Goal: Task Accomplishment & Management: Use online tool/utility

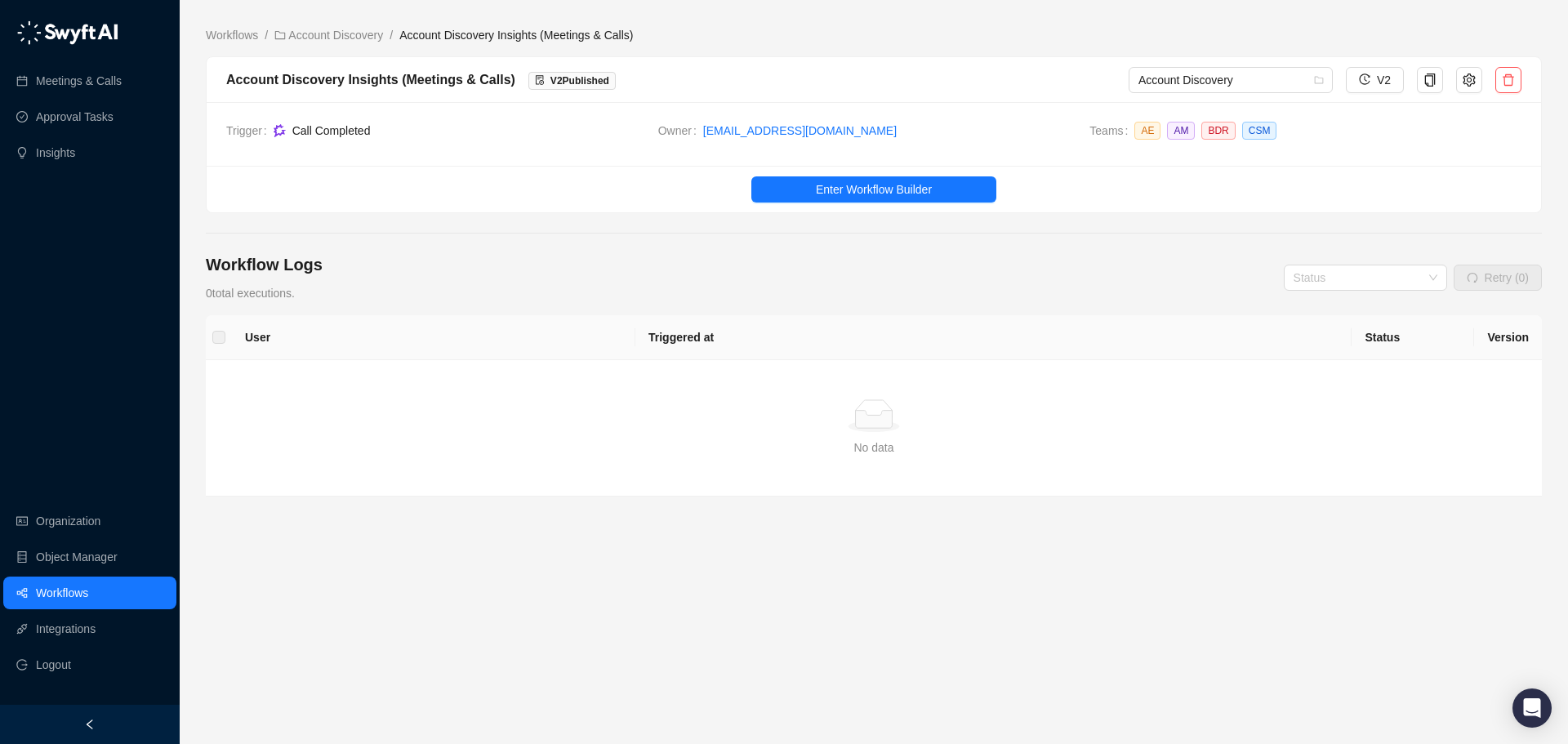
click at [314, 126] on span "Call Completed" at bounding box center [332, 131] width 79 height 13
click at [85, 88] on link "Meetings & Calls" at bounding box center [78, 81] width 86 height 33
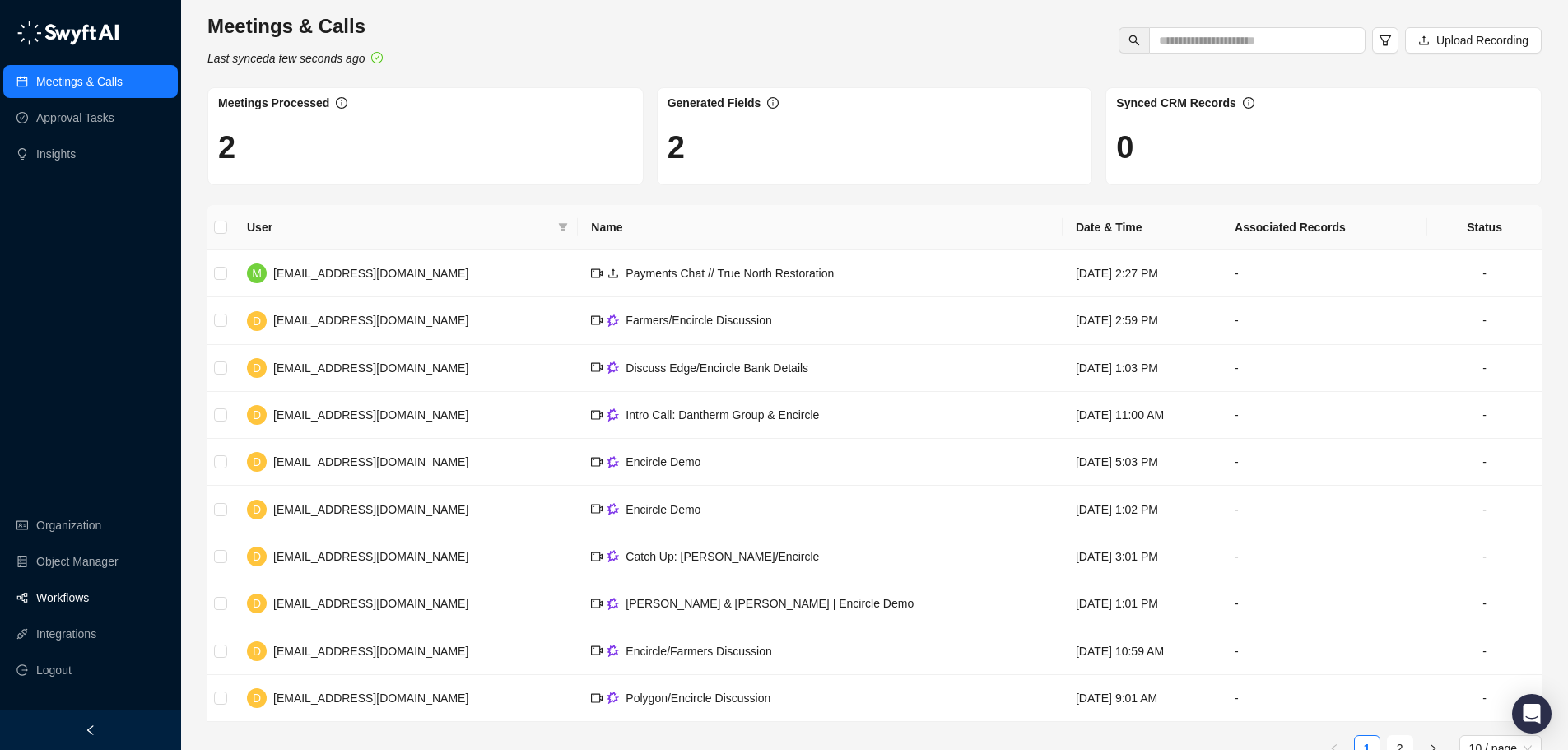
click at [89, 604] on link "Workflows" at bounding box center [62, 598] width 52 height 33
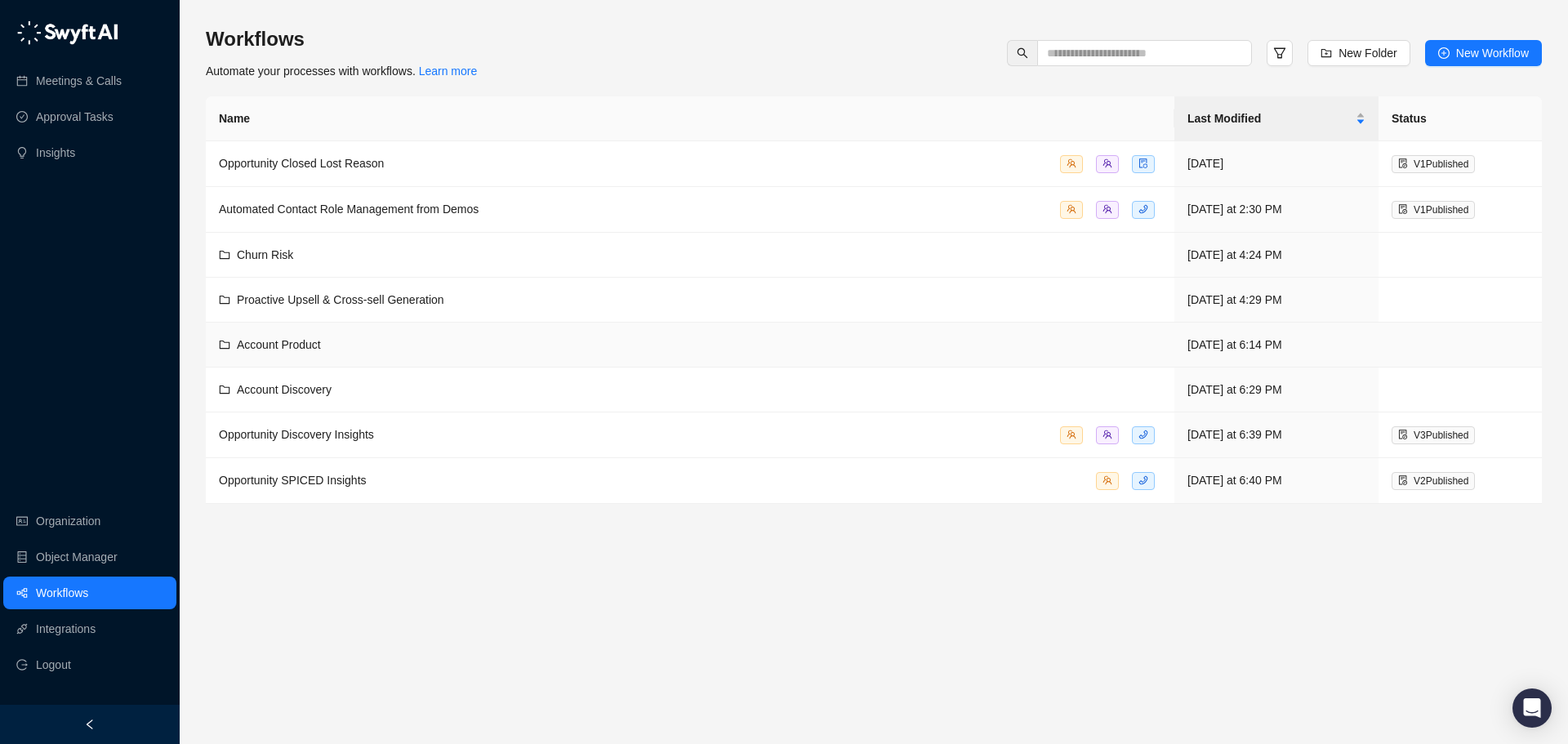
click at [336, 336] on div "Account Product" at bounding box center [690, 344] width 942 height 18
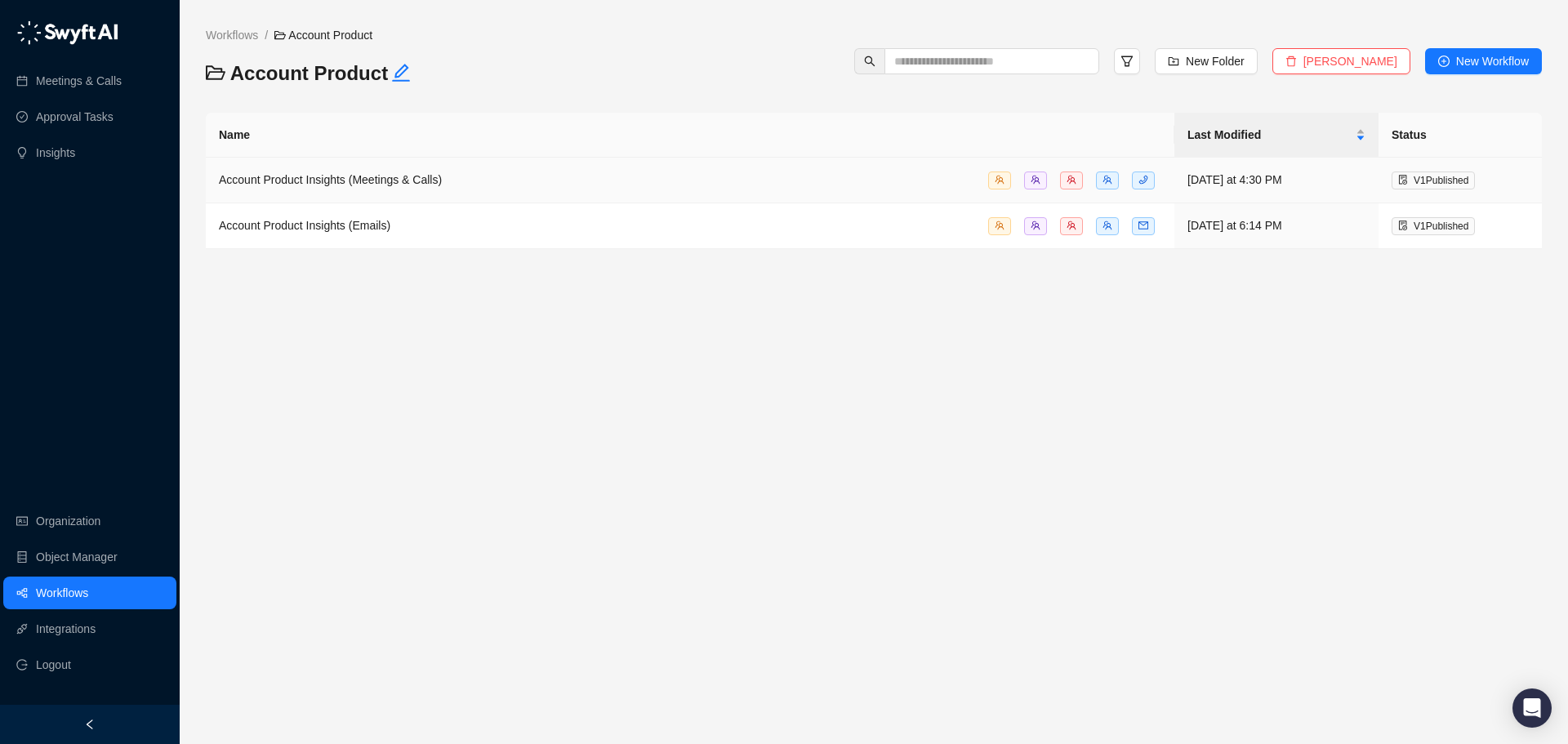
click at [375, 173] on span "Account Product Insights (Meetings & Calls)" at bounding box center [331, 180] width 223 height 13
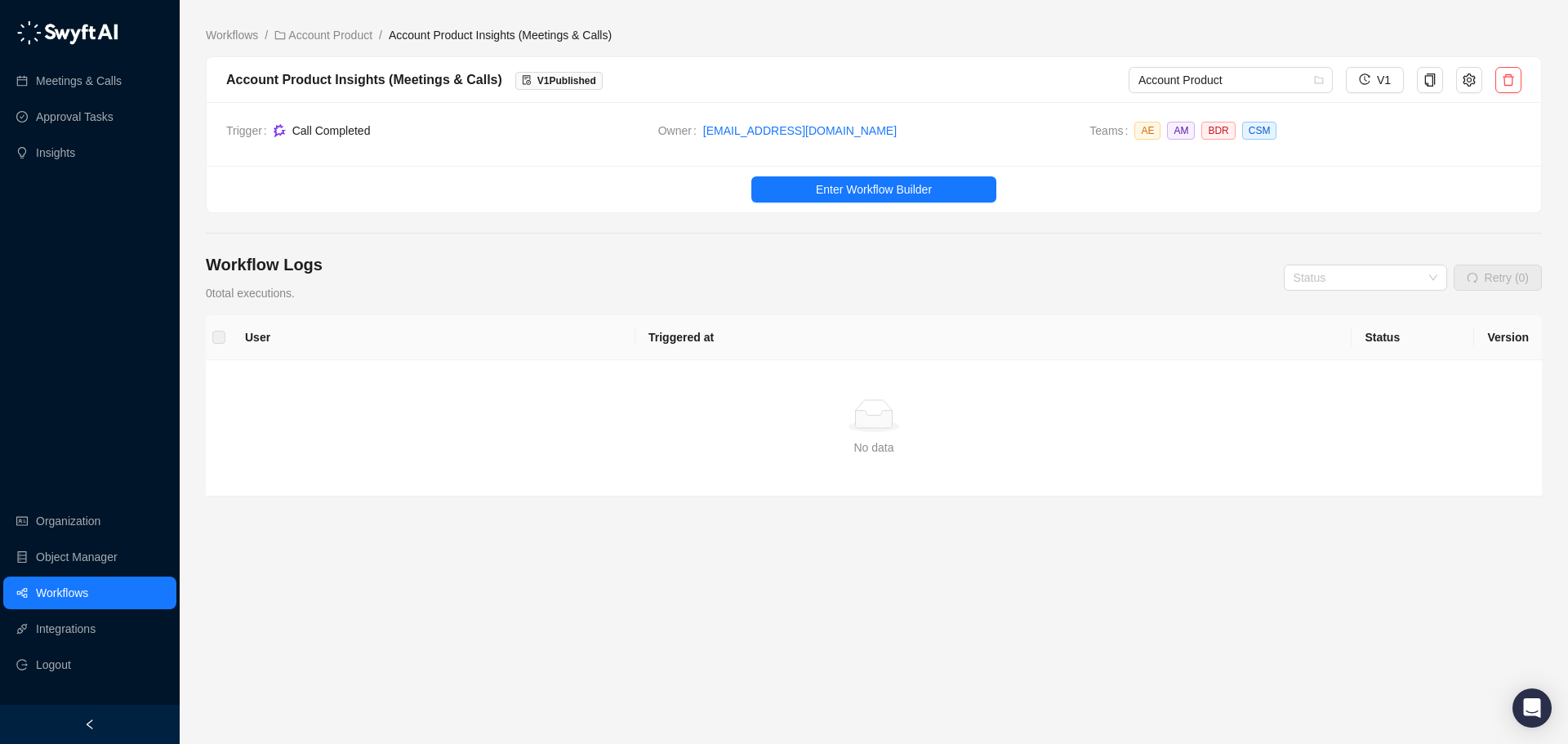
click at [326, 201] on link "Enter Workflow Builder" at bounding box center [874, 188] width 1334 height 26
click at [1236, 74] on span "Account Product" at bounding box center [1231, 80] width 185 height 24
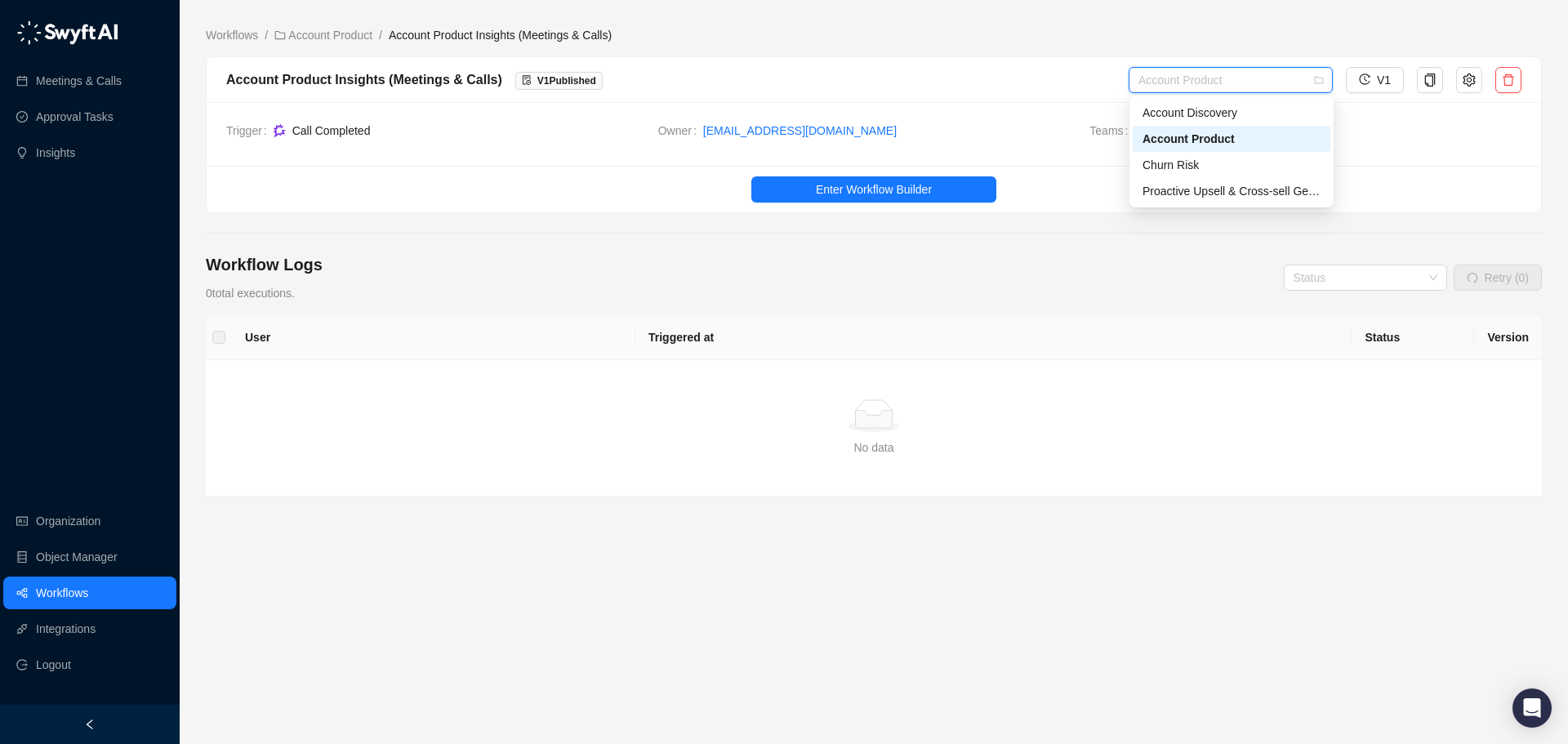
click at [1047, 80] on div "Account Product Insights (Meetings & Calls) V 1 Published" at bounding box center [677, 79] width 903 height 20
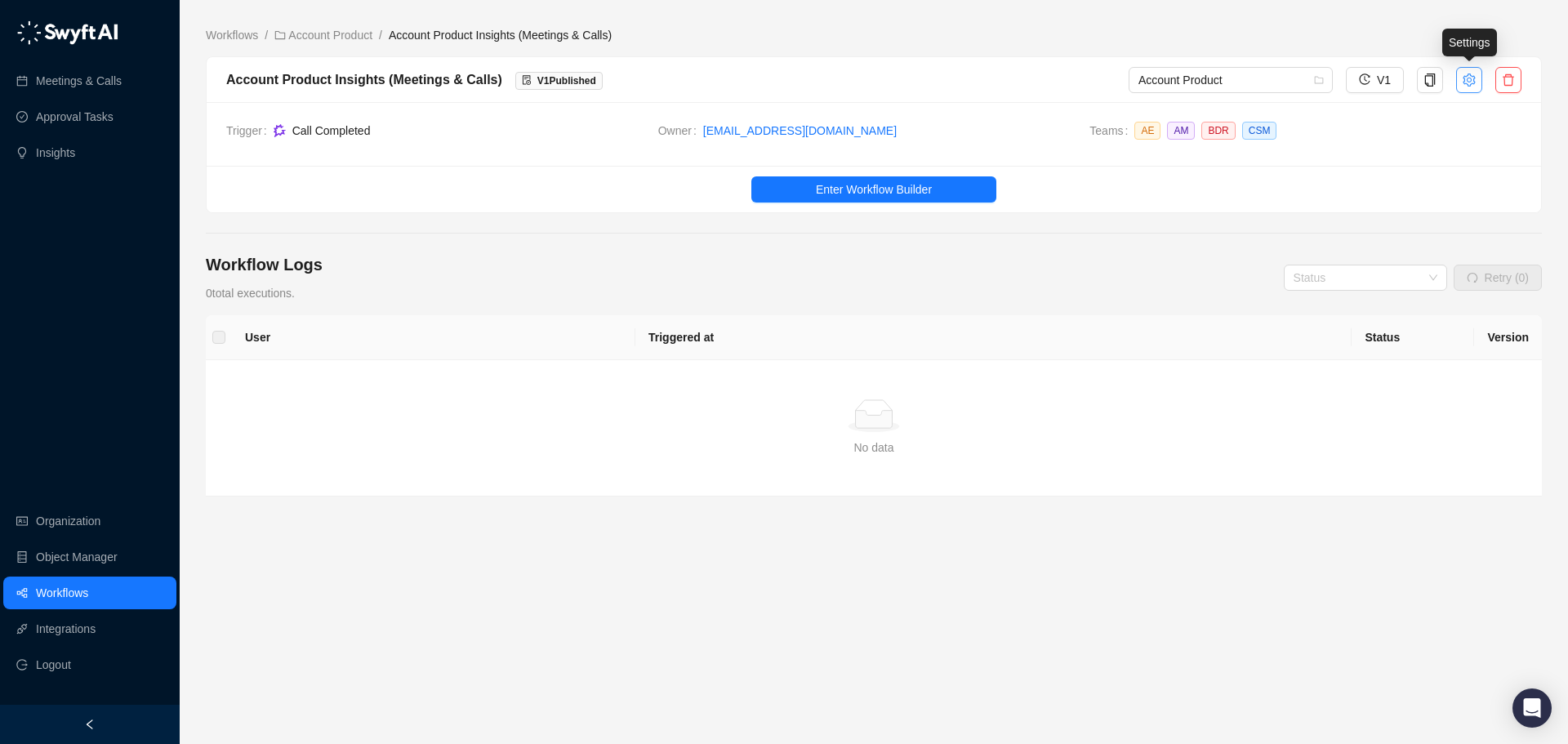
click at [1466, 72] on button "button" at bounding box center [1469, 80] width 26 height 26
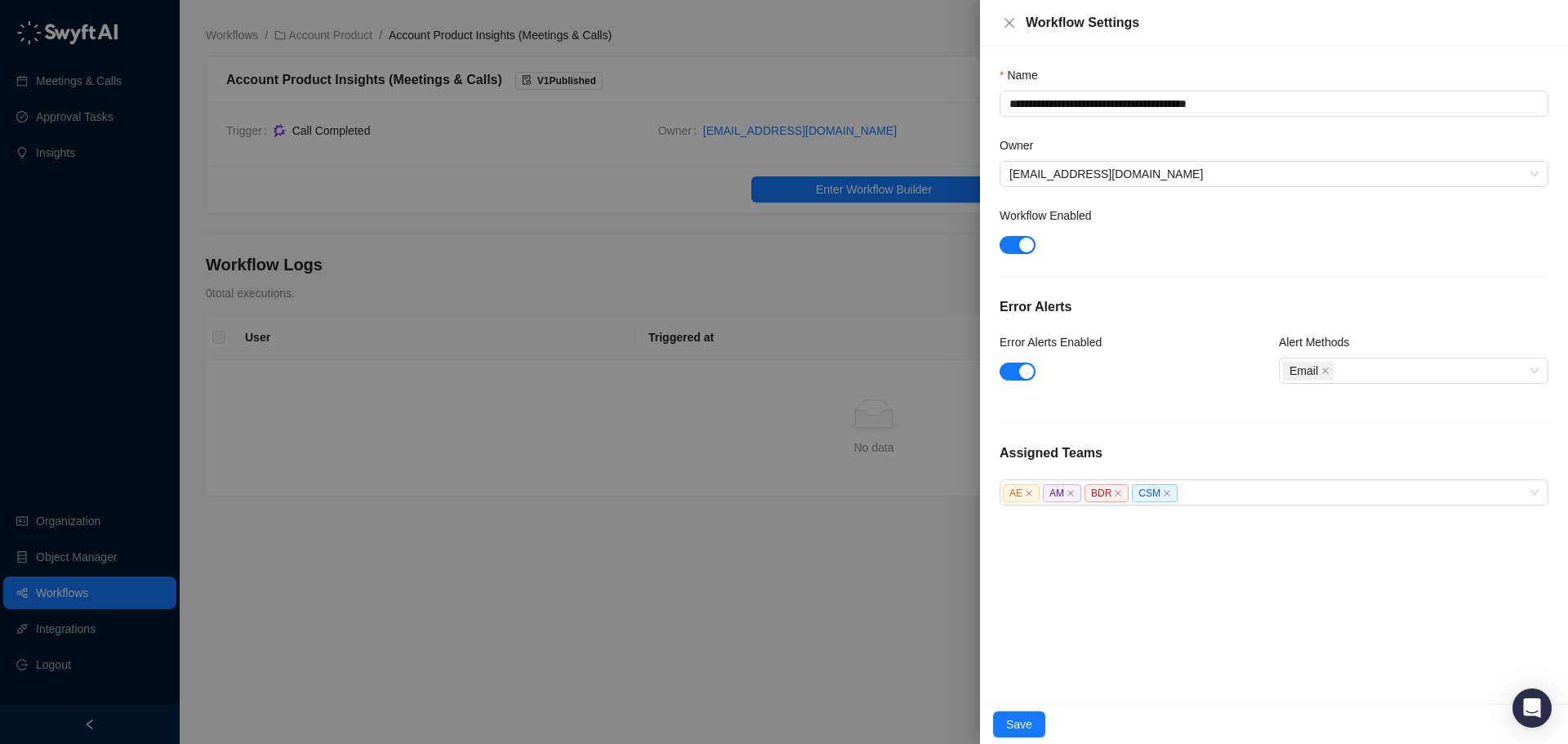
click at [915, 299] on div at bounding box center [784, 372] width 1568 height 744
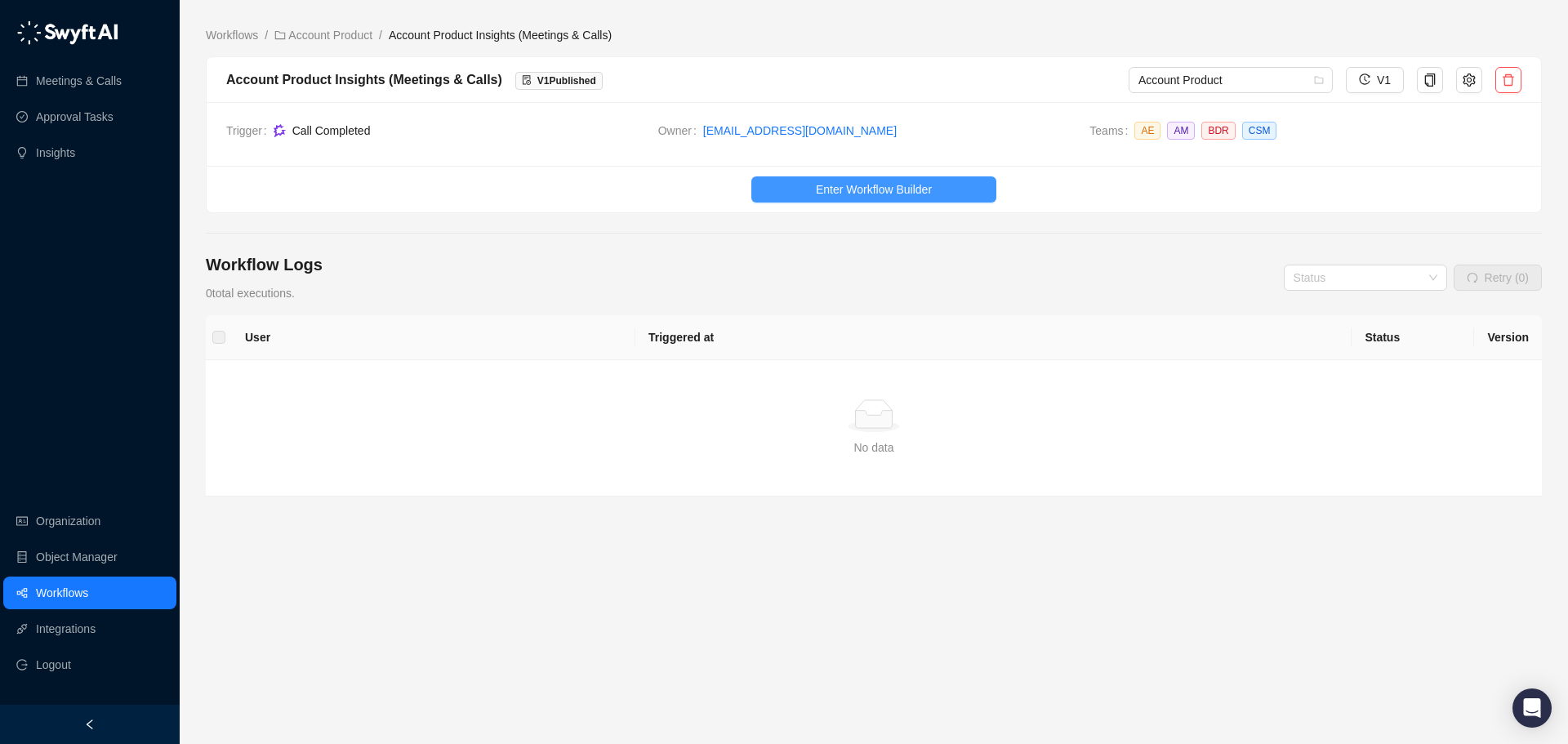
click at [983, 184] on button "Enter Workflow Builder" at bounding box center [873, 188] width 245 height 26
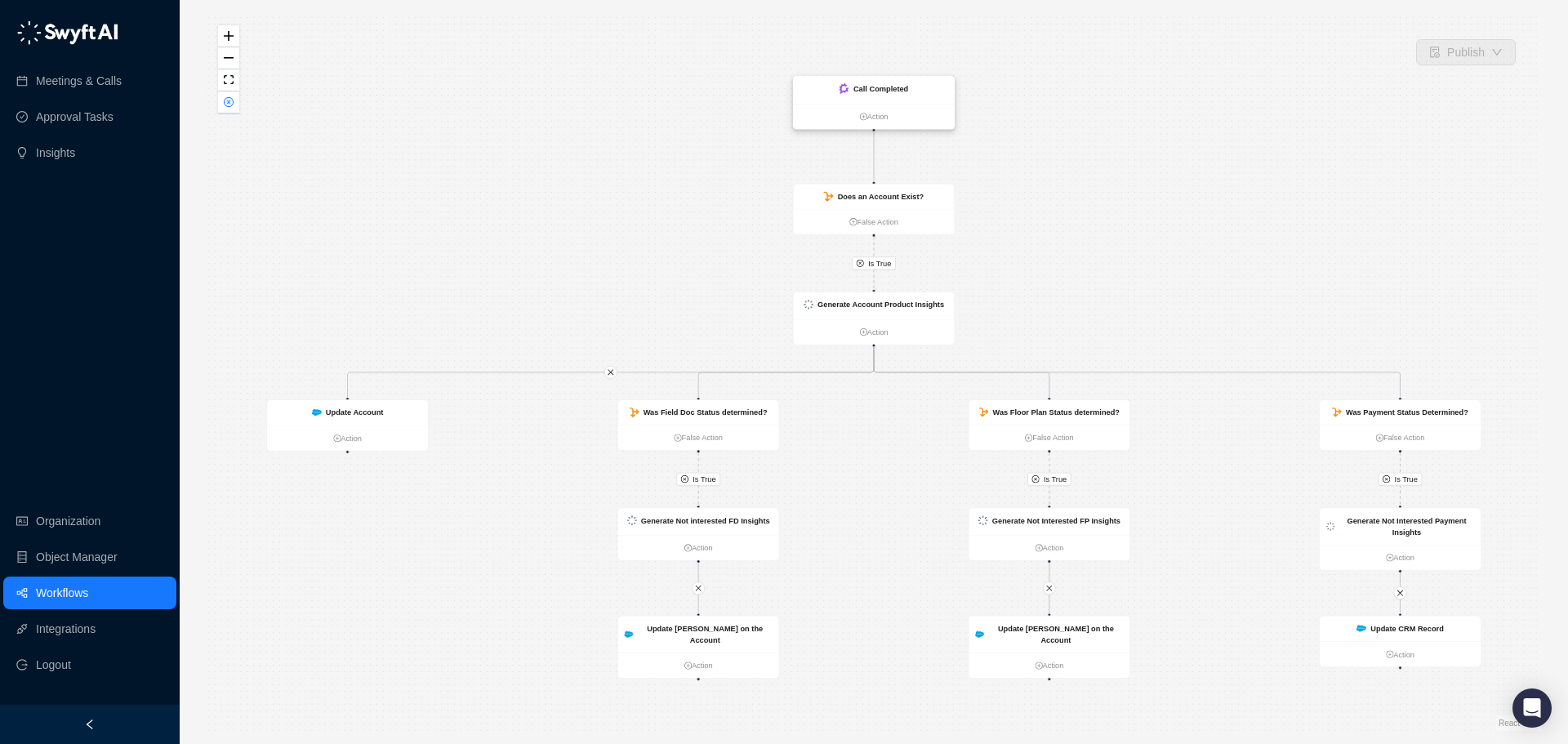
click at [898, 104] on ul "Action" at bounding box center [874, 116] width 161 height 25
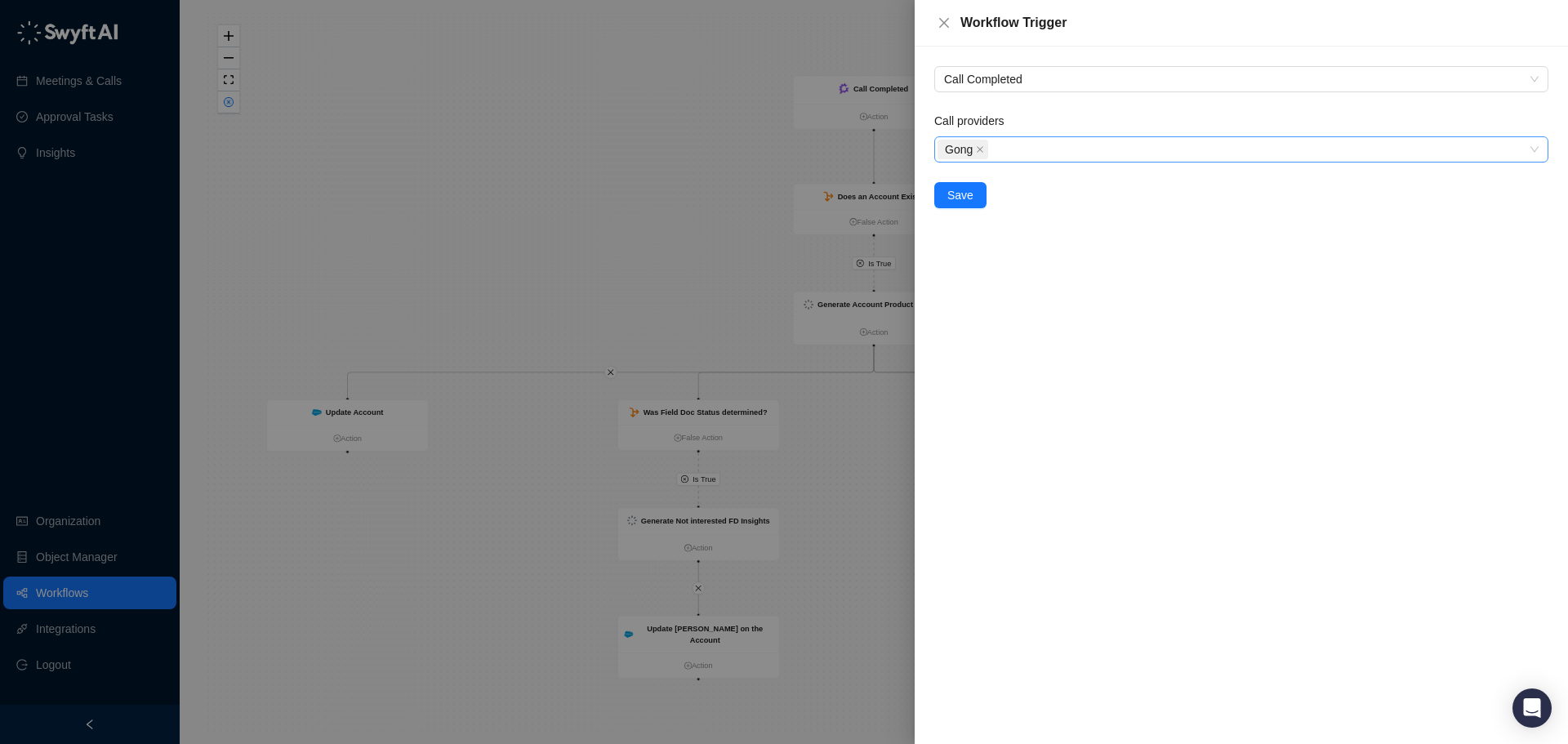
click at [1017, 146] on div "Gong" at bounding box center [1232, 150] width 590 height 23
click at [1063, 112] on div "Call Completed Call providers Gong Gong Save" at bounding box center [1241, 137] width 627 height 142
click at [1044, 155] on div "Gong" at bounding box center [1232, 150] width 590 height 23
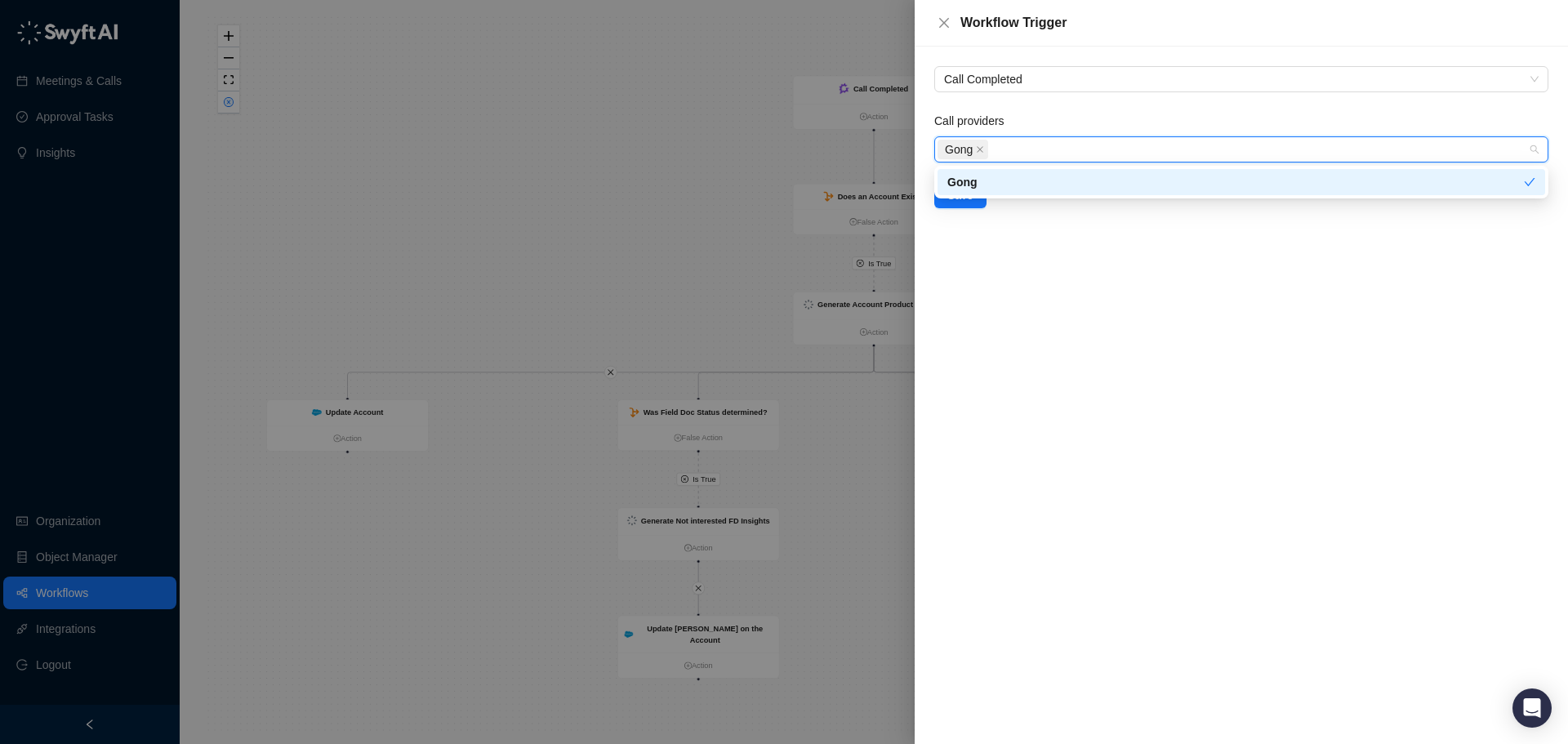
click at [1064, 126] on div "Call providers" at bounding box center [1241, 123] width 614 height 24
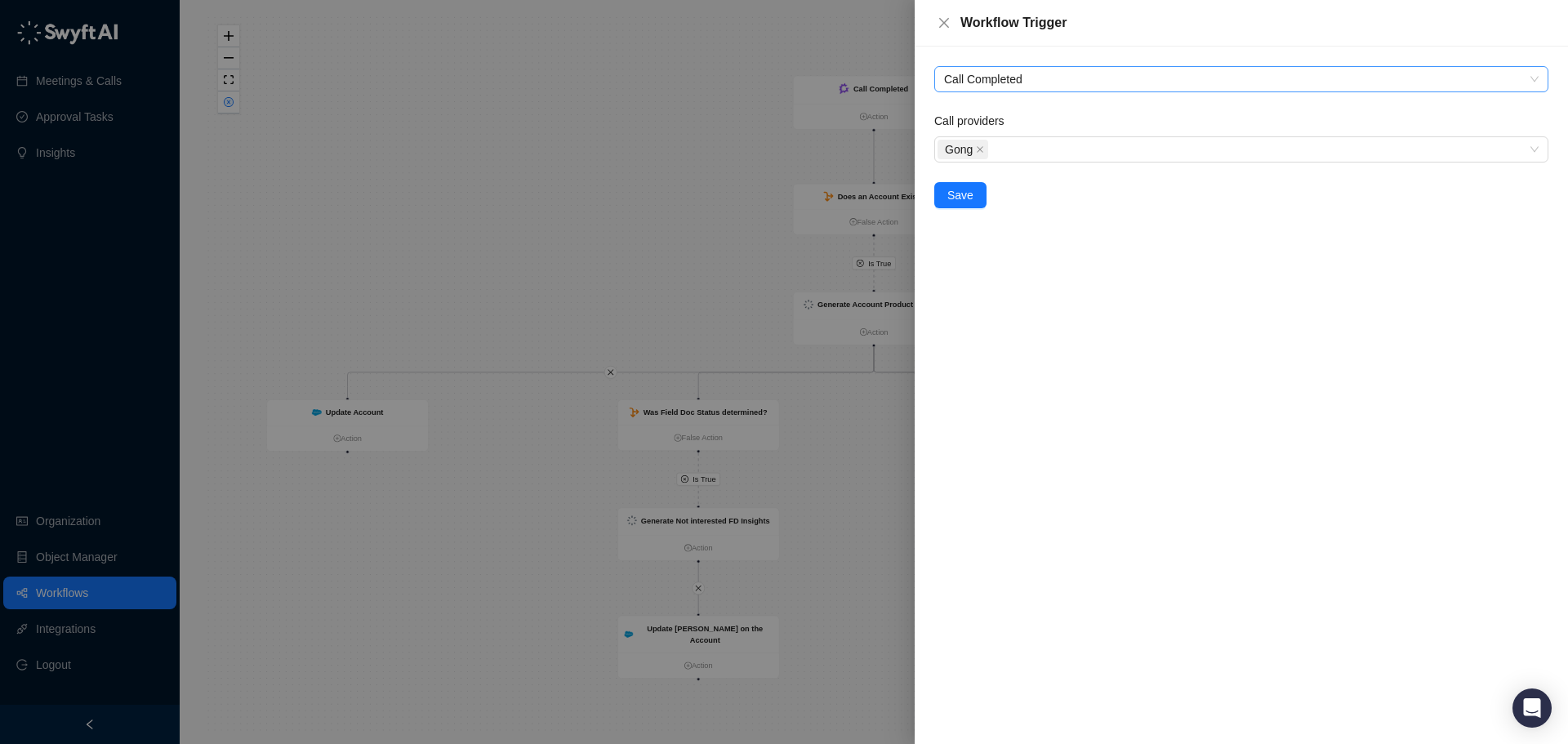
click at [1067, 80] on span "Call Completed" at bounding box center [1241, 79] width 594 height 24
click at [1527, 714] on icon "Open Intercom Messenger" at bounding box center [1531, 707] width 19 height 21
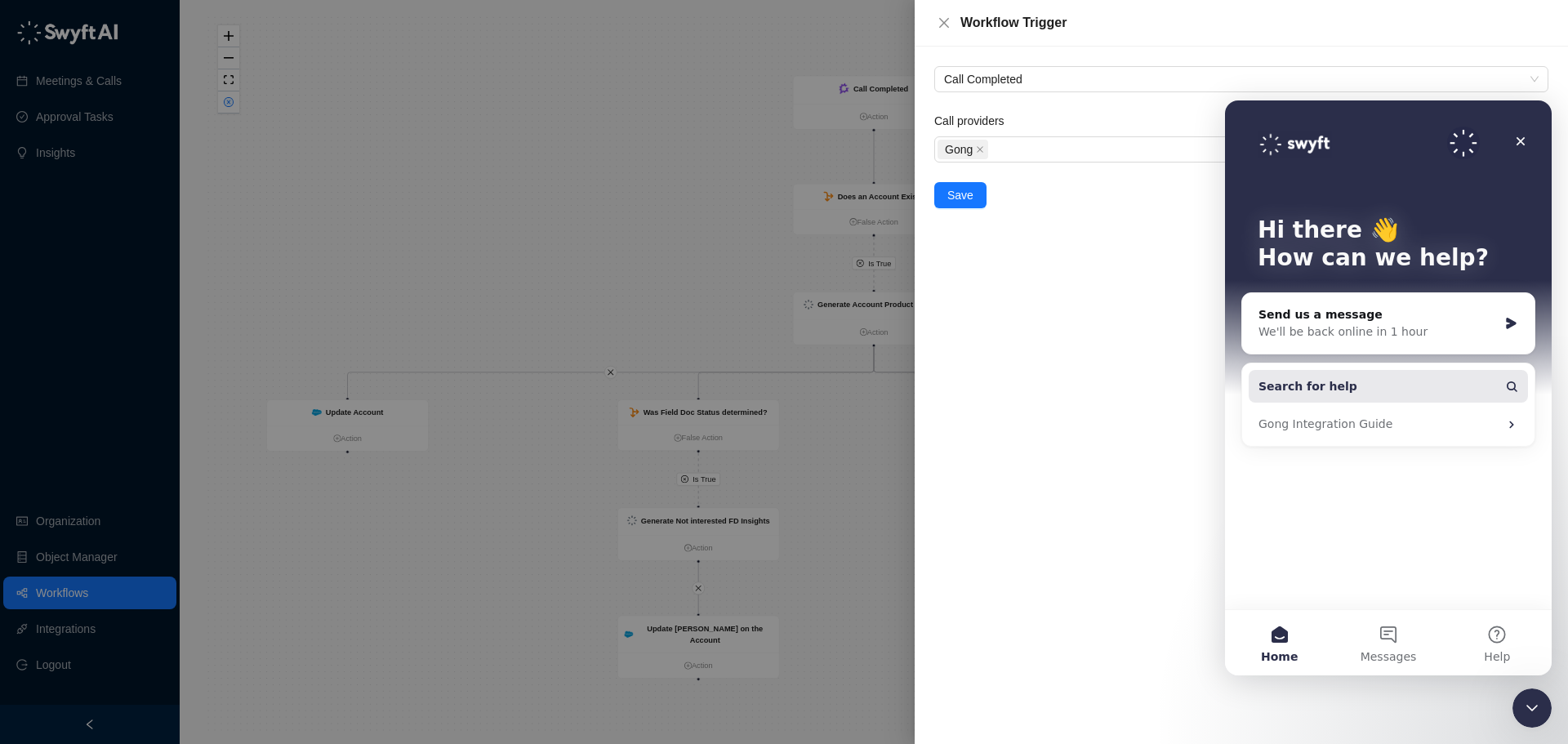
click at [1314, 387] on span "Search for help" at bounding box center [1307, 386] width 99 height 17
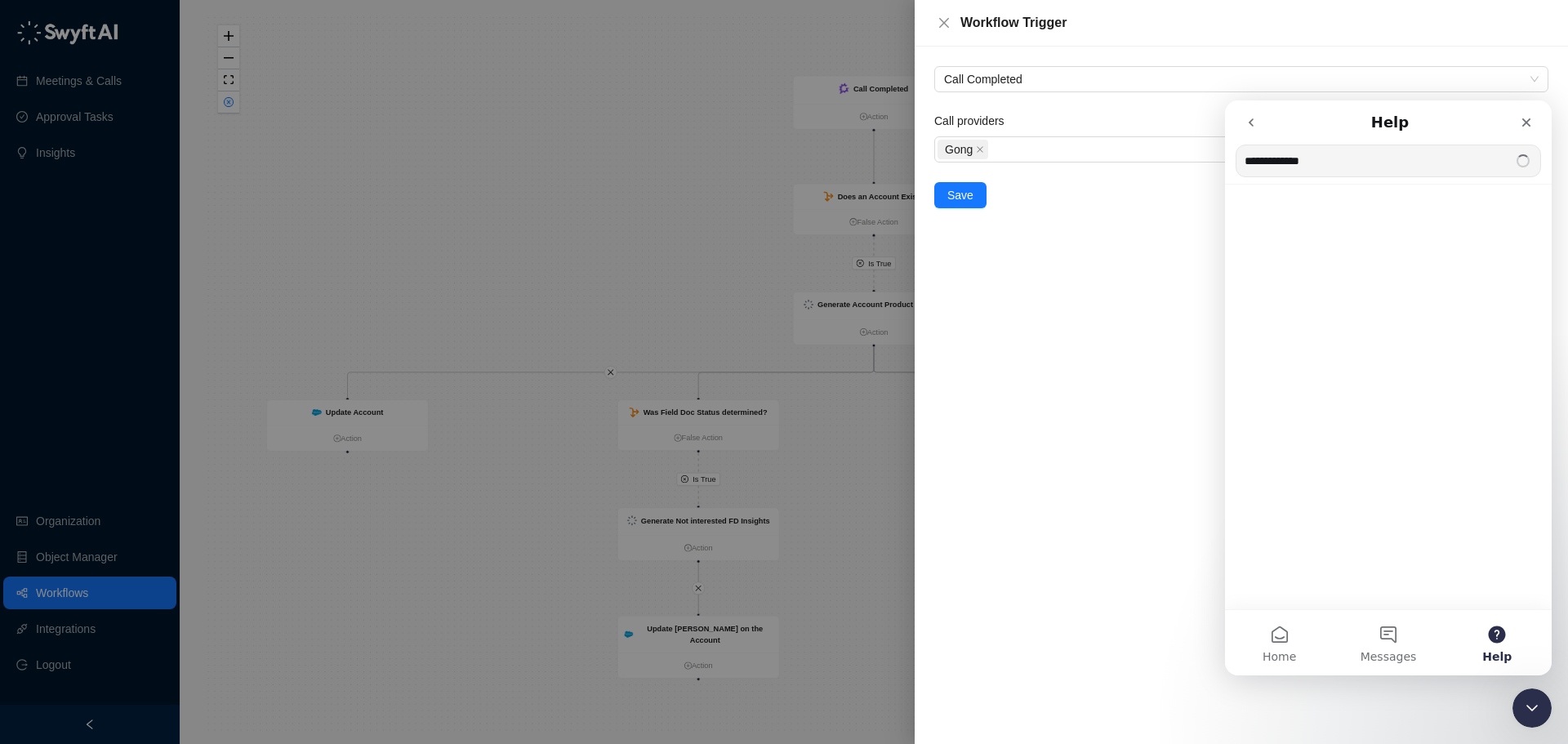
type input "**********"
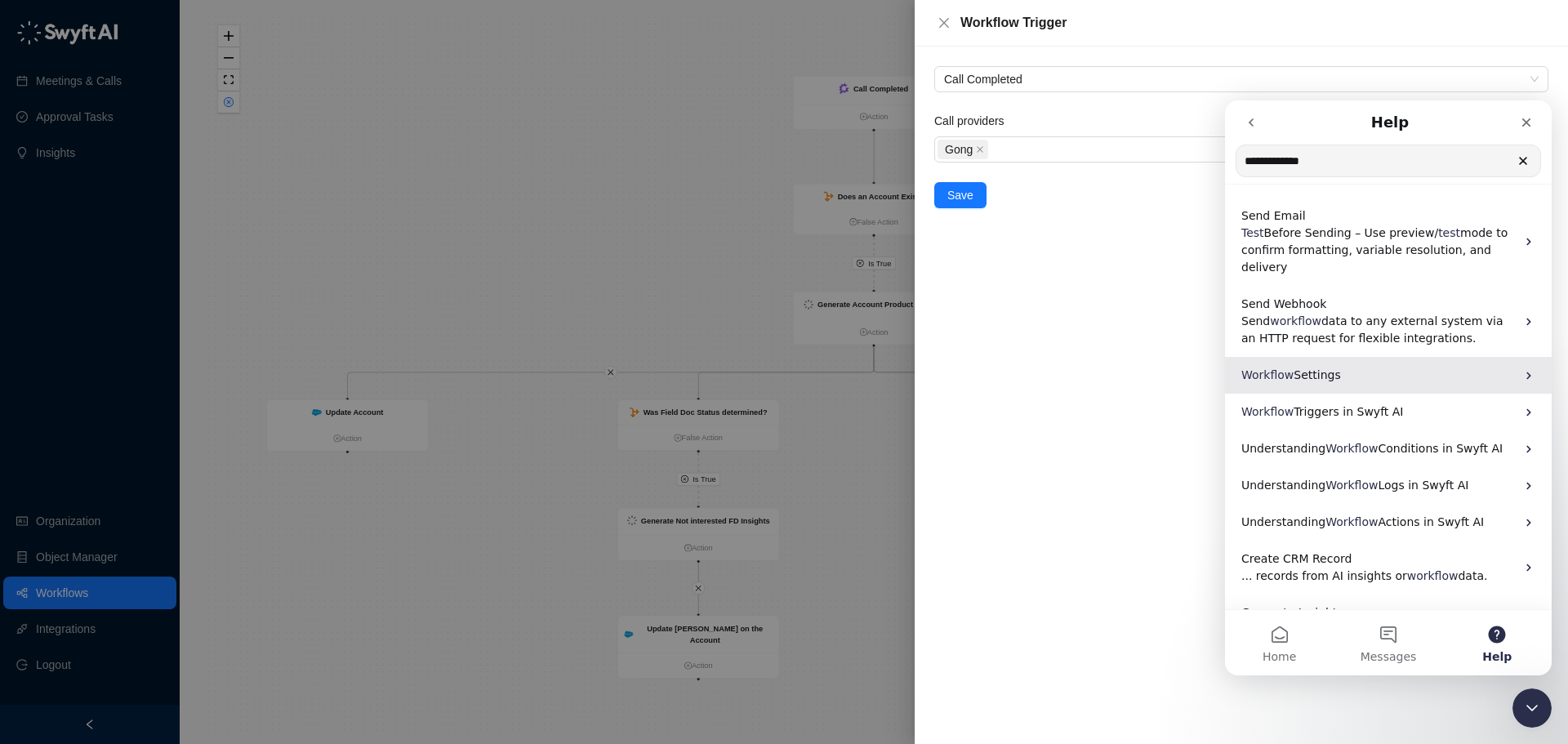
scroll to position [59, 0]
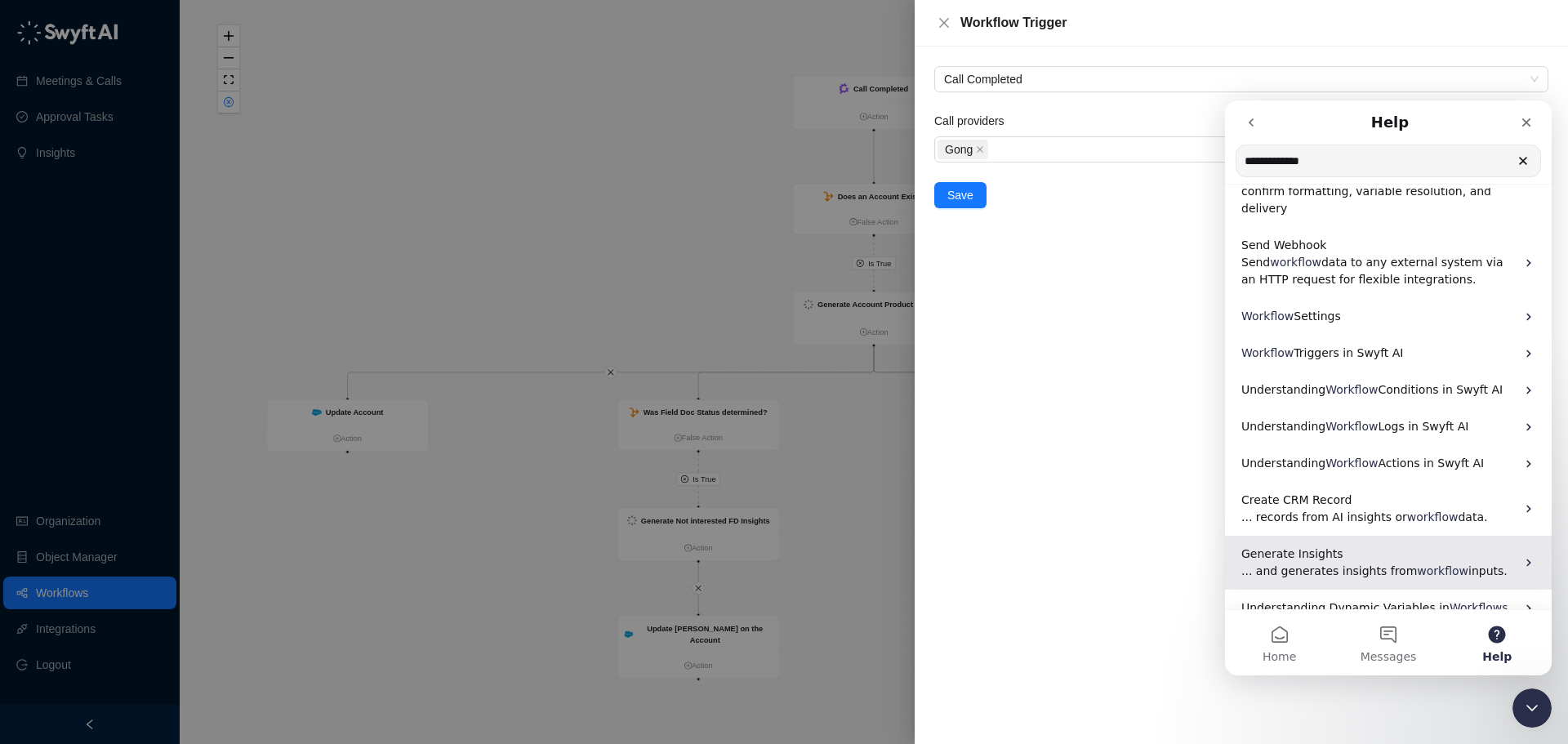
click at [1357, 545] on p "Generate Insights" at bounding box center [1378, 554] width 274 height 17
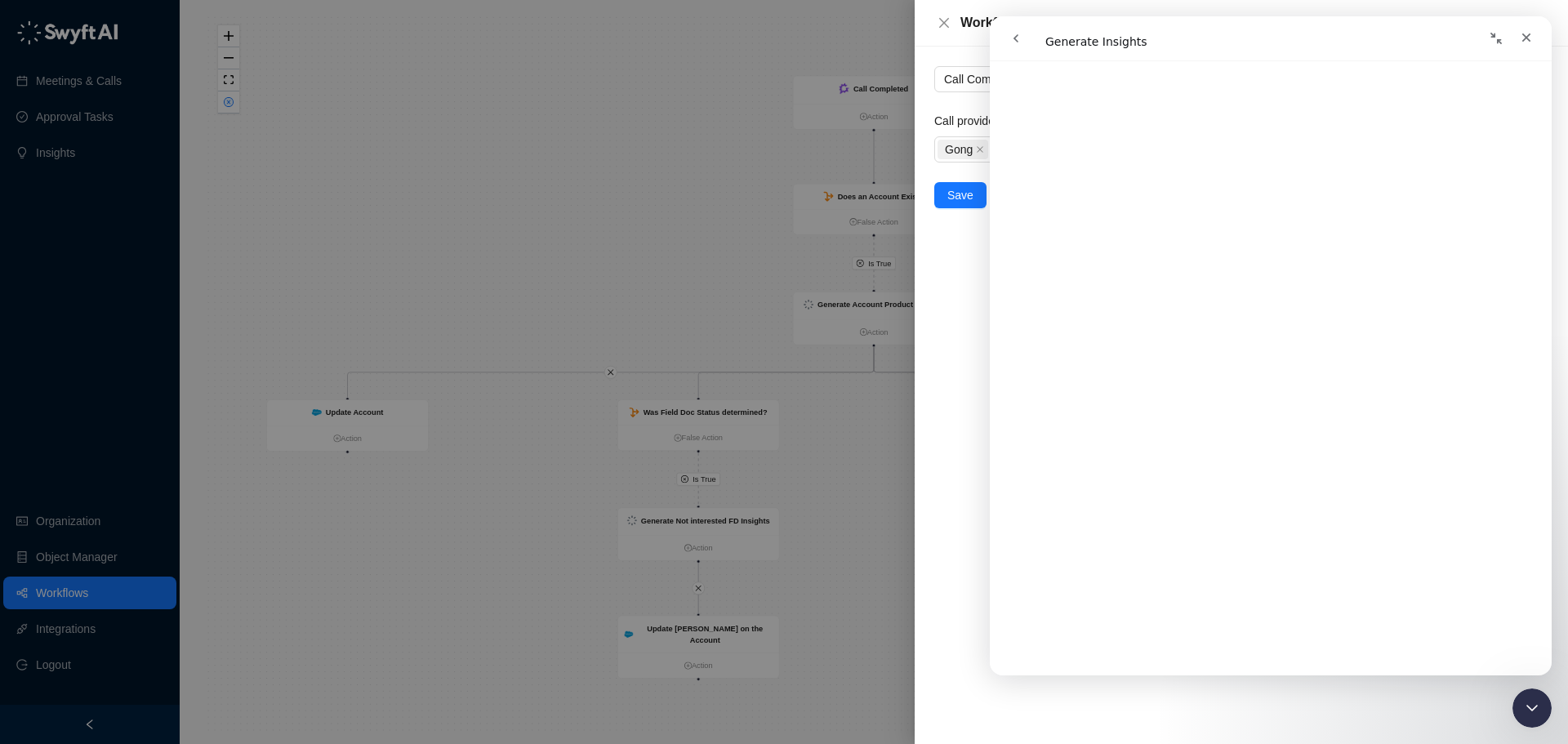
scroll to position [1386, 0]
click at [962, 318] on div "Call Completed Call providers Gong Save" at bounding box center [1241, 394] width 654 height 697
click at [776, 225] on div at bounding box center [784, 372] width 1568 height 744
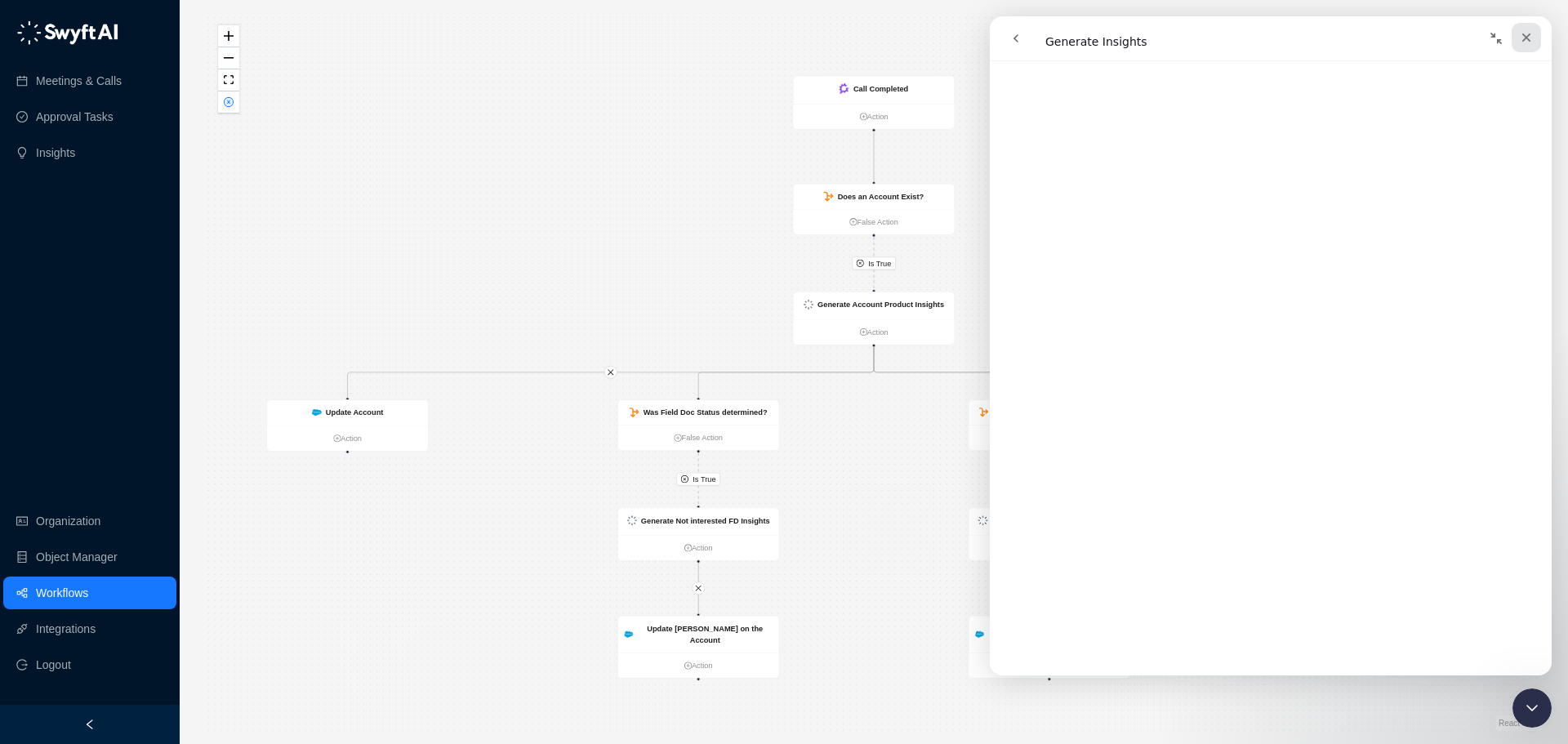
click at [1518, 45] on div "Close" at bounding box center [1526, 37] width 30 height 30
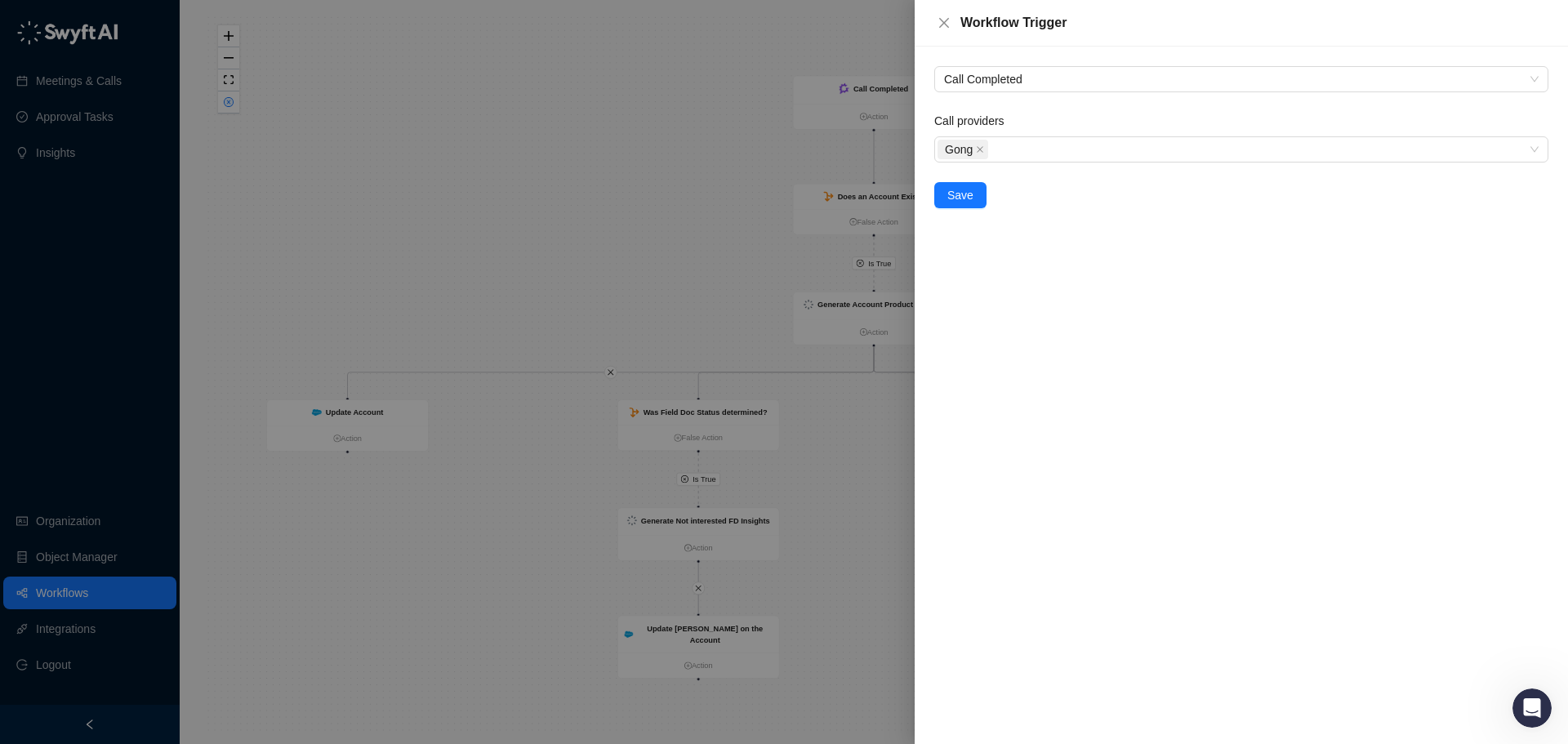
click at [311, 117] on div at bounding box center [784, 372] width 1568 height 744
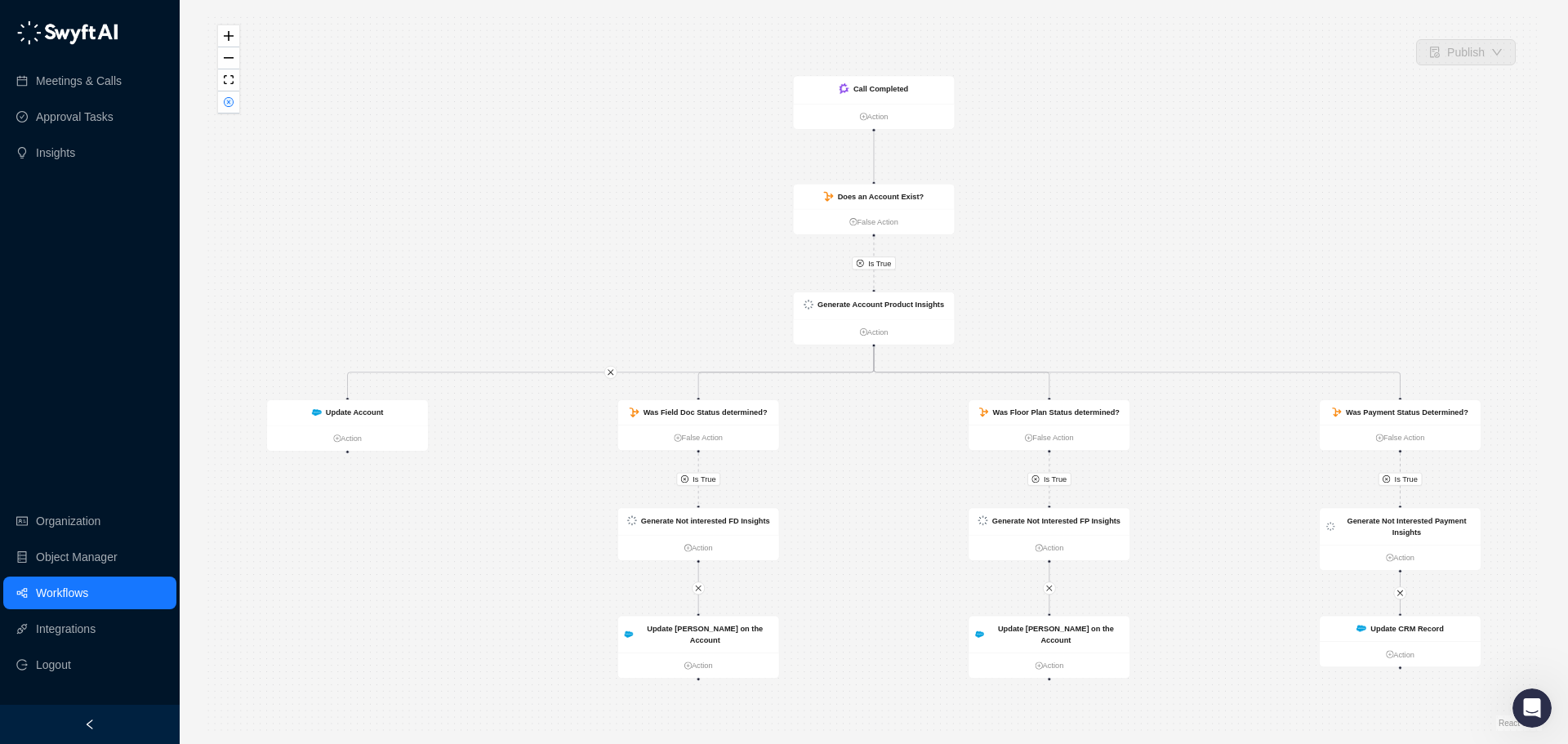
click at [83, 594] on link "Workflows" at bounding box center [62, 593] width 52 height 33
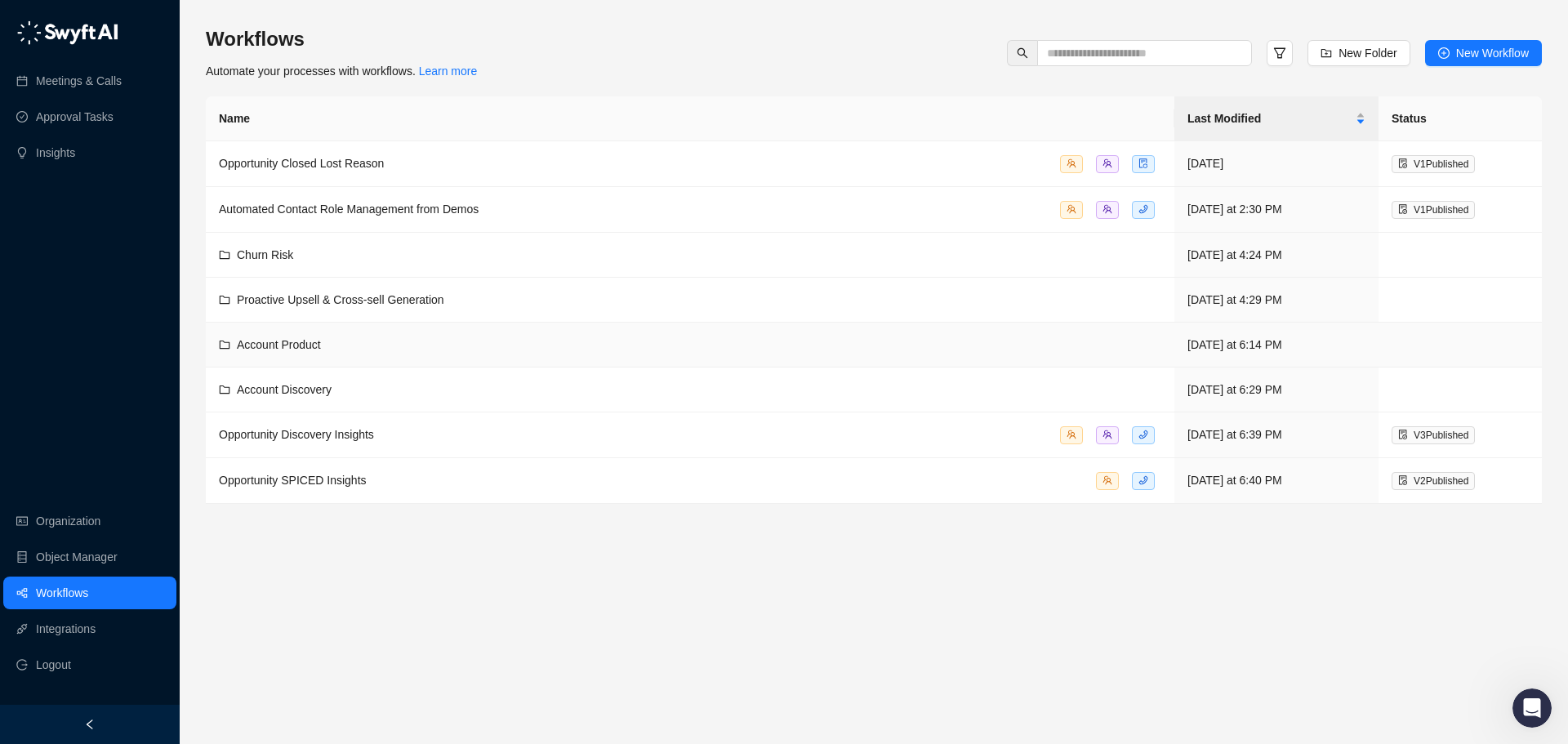
click at [687, 336] on div "Account Product" at bounding box center [690, 344] width 942 height 18
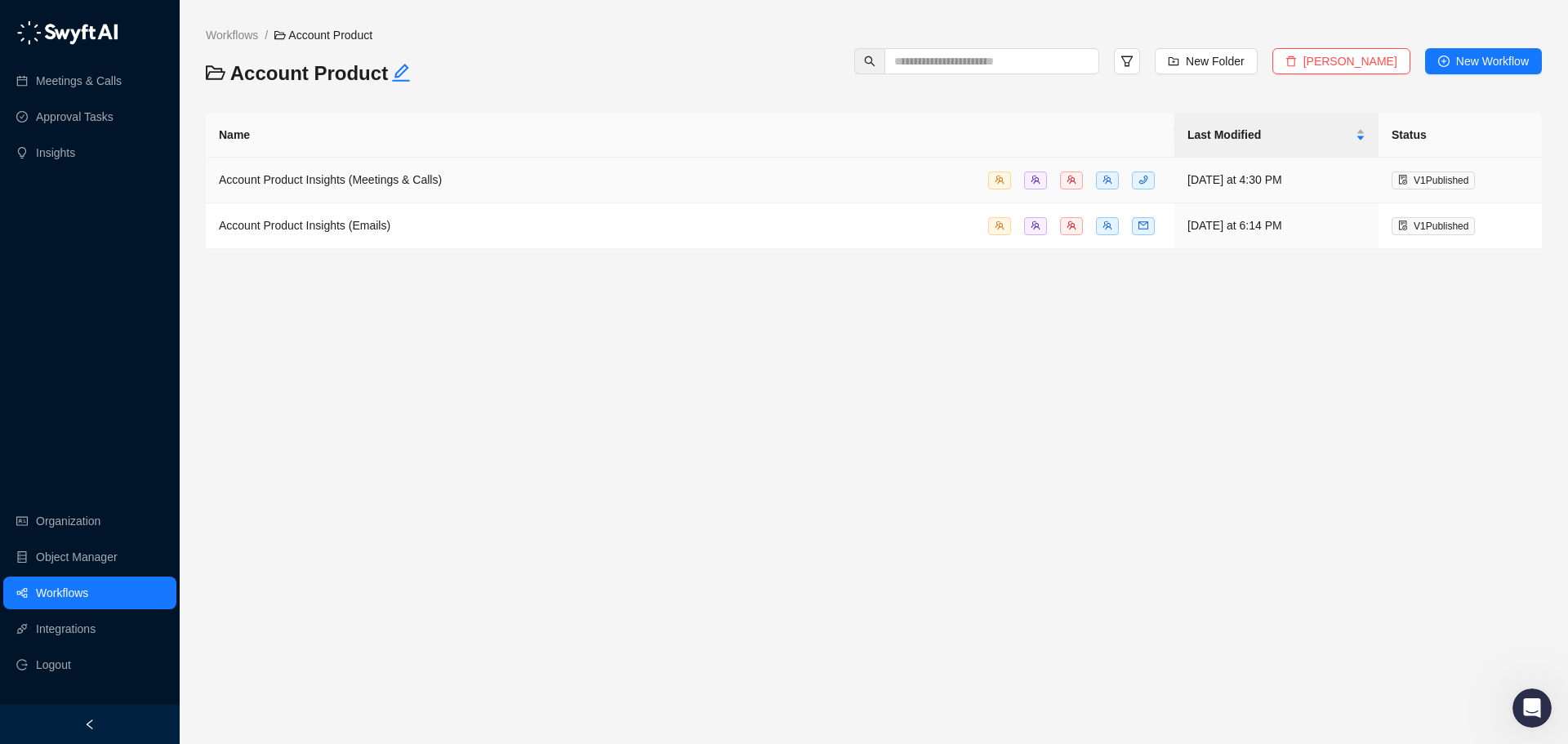
click at [1451, 179] on span "V 1 Published" at bounding box center [1440, 181] width 55 height 12
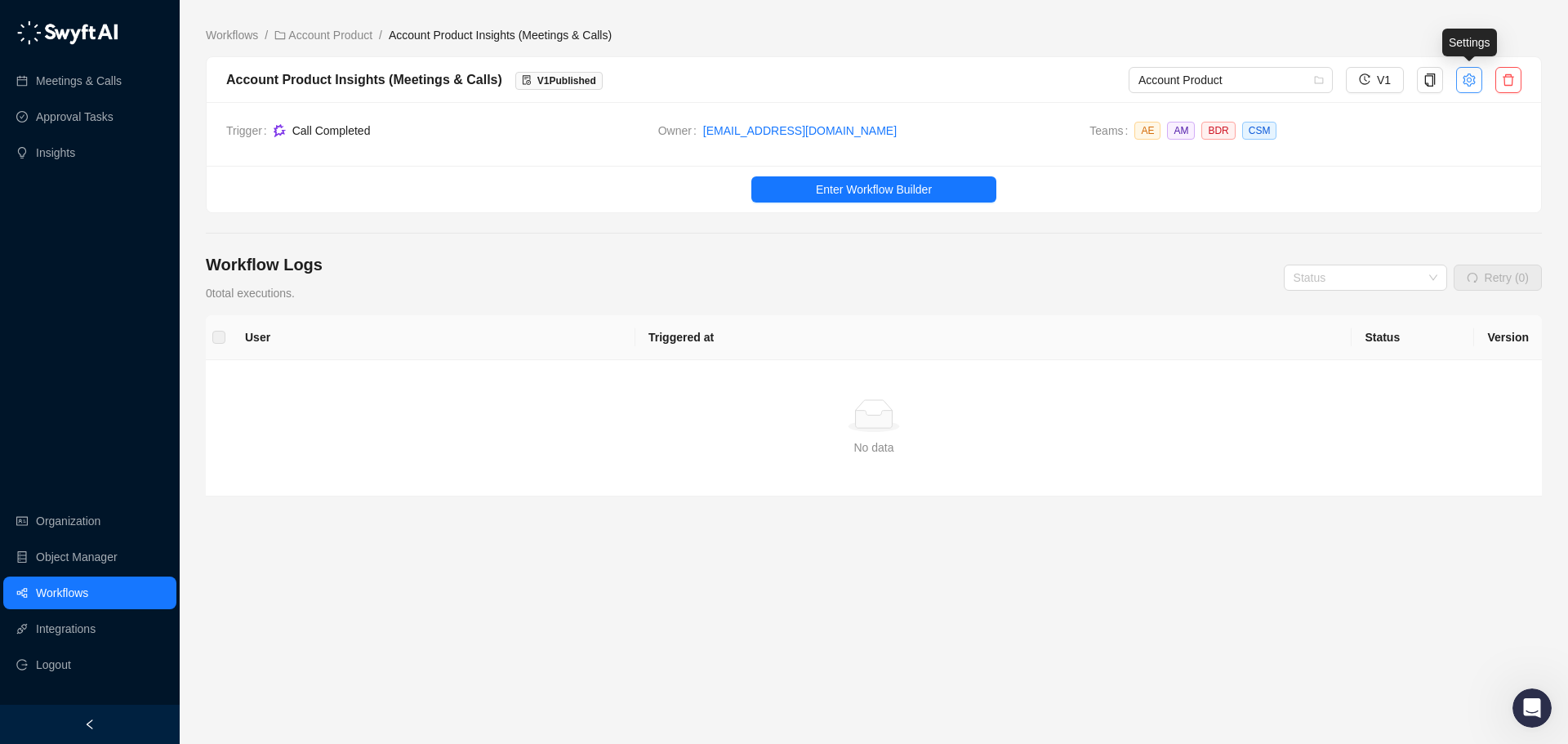
click at [1474, 89] on button "button" at bounding box center [1469, 80] width 26 height 26
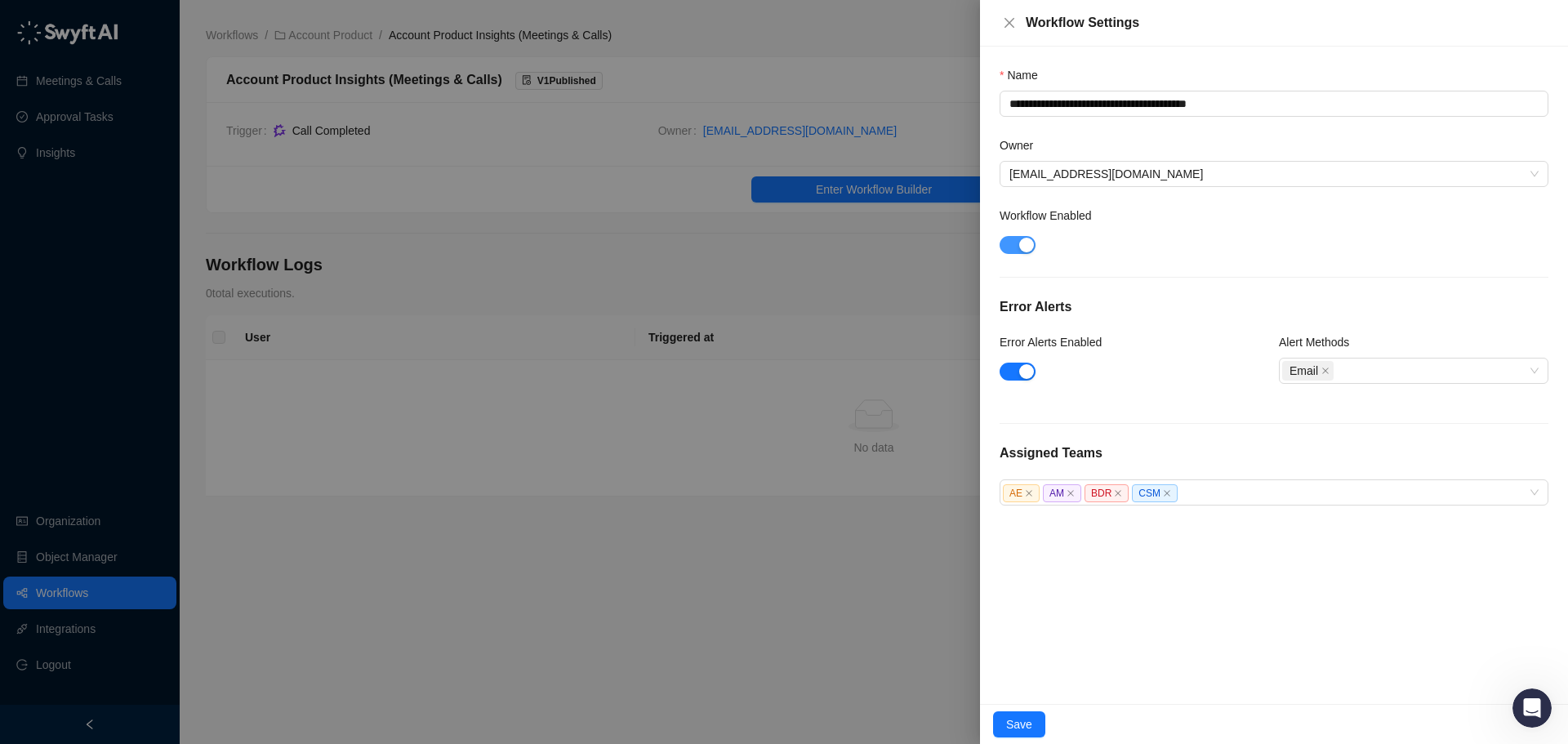
click at [1028, 246] on div "button" at bounding box center [1026, 244] width 14 height 14
click at [1028, 246] on span "button" at bounding box center [1017, 244] width 36 height 18
click at [893, 254] on div at bounding box center [784, 372] width 1568 height 744
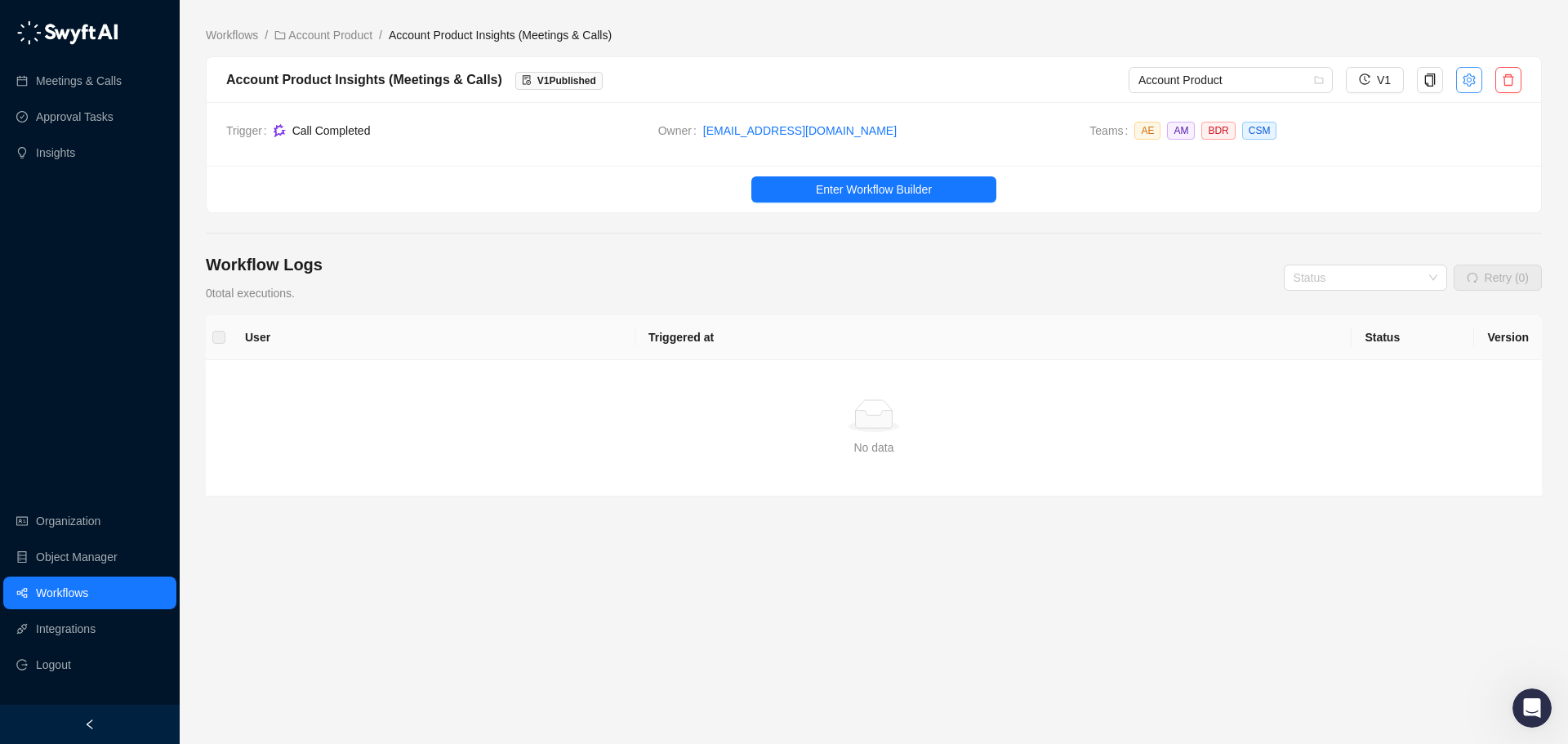
click at [1467, 82] on icon "setting" at bounding box center [1469, 80] width 13 height 13
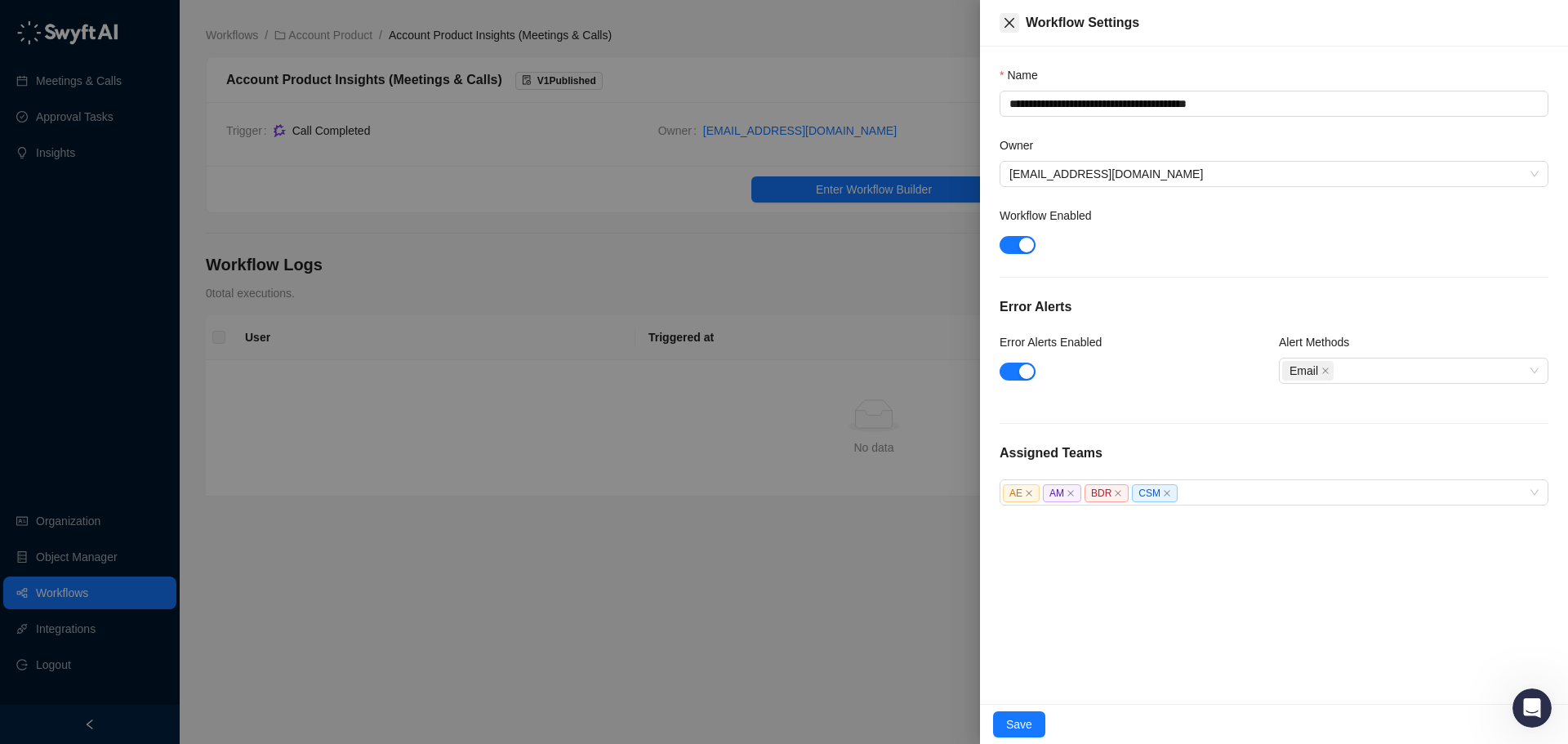
click at [1006, 22] on icon "close" at bounding box center [1009, 23] width 13 height 13
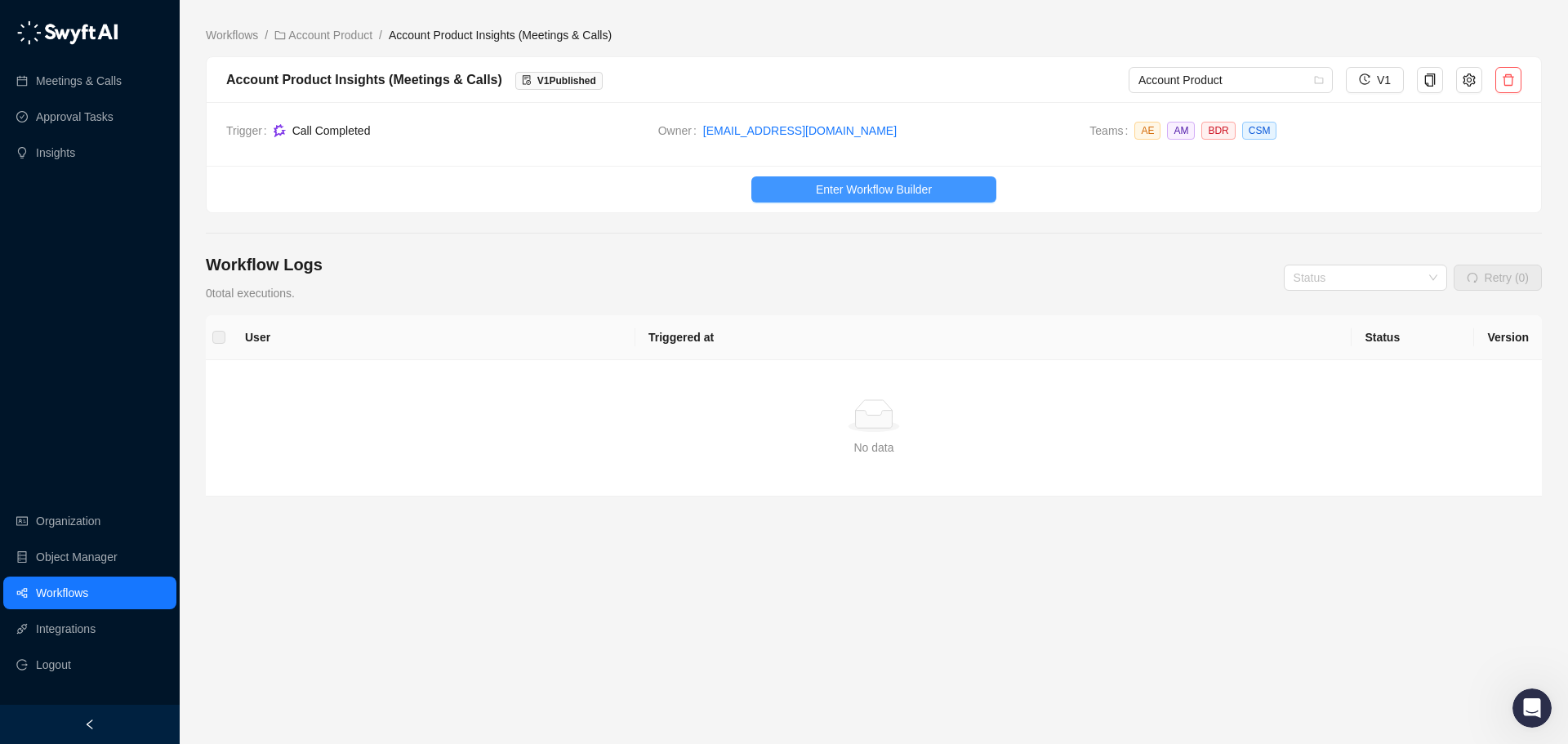
click at [936, 192] on button "Enter Workflow Builder" at bounding box center [873, 188] width 245 height 26
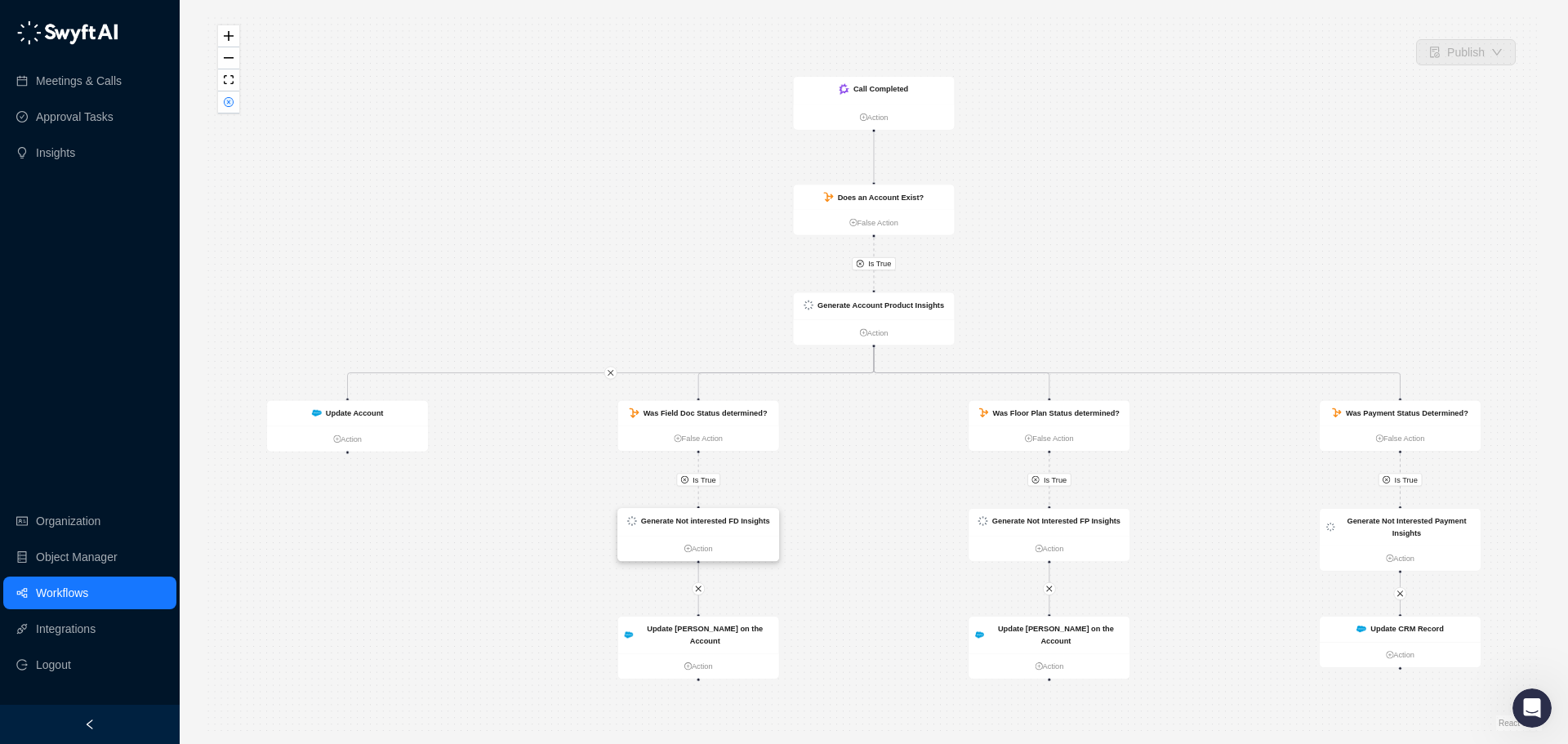
click at [758, 541] on ul "Action" at bounding box center [698, 548] width 161 height 25
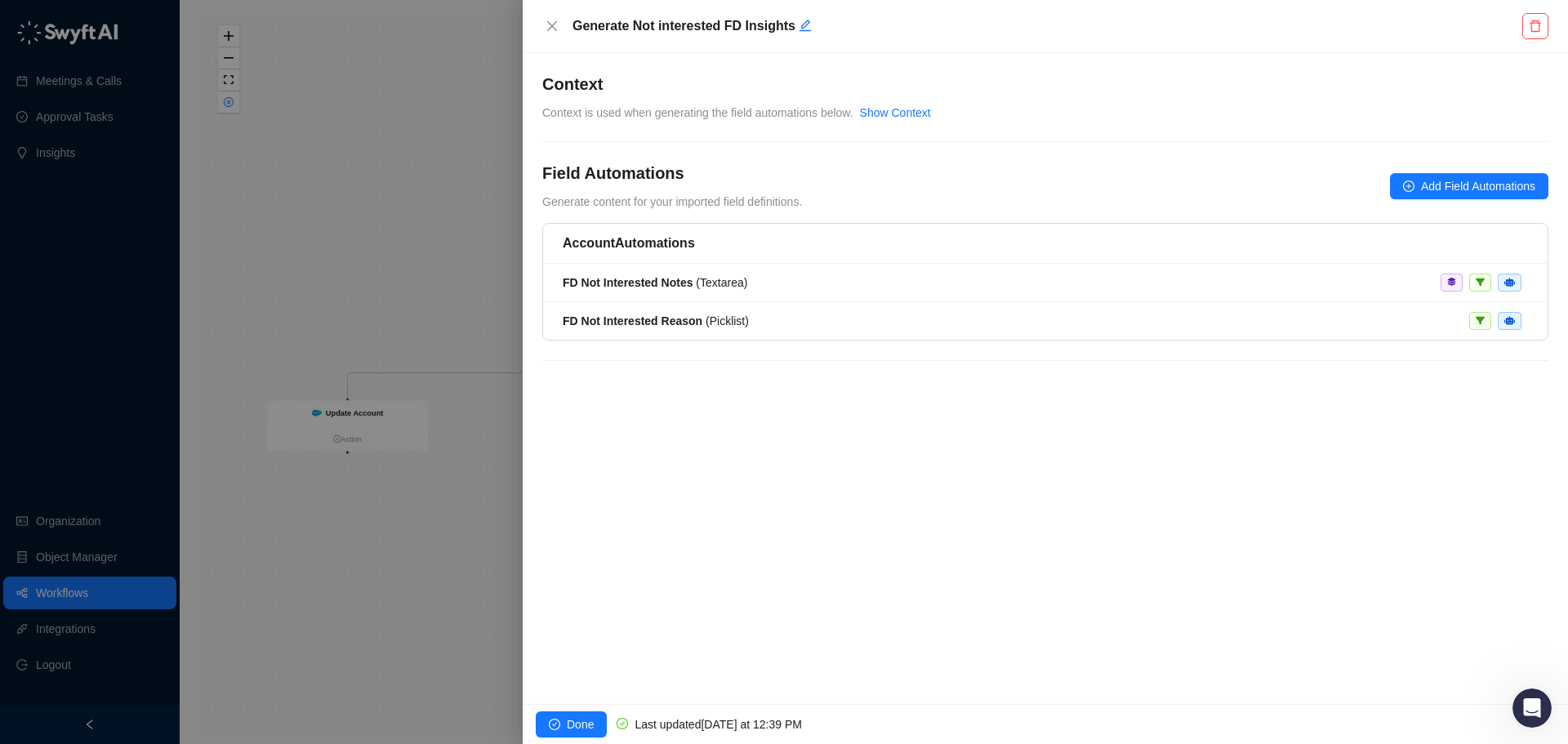
click at [393, 523] on div at bounding box center [784, 372] width 1568 height 744
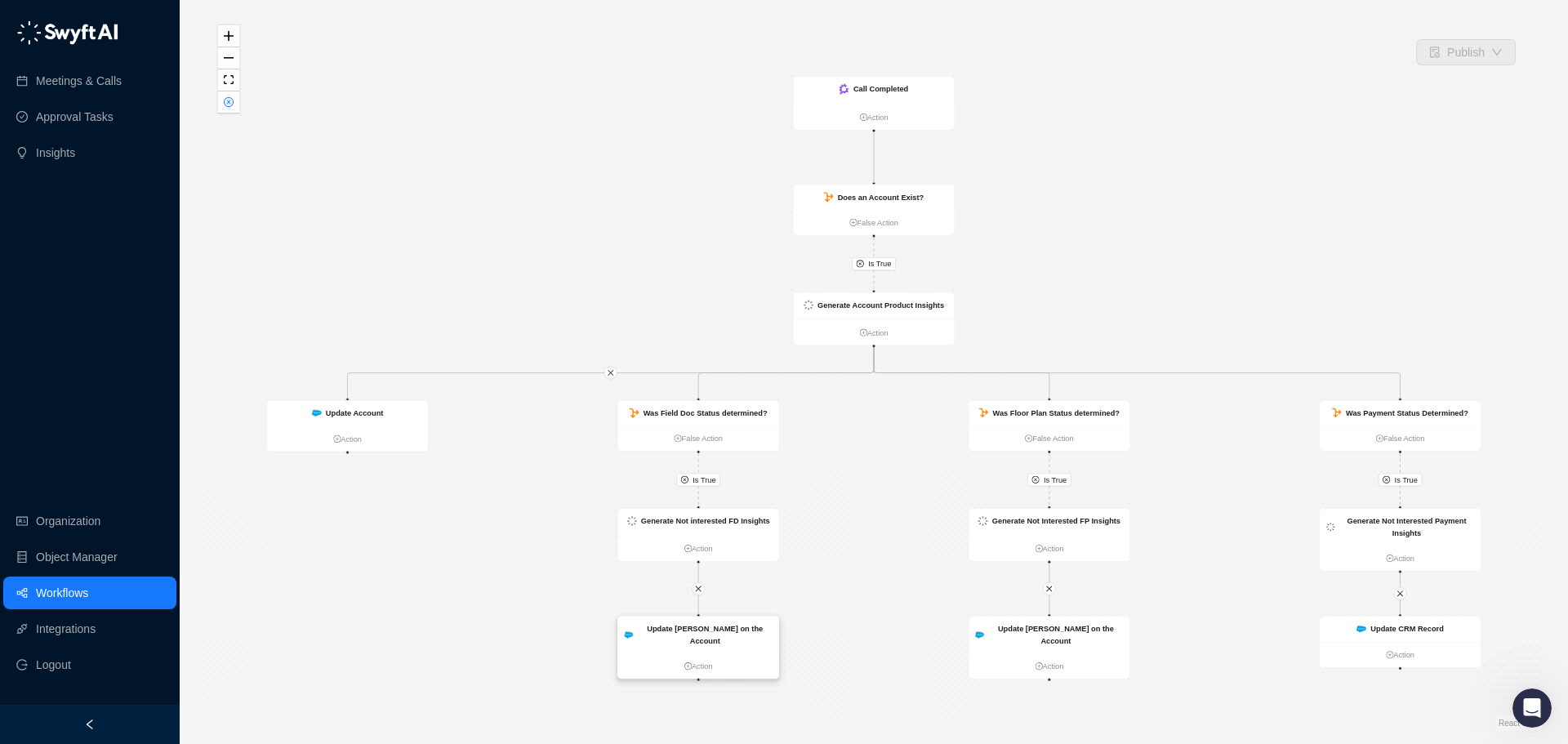
click at [692, 632] on strong "Update [PERSON_NAME] on the Account" at bounding box center [705, 634] width 116 height 20
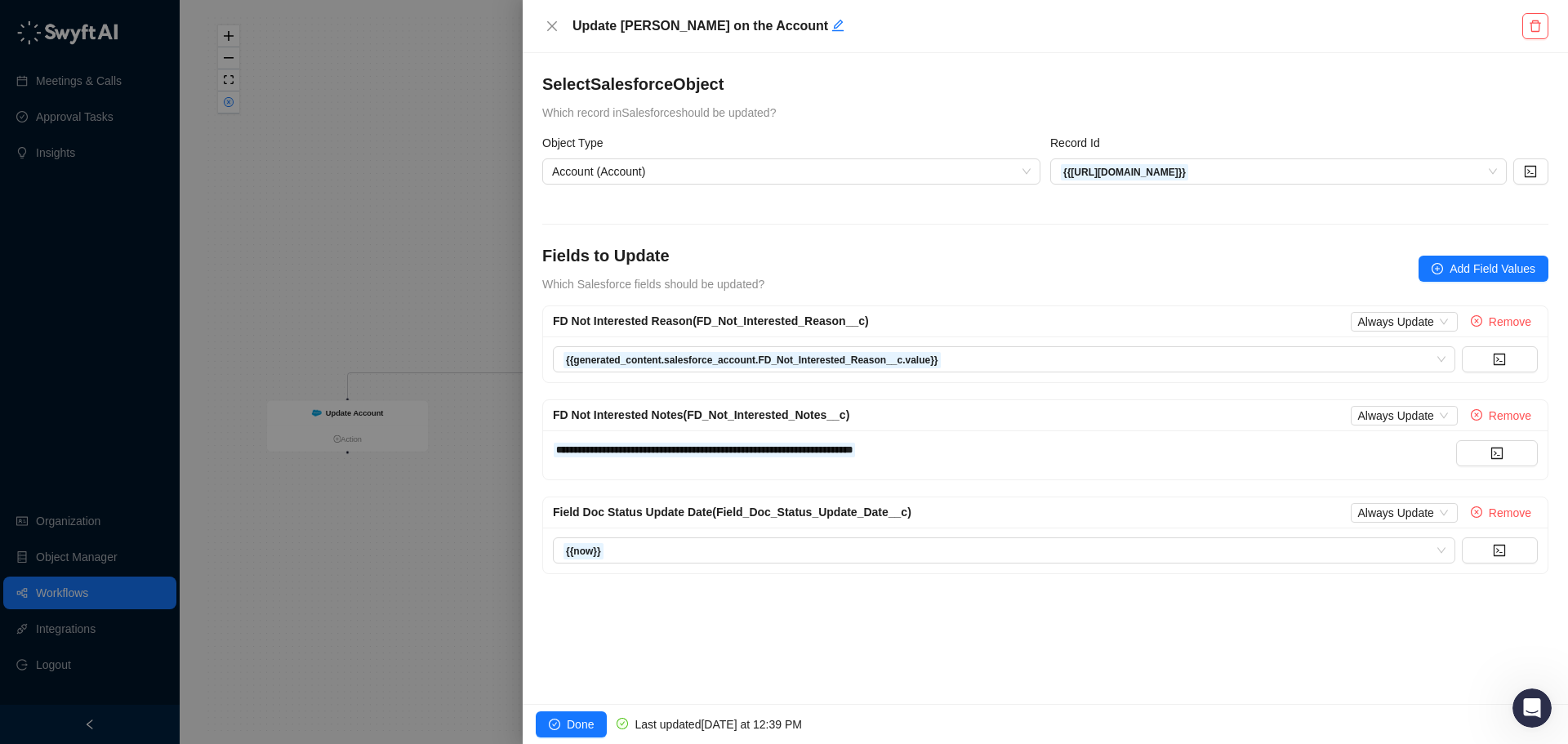
click at [472, 228] on div at bounding box center [784, 372] width 1568 height 744
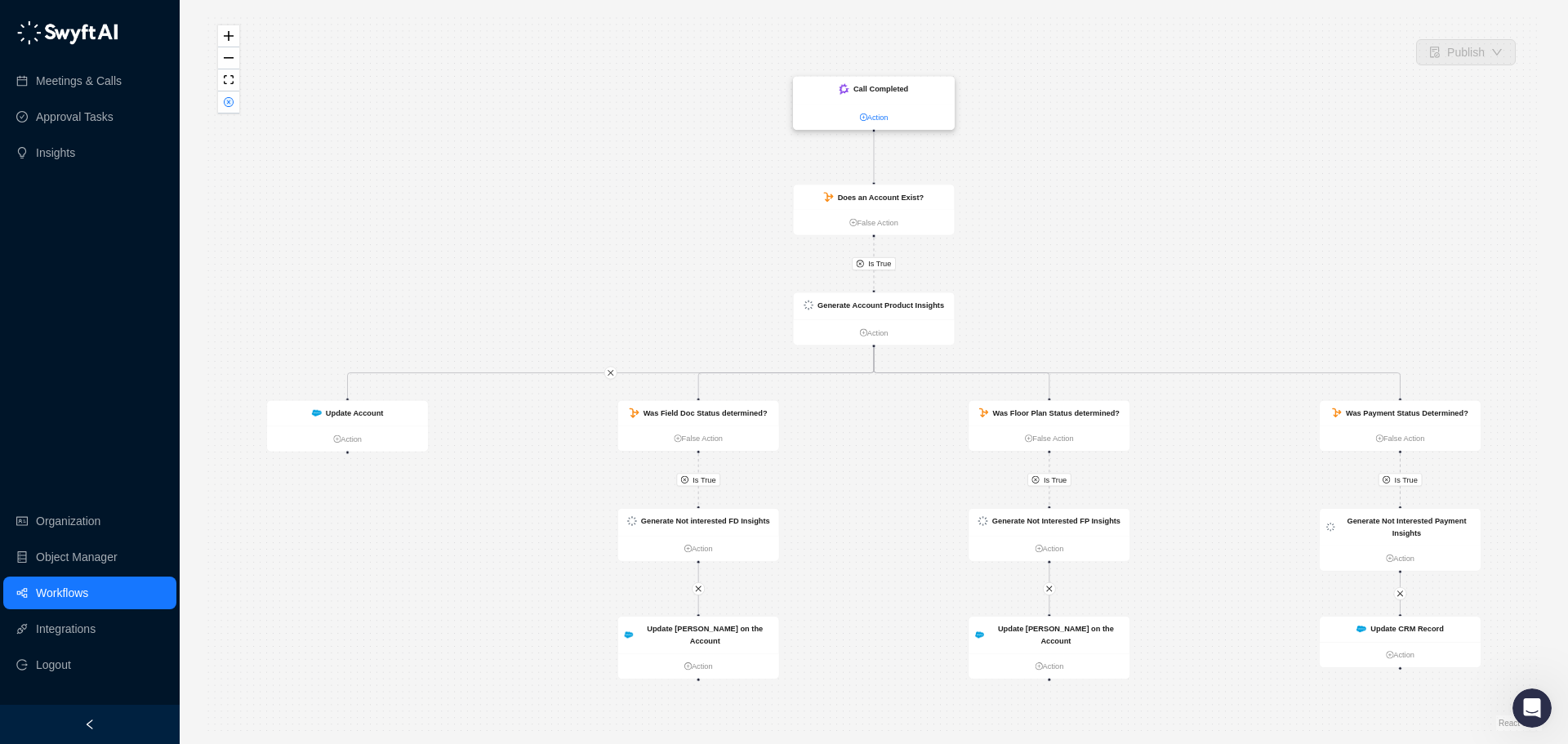
click at [892, 113] on link "Action" at bounding box center [874, 117] width 161 height 12
click at [915, 111] on link "Action" at bounding box center [875, 116] width 161 height 12
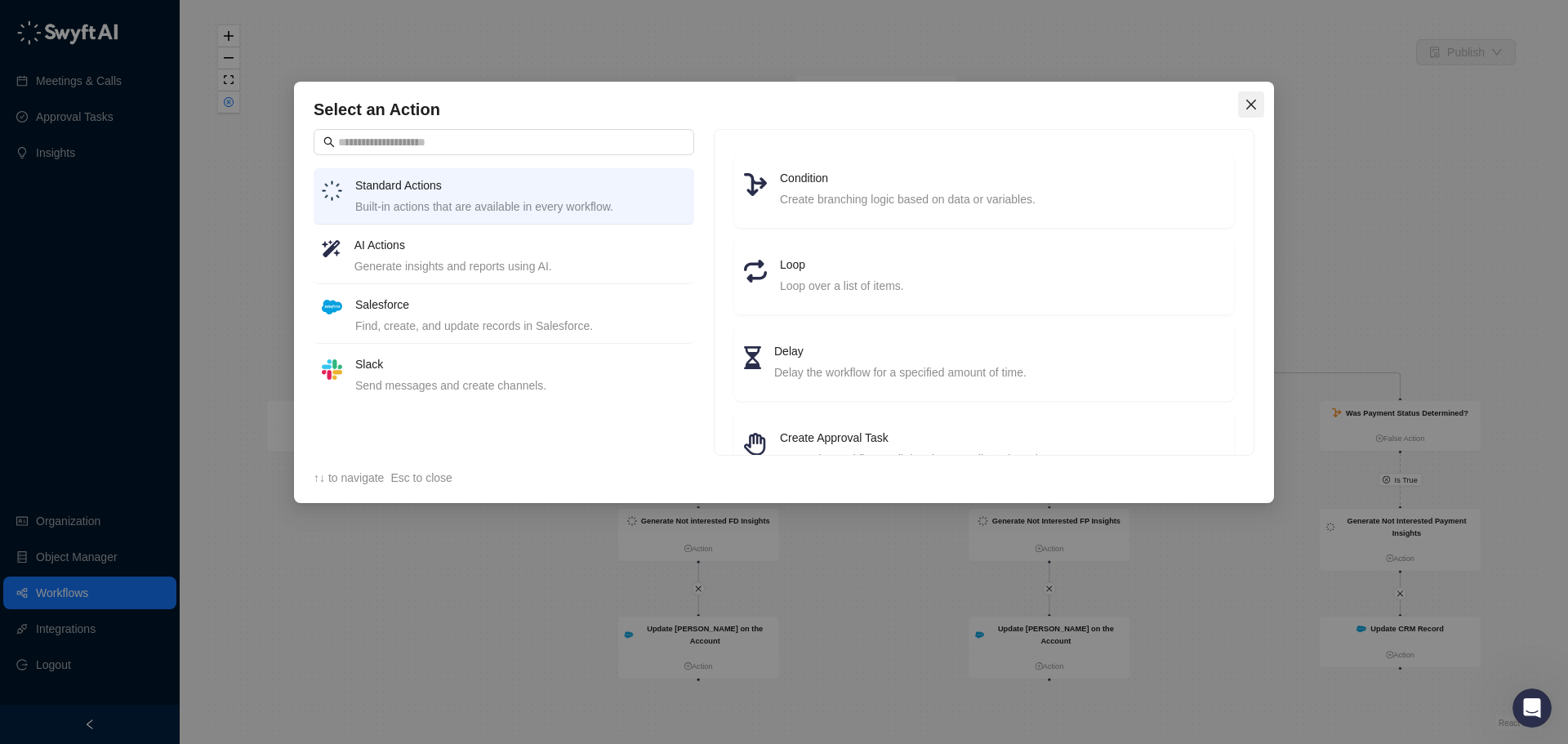
click at [1248, 104] on icon "close" at bounding box center [1252, 105] width 13 height 13
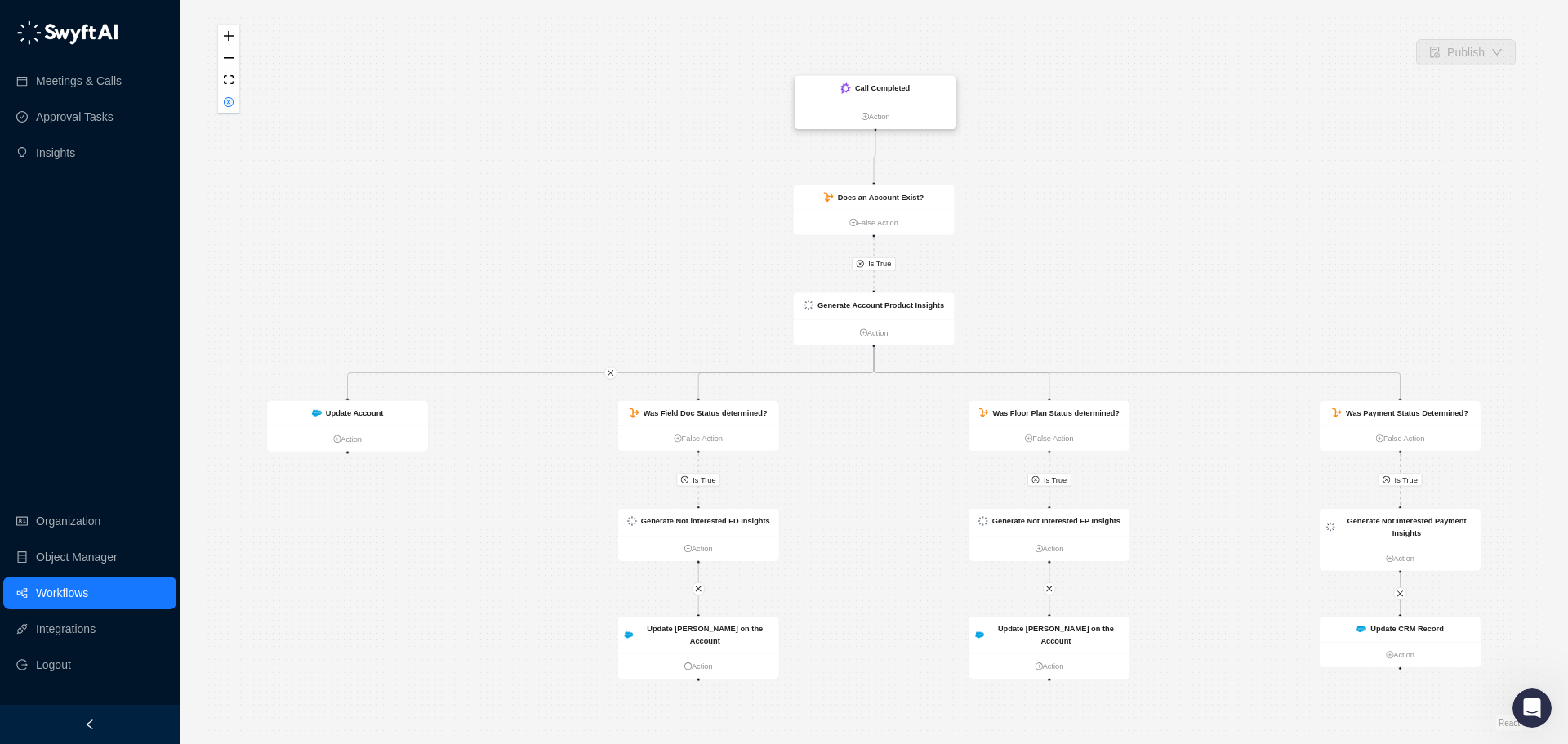
click at [924, 88] on div "Call Completed" at bounding box center [875, 89] width 161 height 28
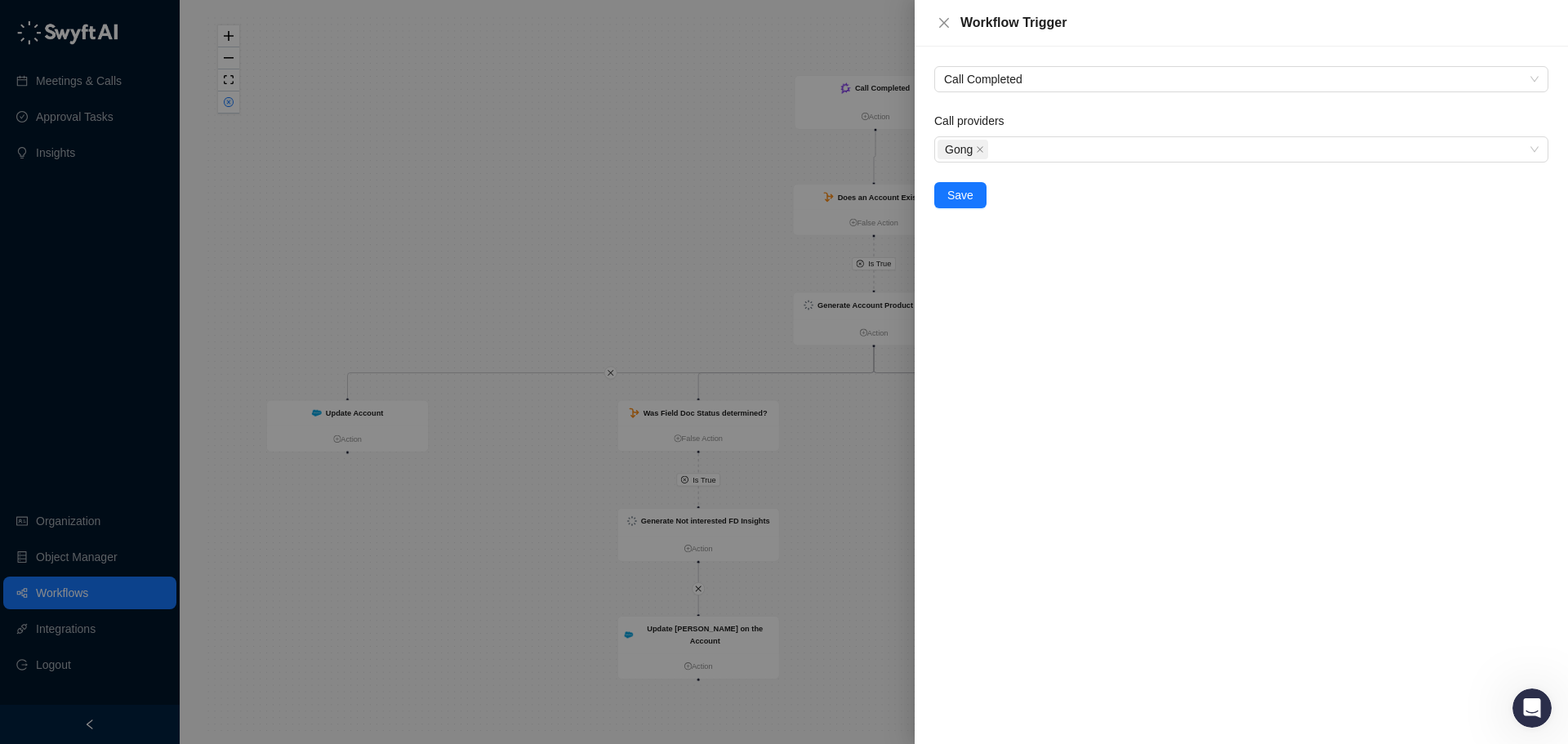
click at [720, 121] on div at bounding box center [784, 372] width 1568 height 744
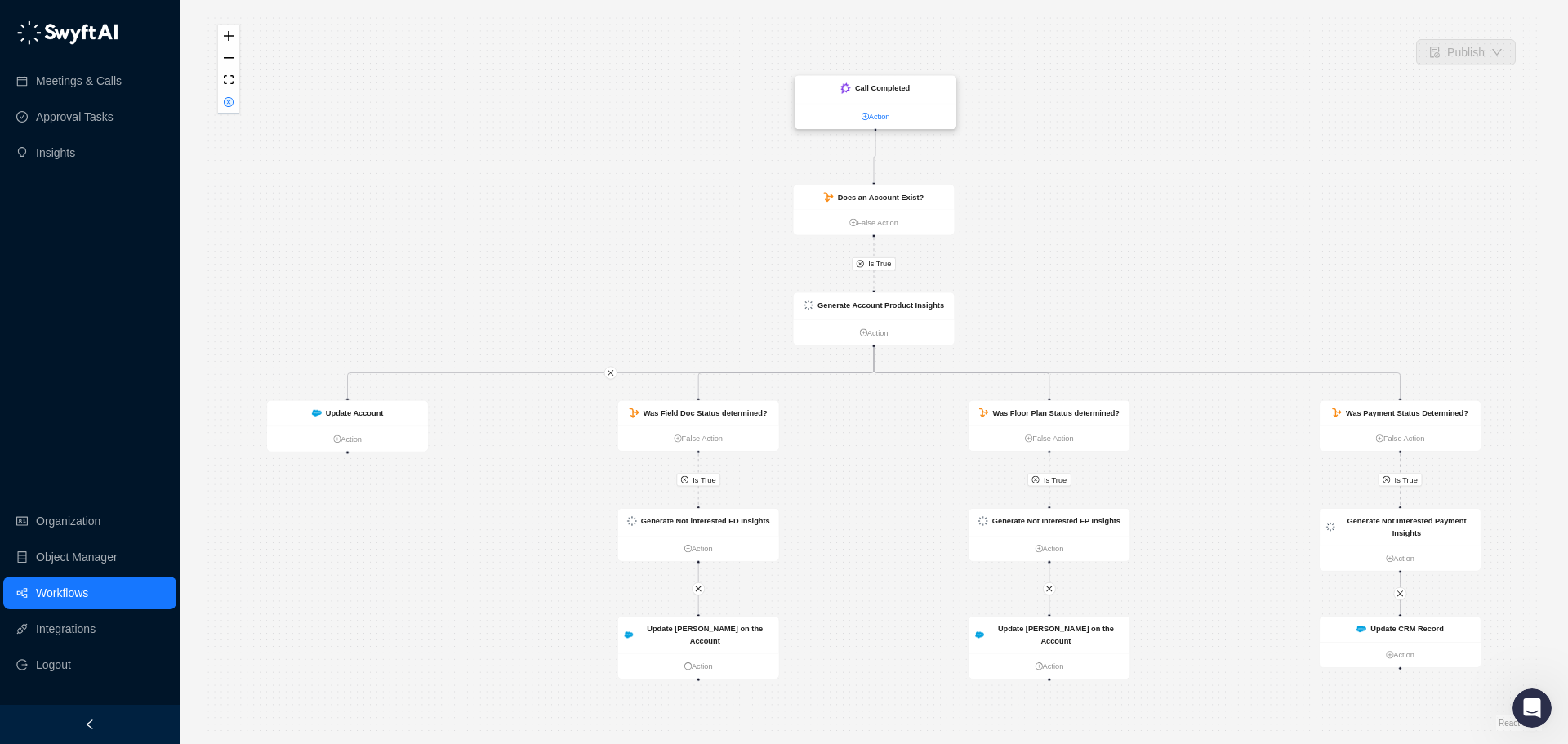
click at [824, 119] on link "Action" at bounding box center [875, 116] width 161 height 12
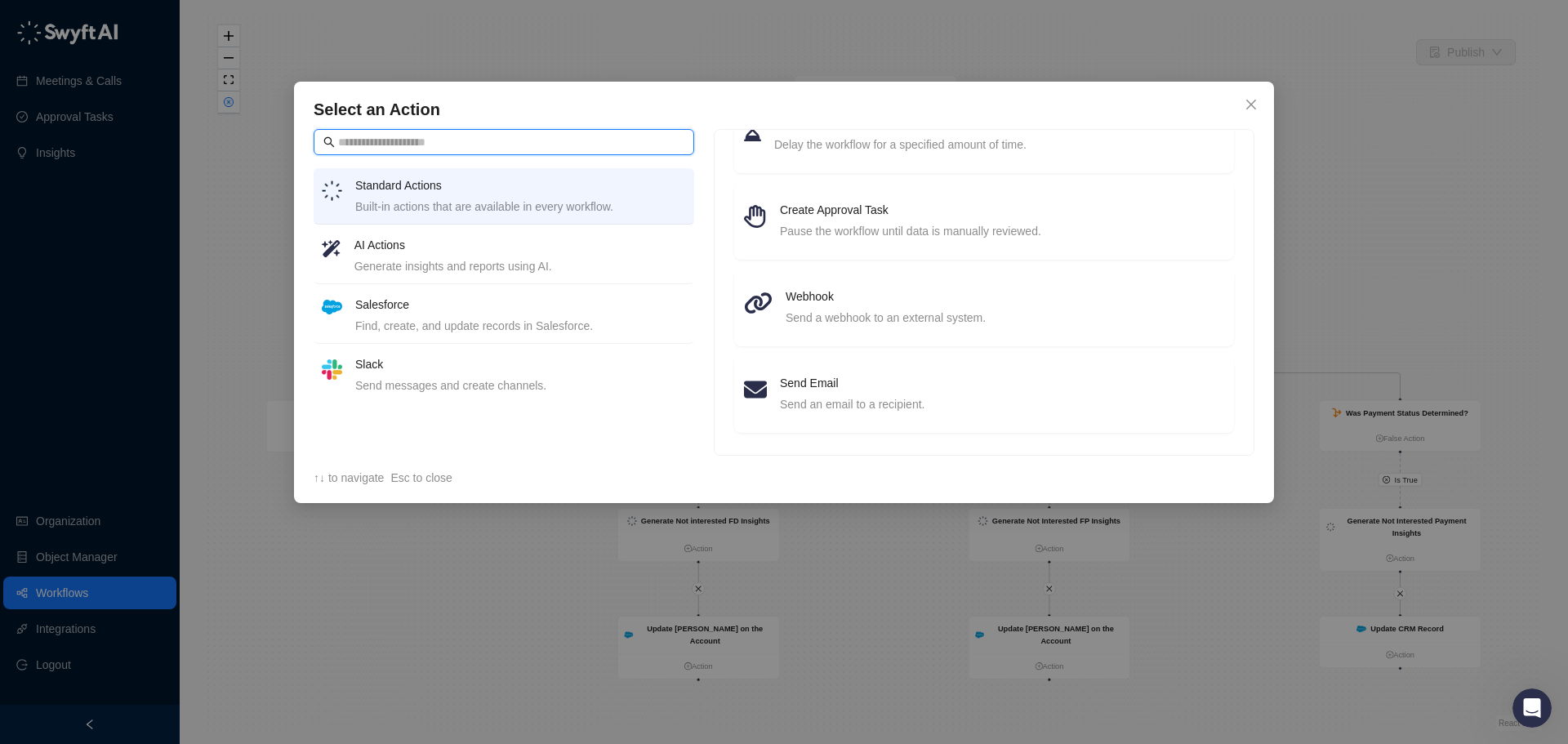
scroll to position [234, 0]
click at [1456, 175] on div "Select an Action Standard Actions Built-in actions that are available in every …" at bounding box center [784, 372] width 1568 height 744
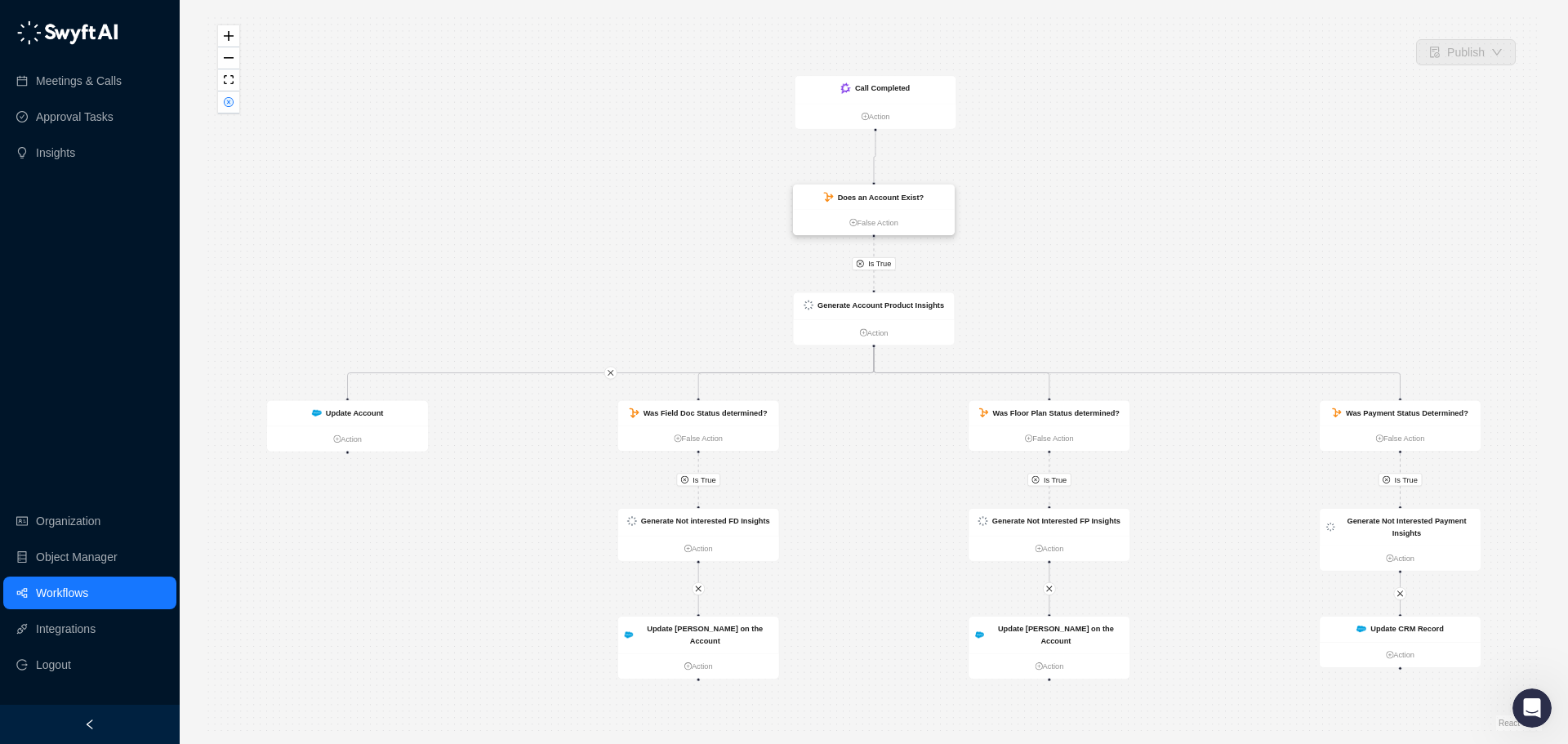
click at [934, 199] on div "Does an Account Exist?" at bounding box center [874, 196] width 161 height 24
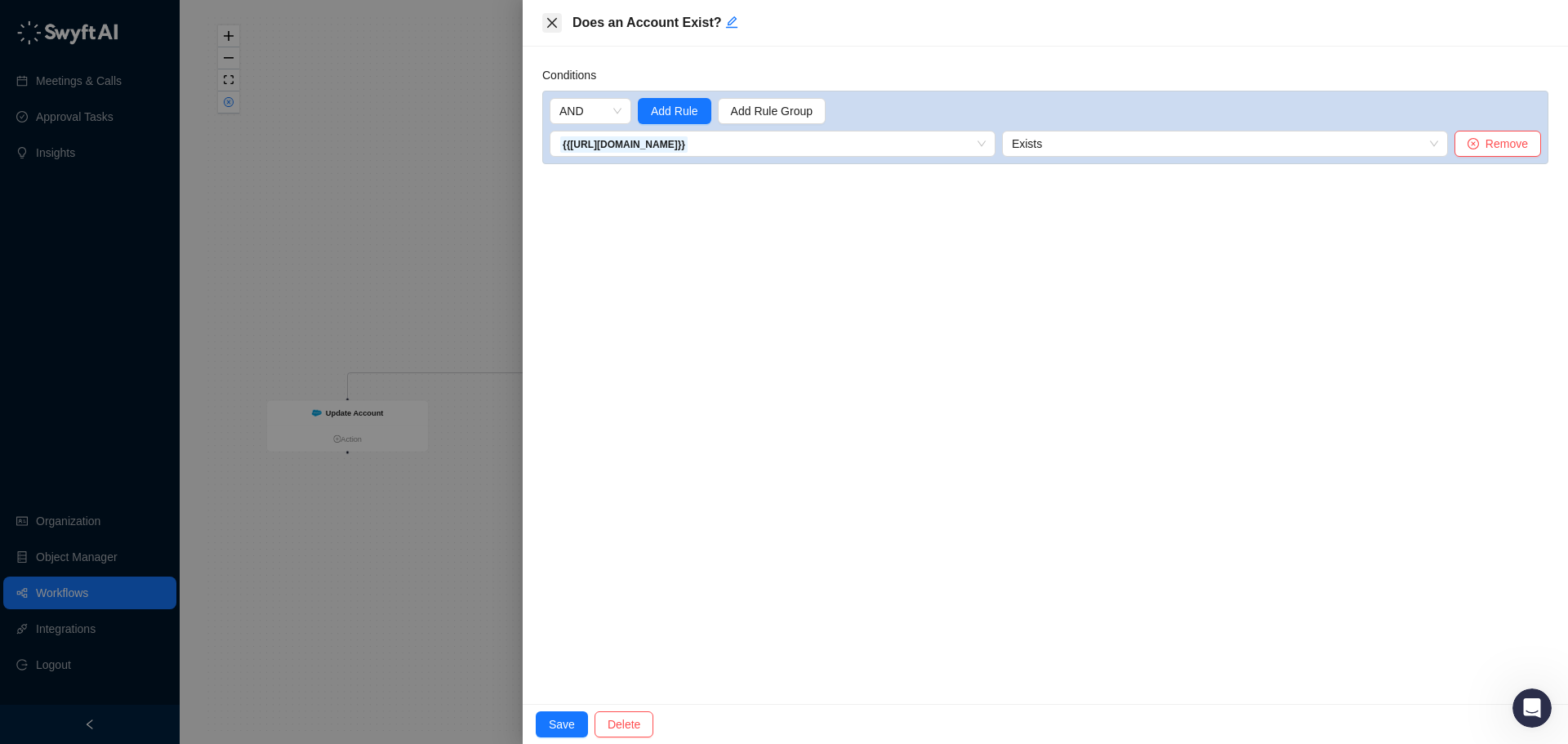
click at [550, 24] on icon "close" at bounding box center [552, 23] width 13 height 13
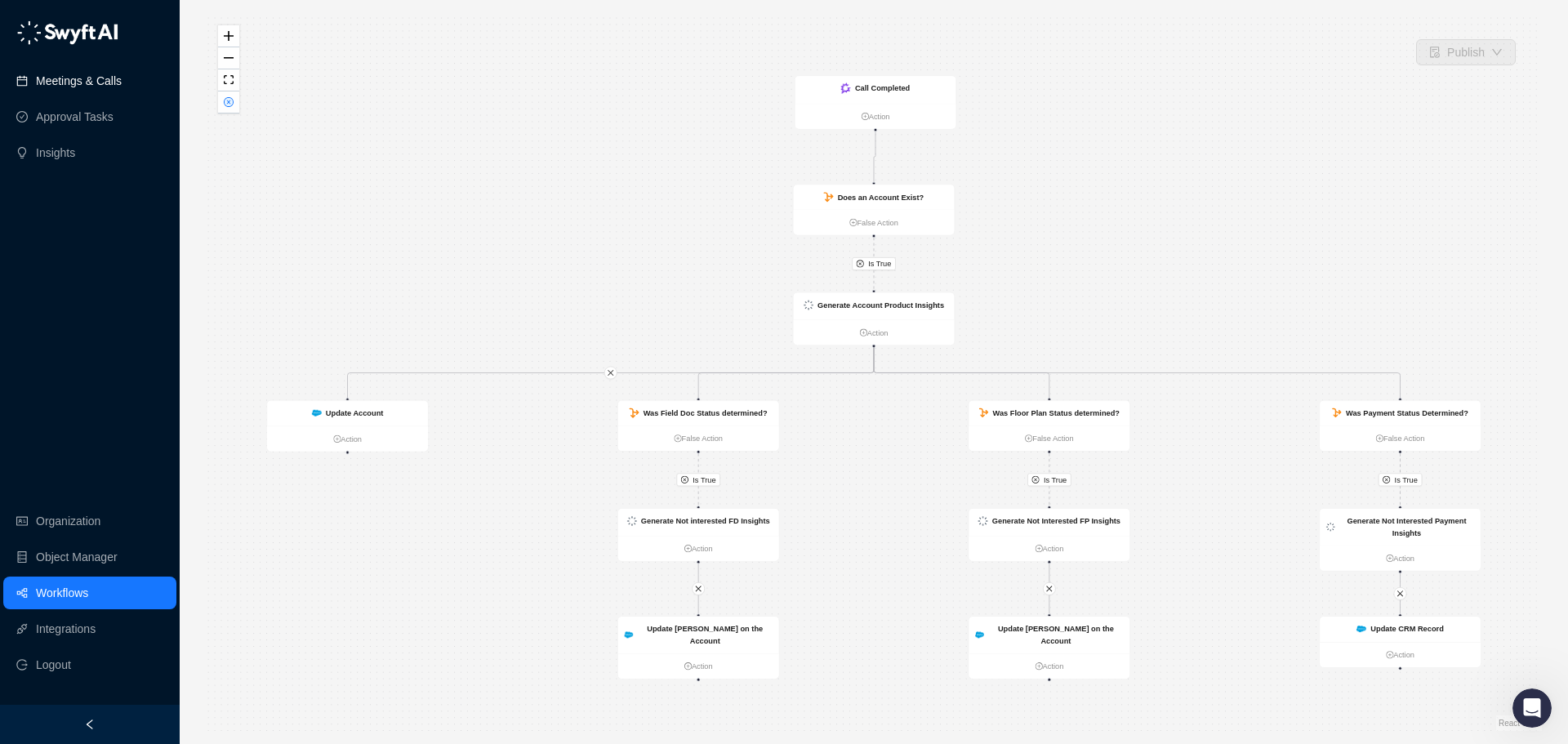
click at [100, 87] on link "Meetings & Calls" at bounding box center [78, 81] width 86 height 33
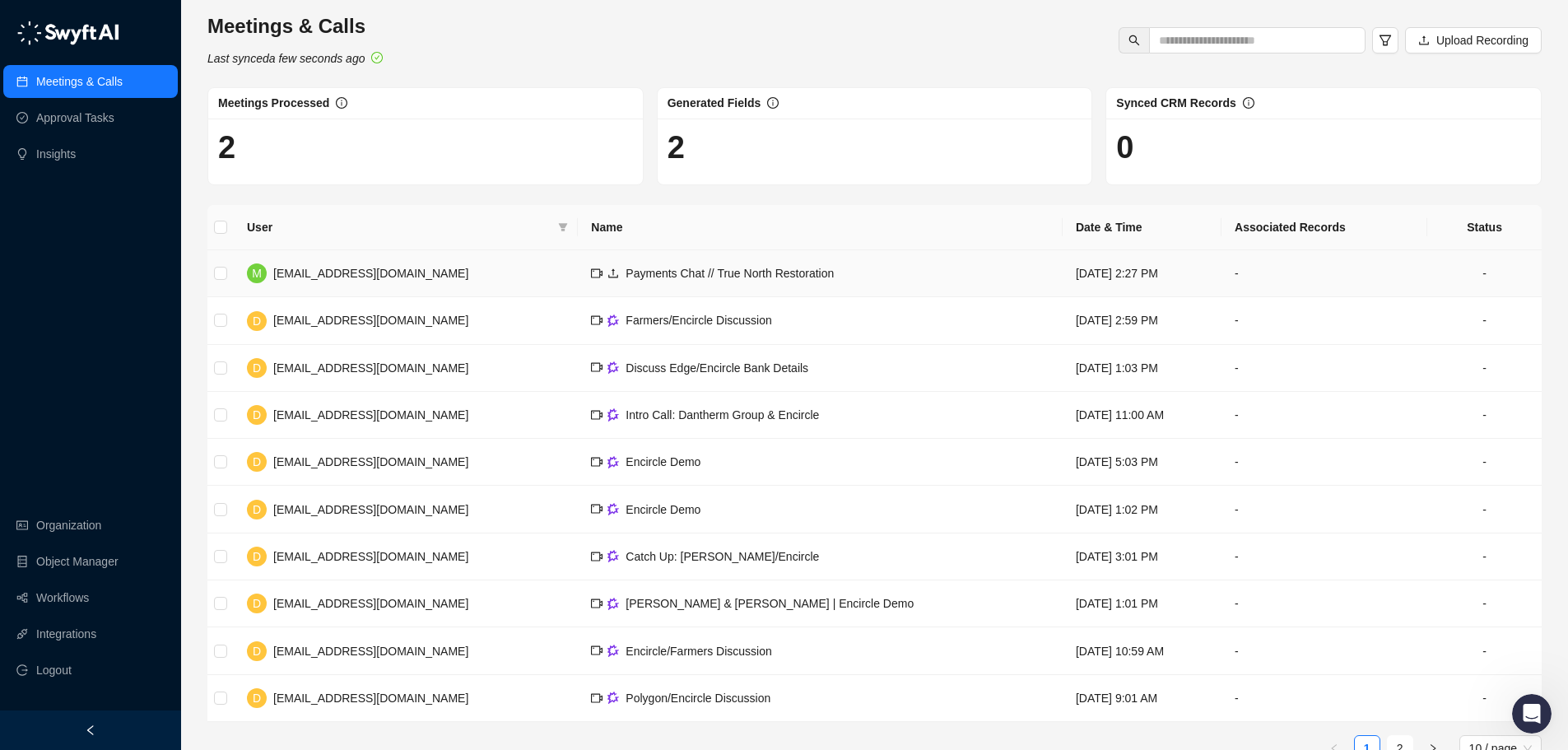
click at [1142, 283] on td "[DATE] 2:27 PM" at bounding box center [1143, 273] width 159 height 47
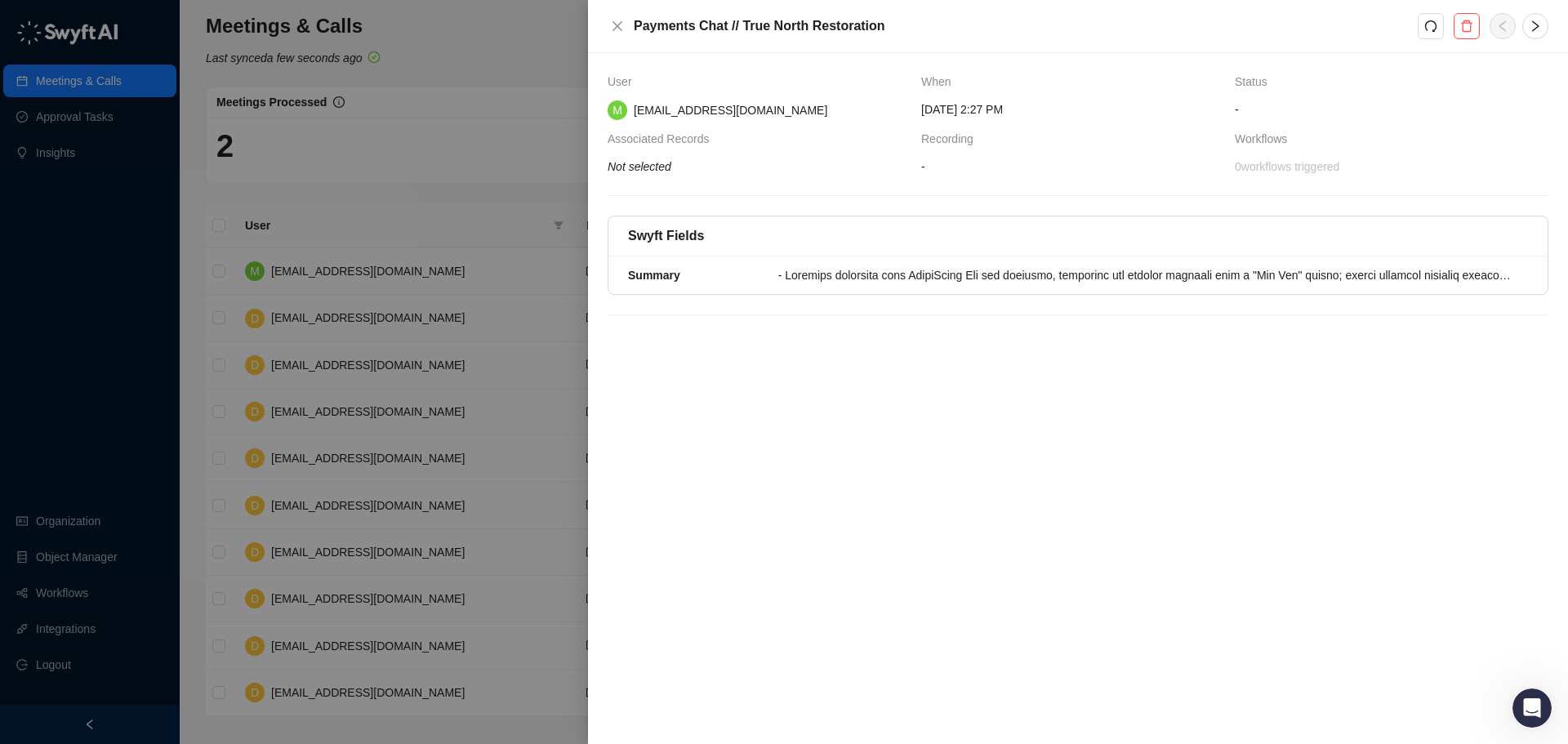
click at [703, 116] on span "[EMAIL_ADDRESS][DOMAIN_NAME]" at bounding box center [730, 111] width 193 height 13
click at [720, 278] on div "Summary" at bounding box center [698, 275] width 140 height 18
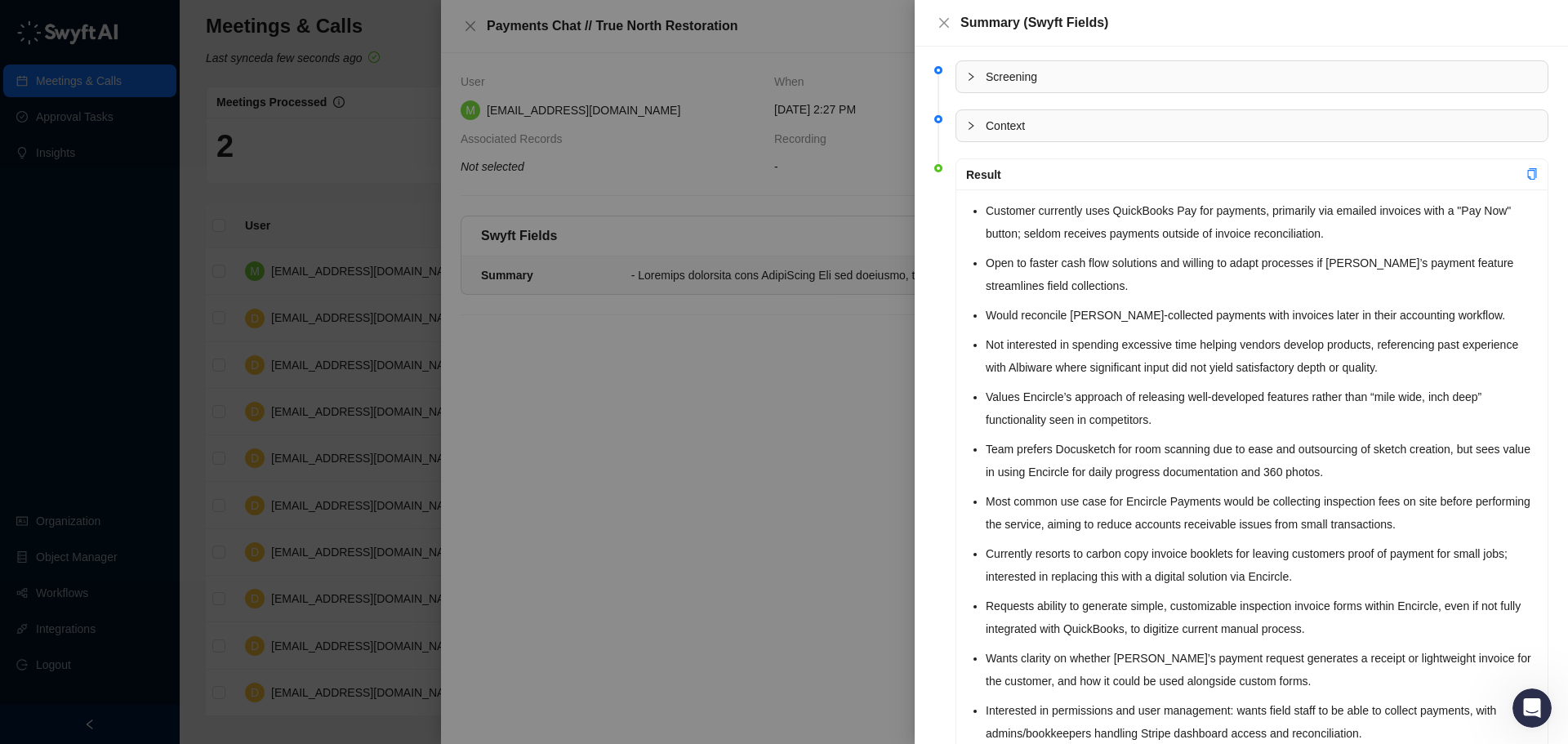
click at [760, 182] on div at bounding box center [784, 372] width 1568 height 744
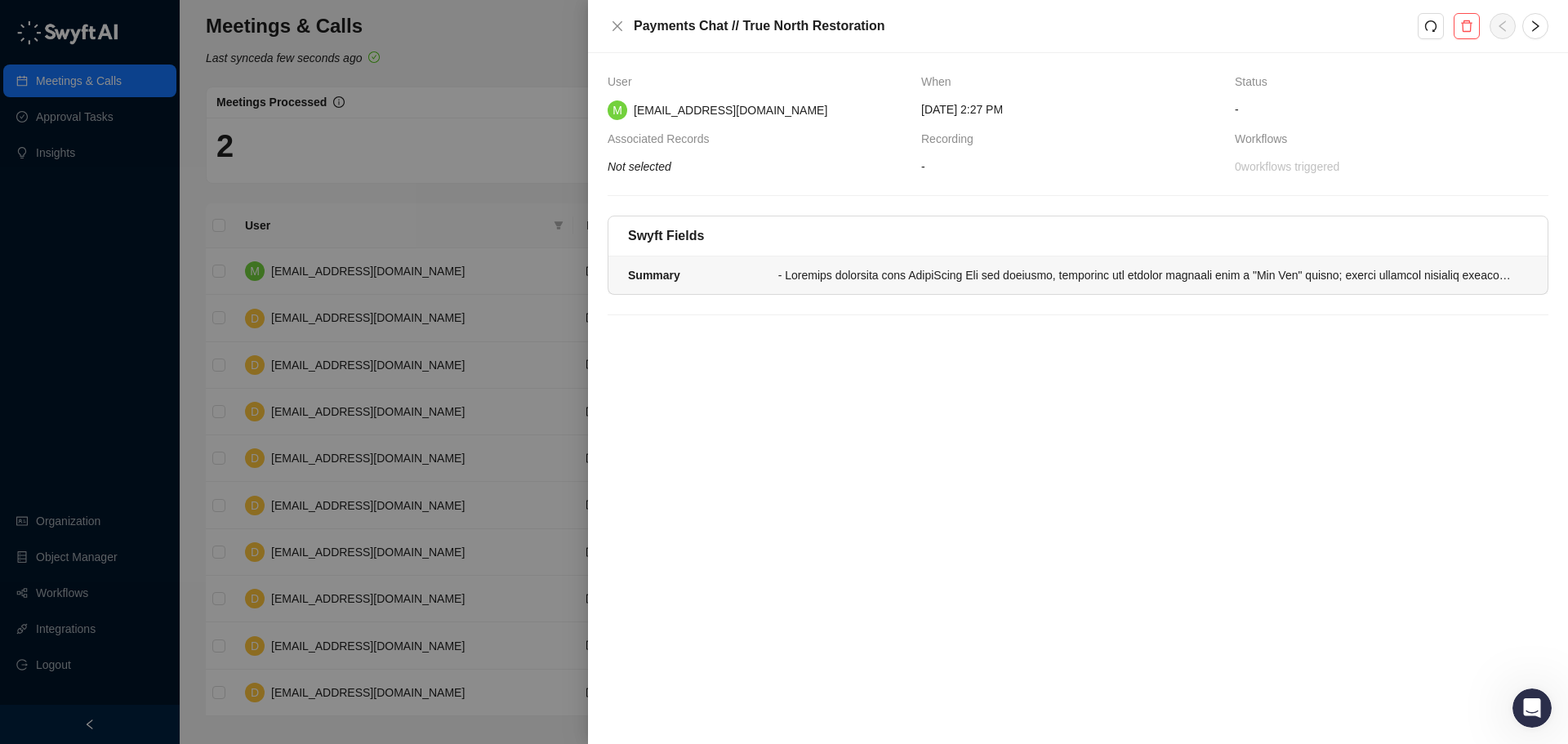
click at [749, 264] on li "Summary" at bounding box center [1078, 275] width 939 height 37
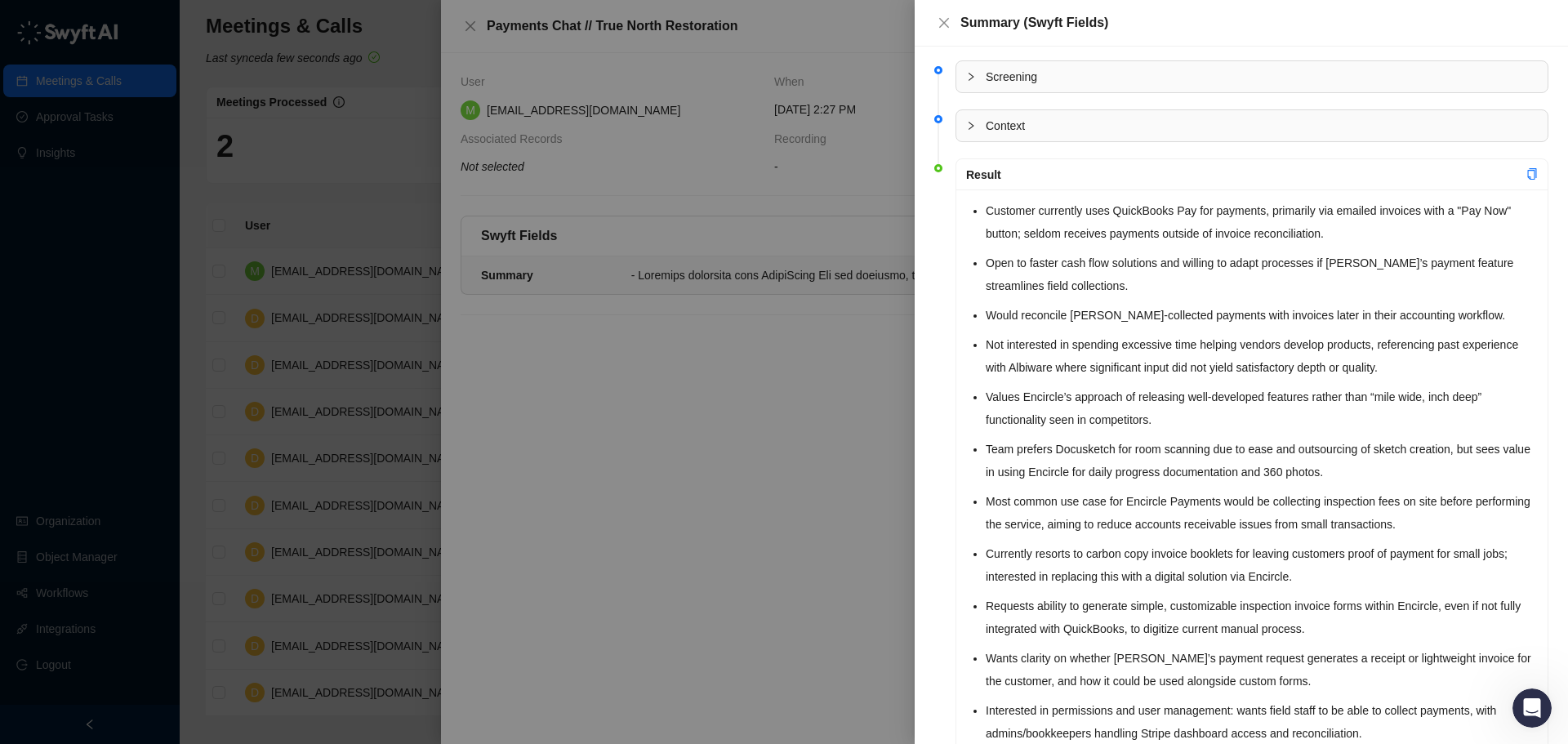
click at [1001, 126] on span "Context" at bounding box center [1261, 125] width 552 height 18
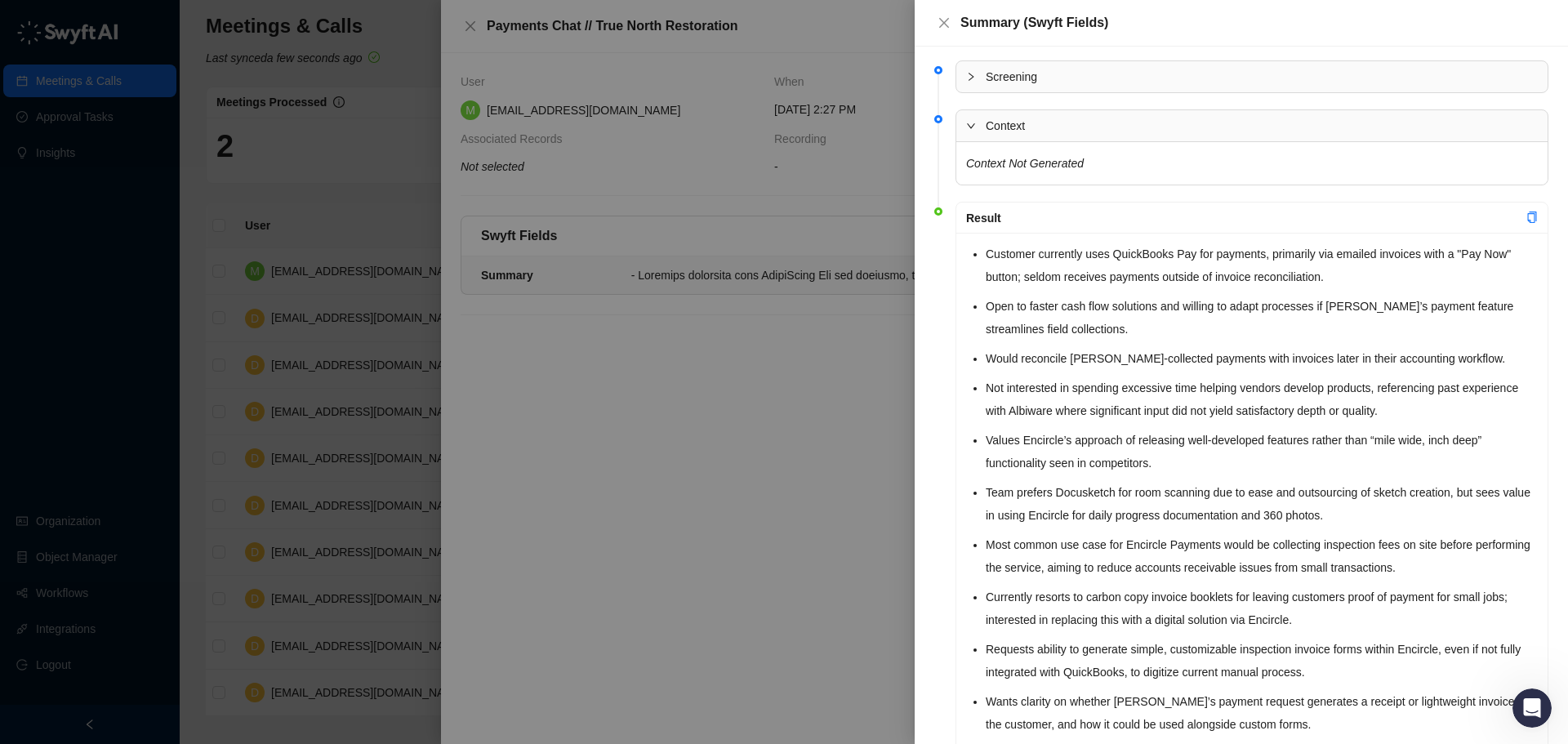
click at [1001, 126] on span "Context" at bounding box center [1261, 125] width 552 height 18
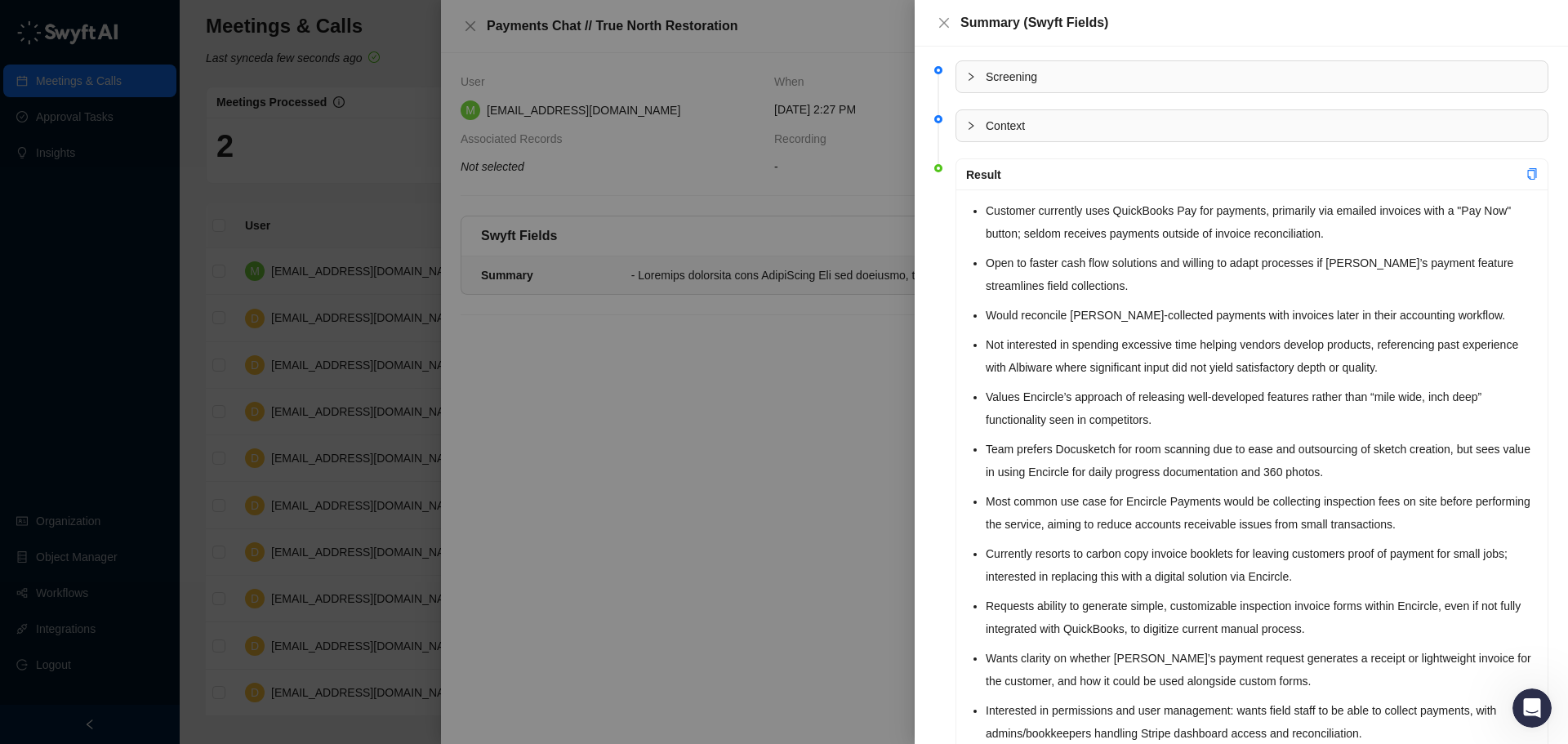
click at [1016, 88] on div "Screening" at bounding box center [1252, 77] width 591 height 31
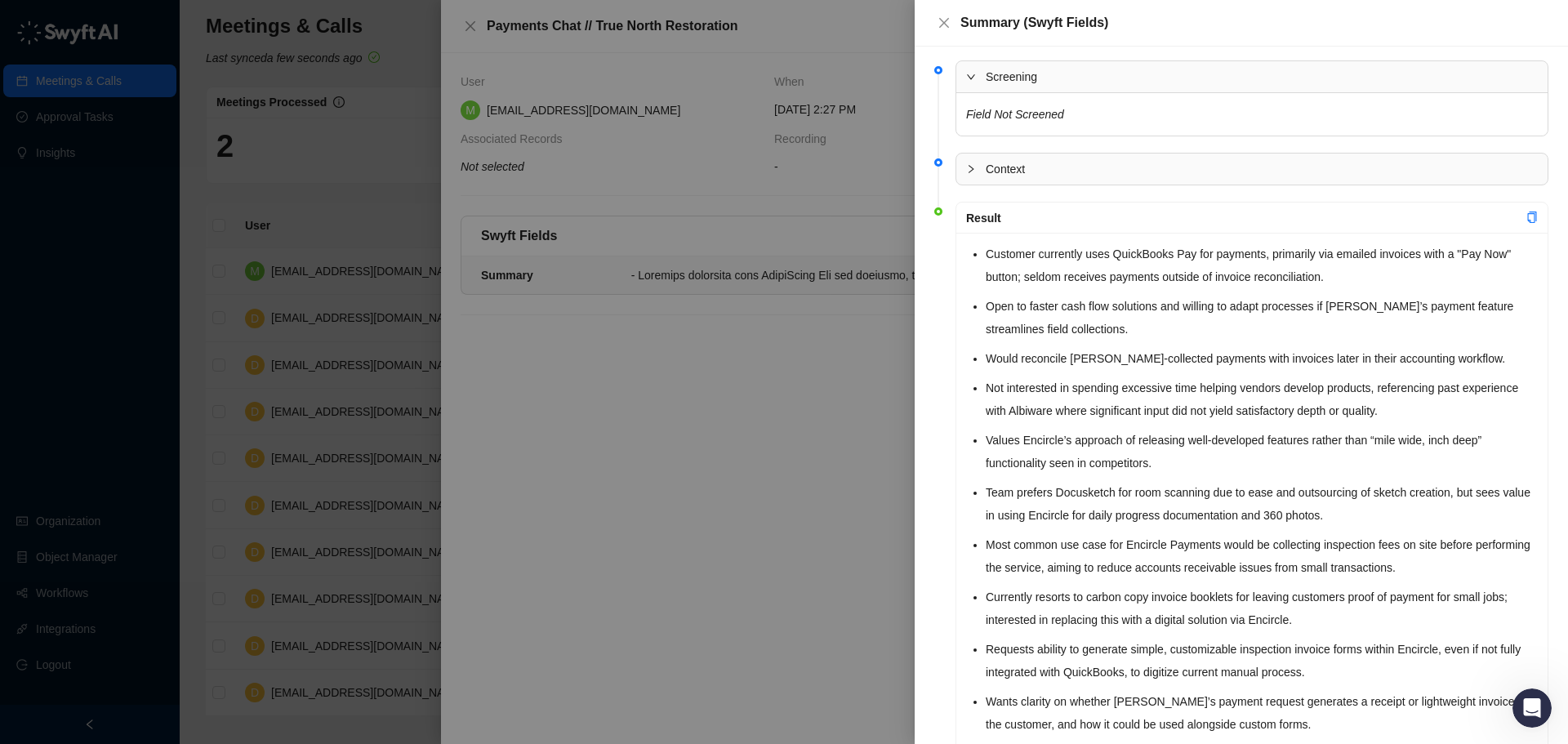
click at [1016, 88] on div "Screening" at bounding box center [1252, 77] width 591 height 31
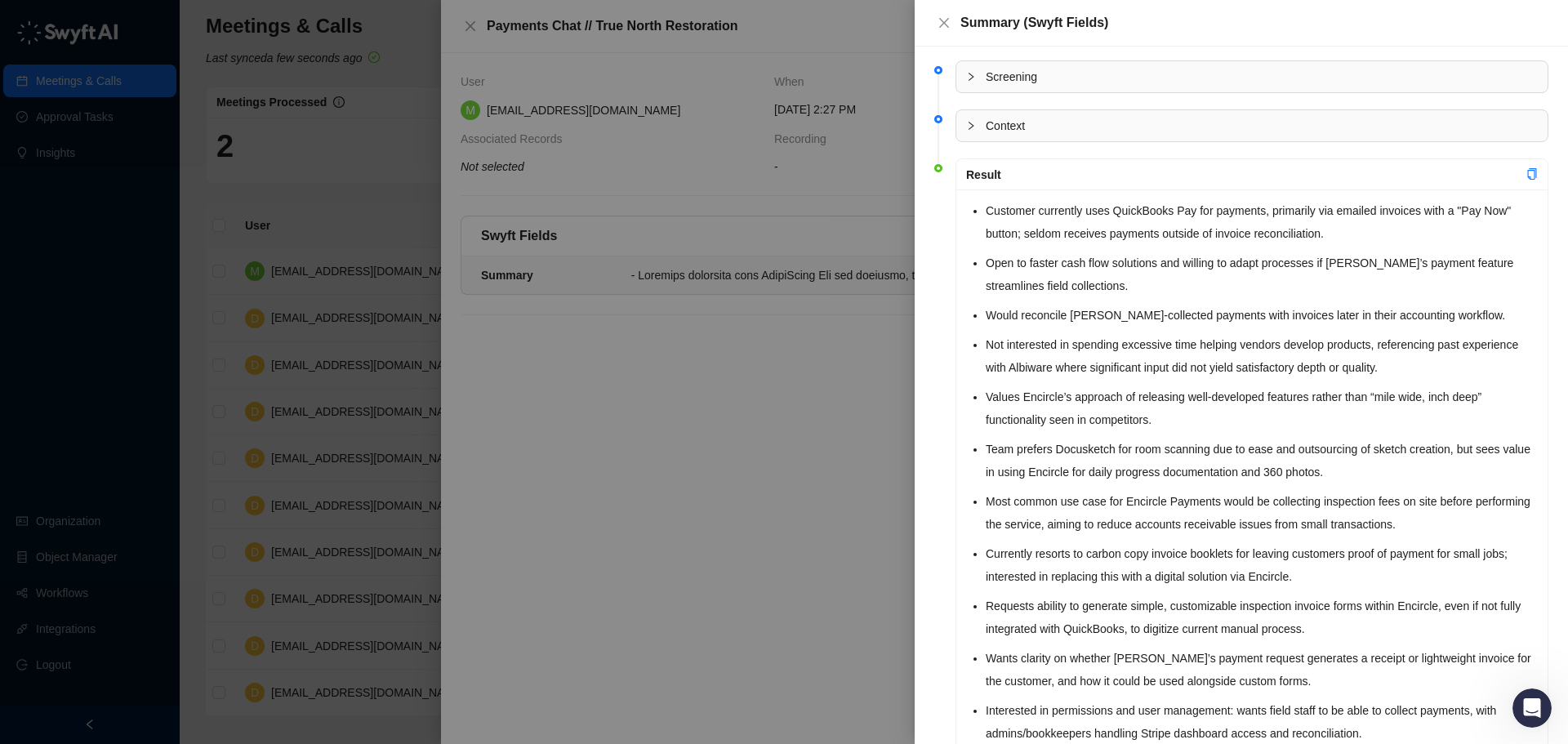
click at [766, 160] on div at bounding box center [784, 372] width 1568 height 744
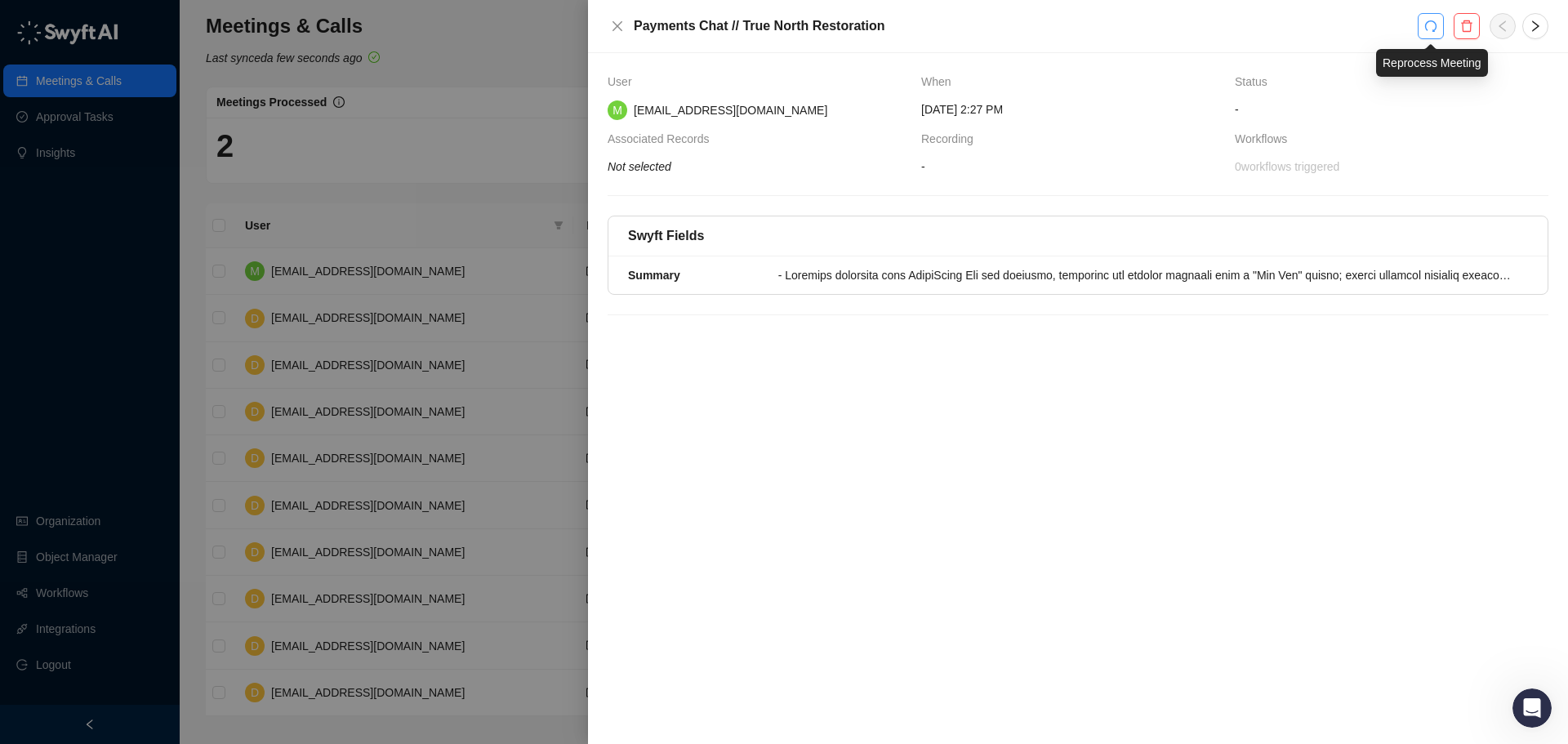
click at [1434, 30] on icon "redo" at bounding box center [1431, 26] width 12 height 12
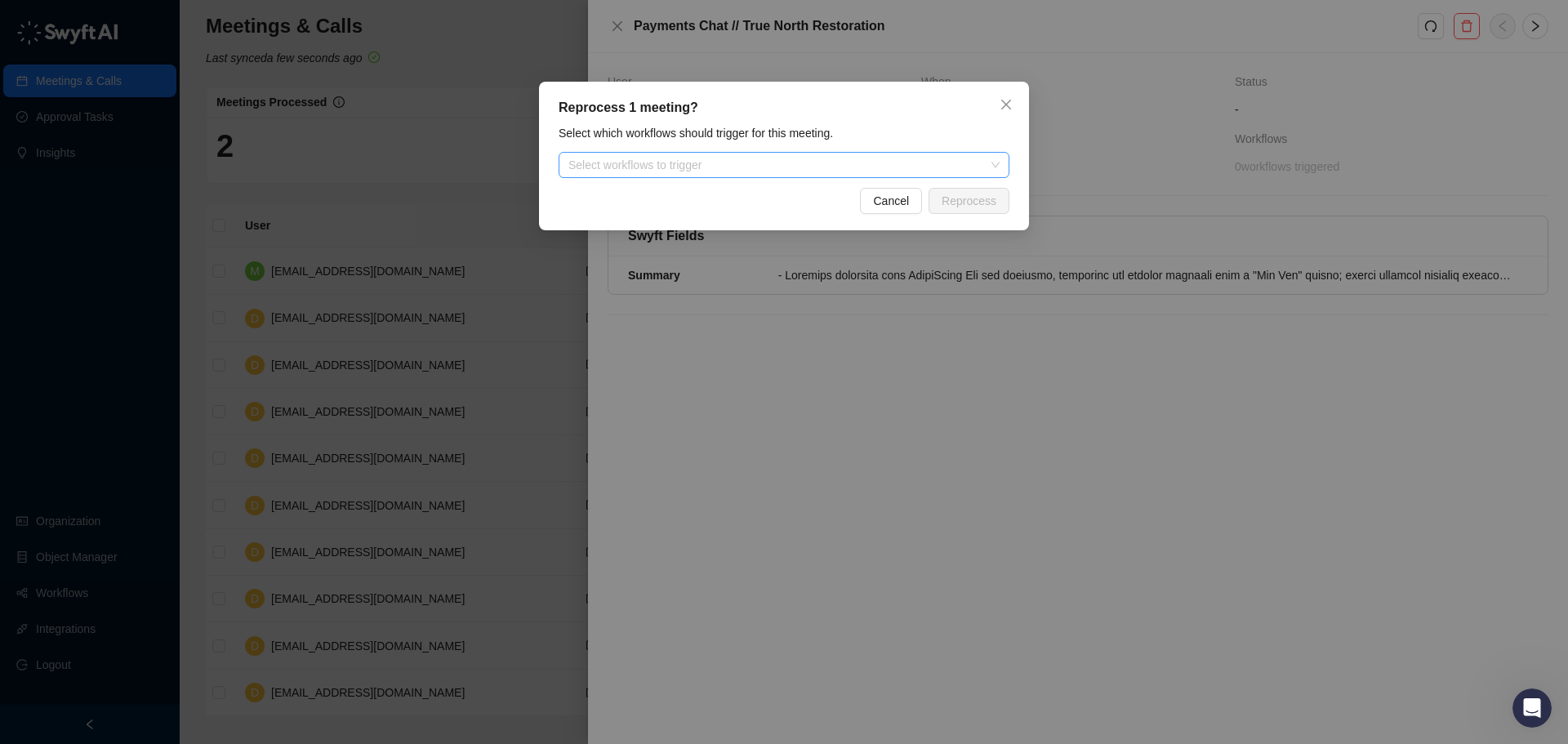
click at [801, 167] on div at bounding box center [775, 165] width 427 height 12
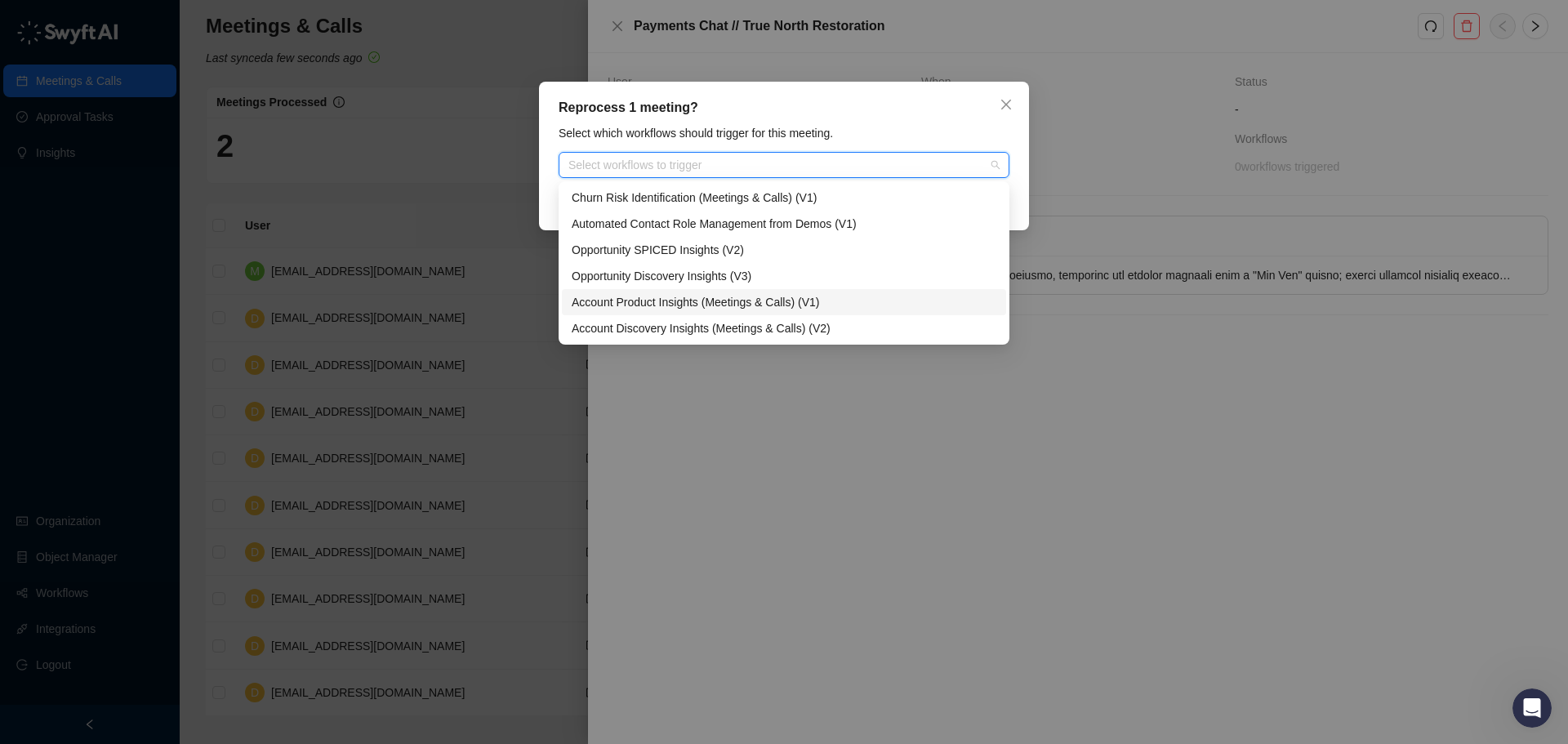
click at [717, 308] on div "Account Product Insights (Meetings & Calls) (V1)" at bounding box center [784, 302] width 425 height 18
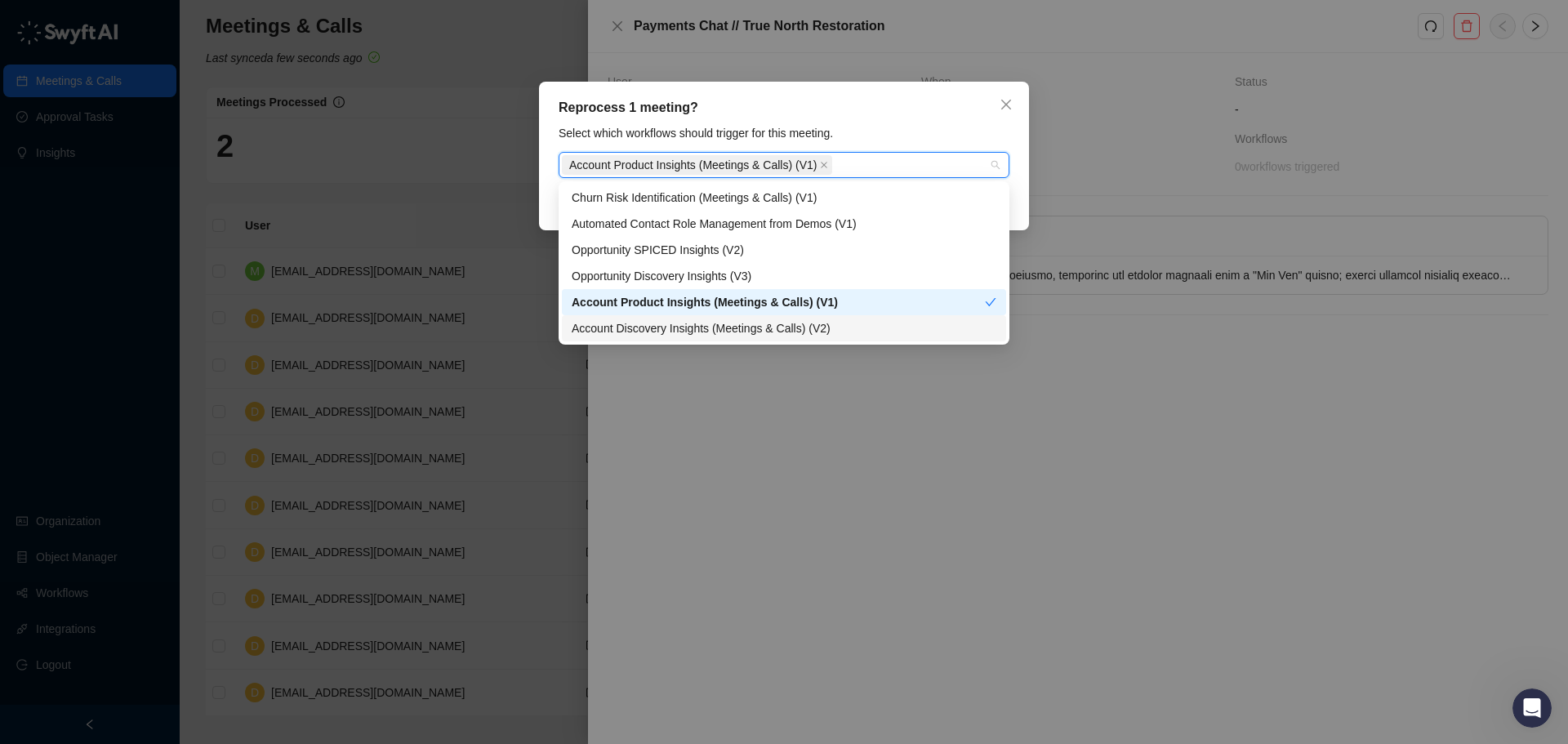
click at [654, 340] on div "Account Discovery Insights (Meetings & Calls) (V2)" at bounding box center [784, 328] width 444 height 26
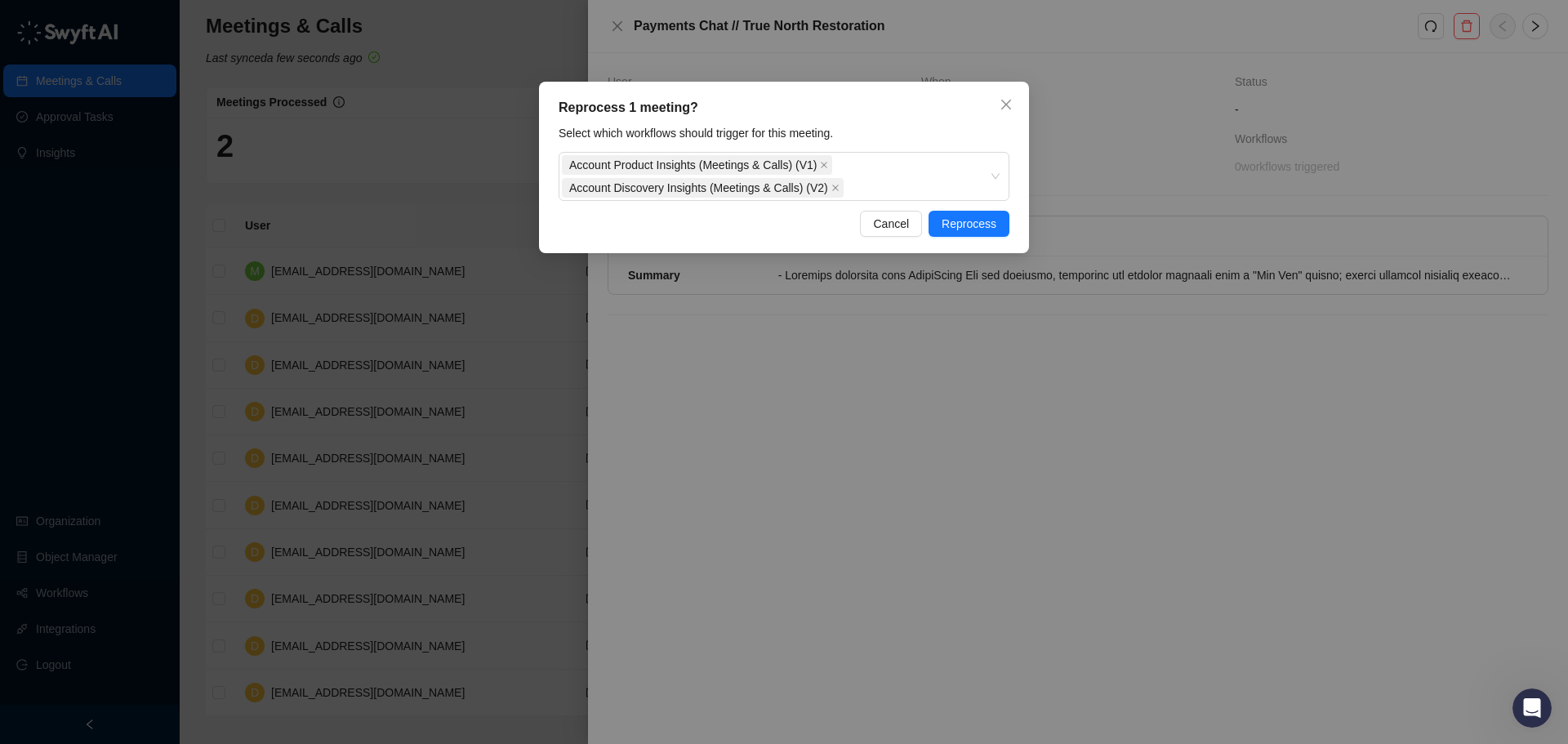
click at [867, 140] on div "Select which workflows should trigger for this meeting." at bounding box center [784, 133] width 460 height 18
click at [967, 229] on span "Reprocess" at bounding box center [968, 223] width 55 height 18
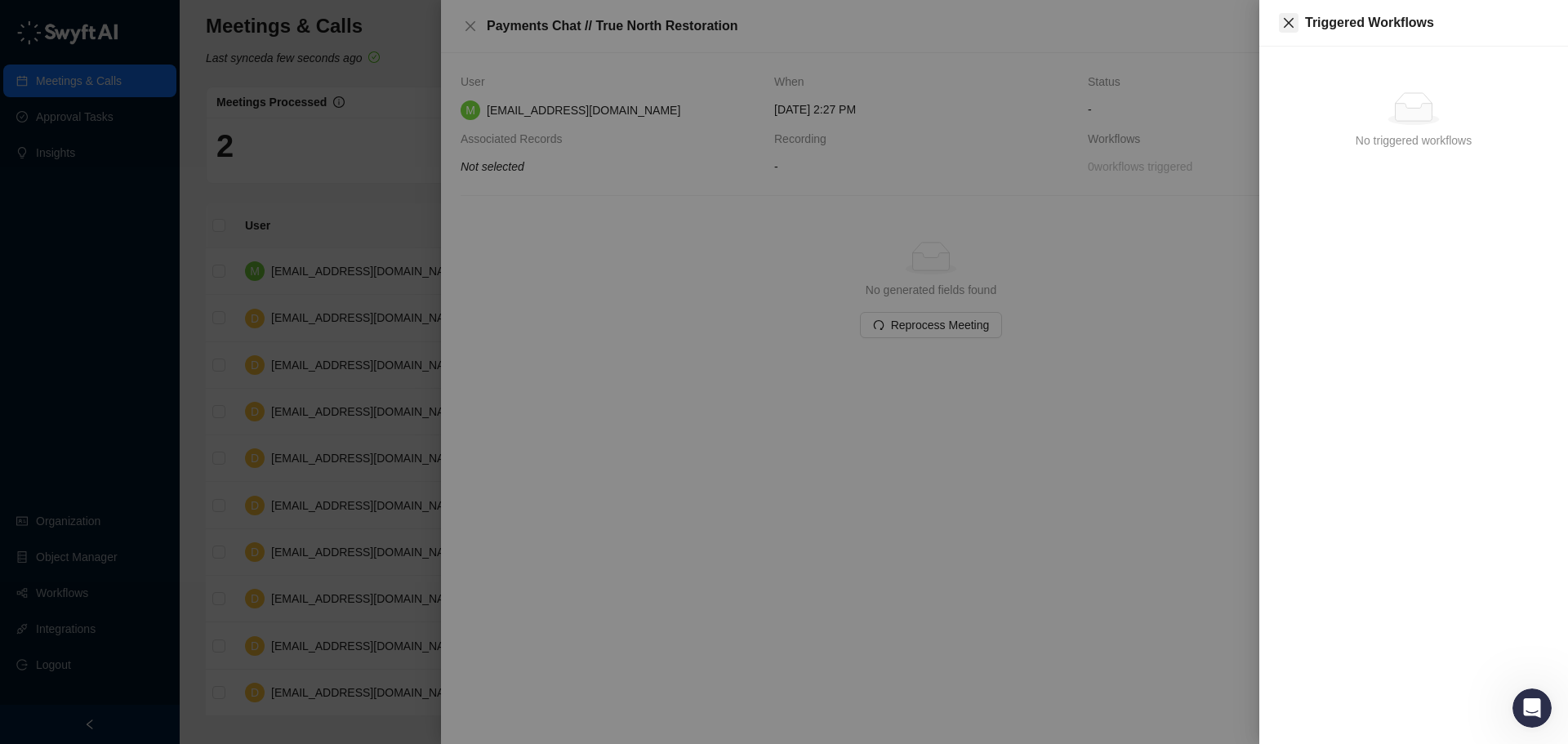
click at [1288, 28] on icon "close" at bounding box center [1289, 23] width 13 height 13
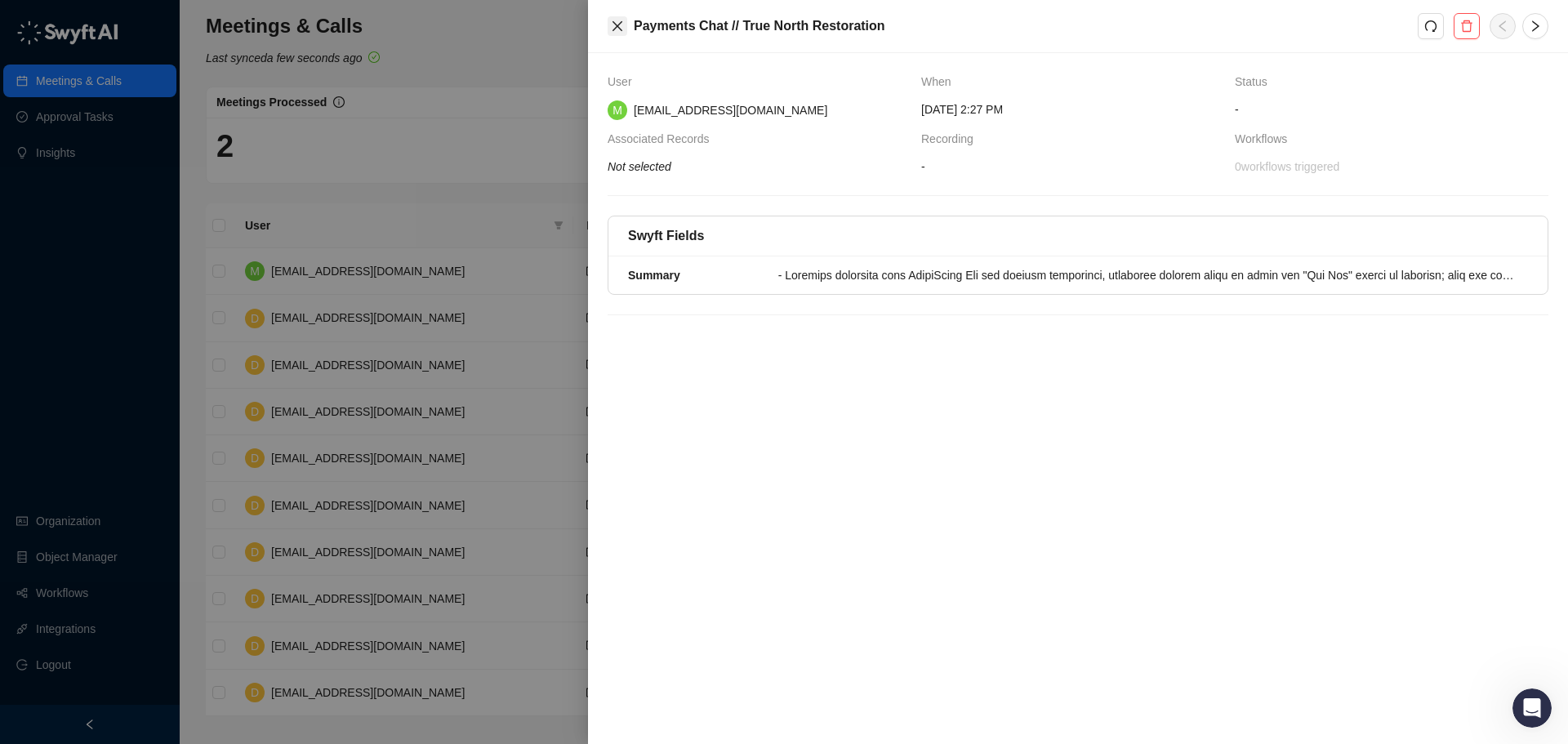
click at [615, 29] on icon "close" at bounding box center [617, 26] width 10 height 10
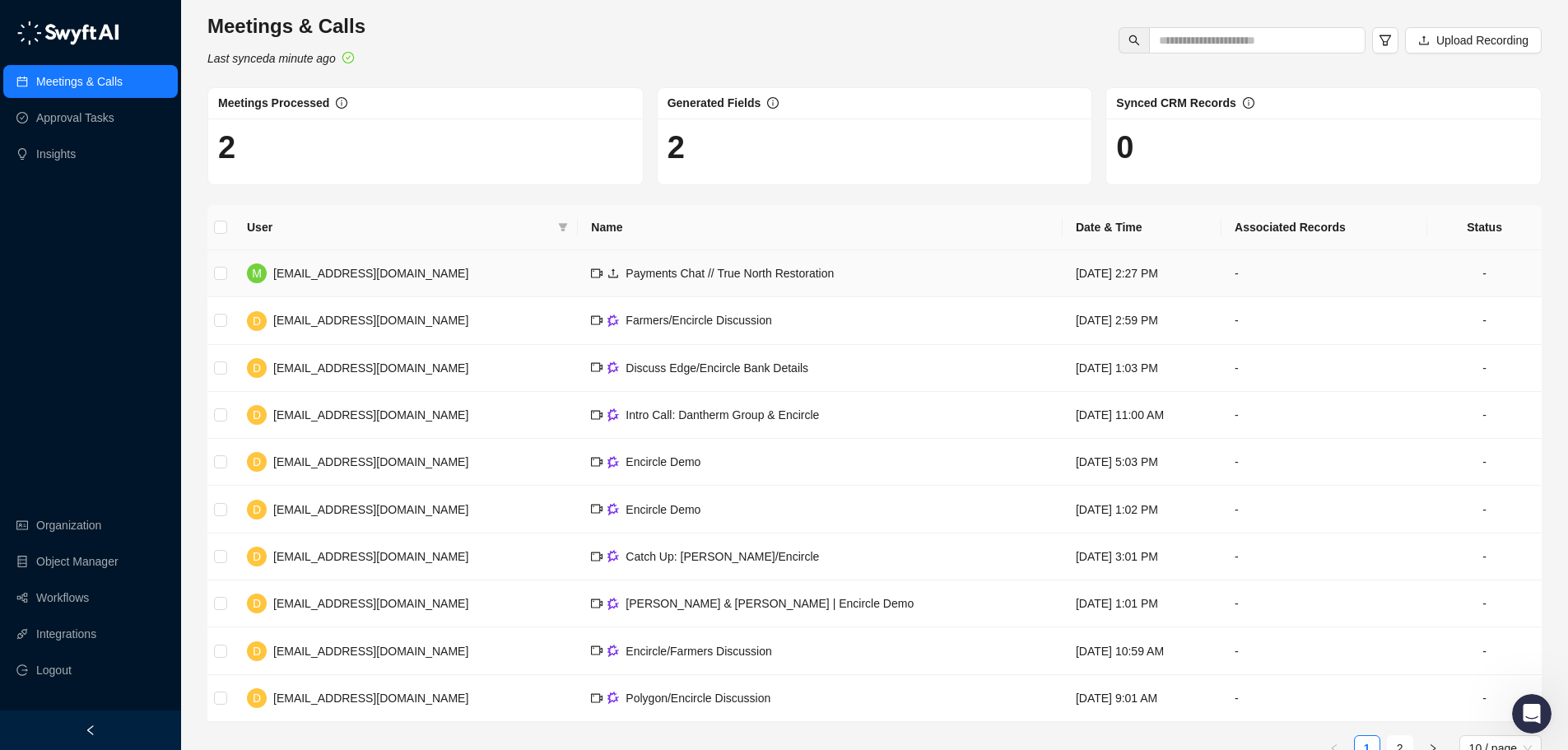
click at [1237, 279] on td "-" at bounding box center [1325, 273] width 205 height 47
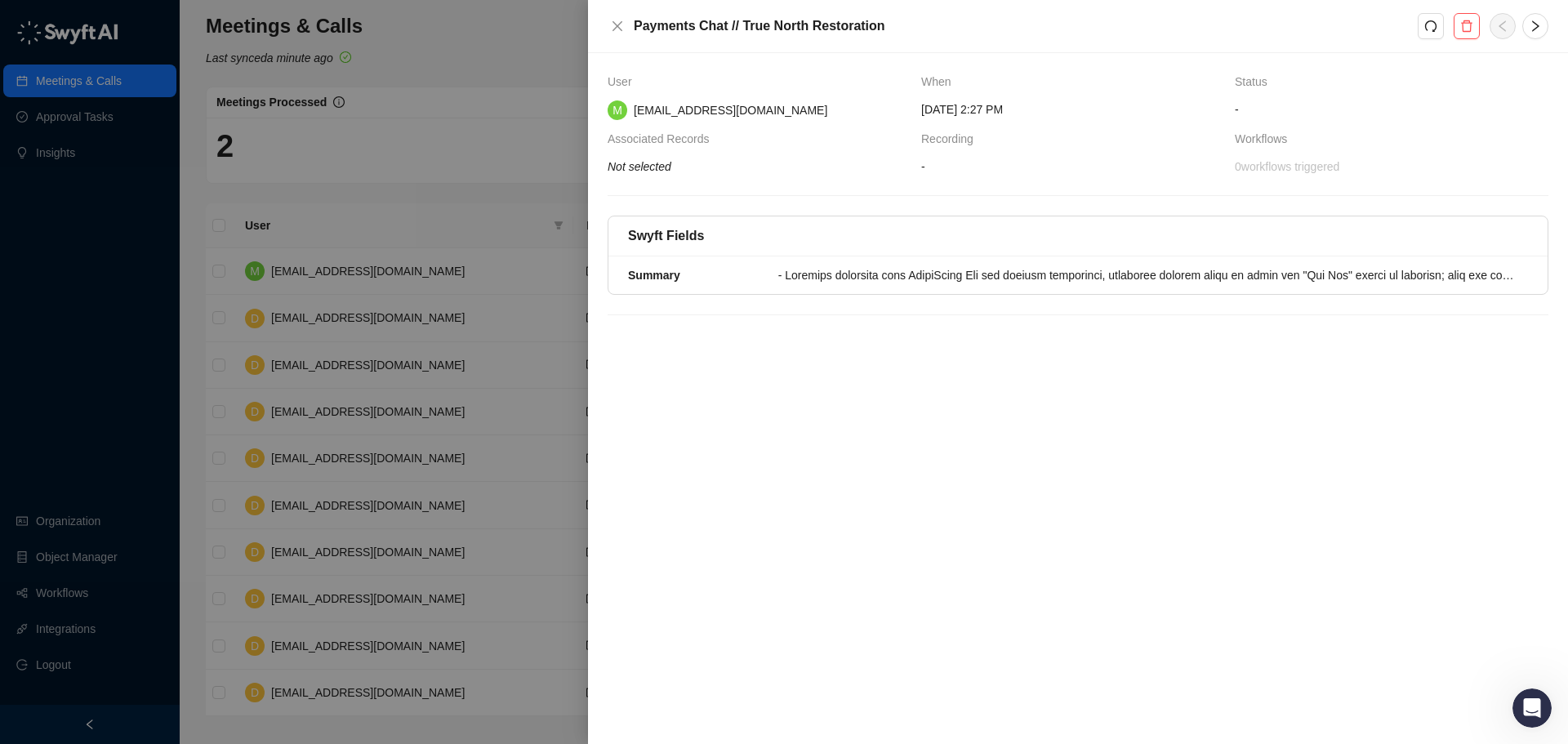
click at [496, 167] on div at bounding box center [784, 372] width 1568 height 744
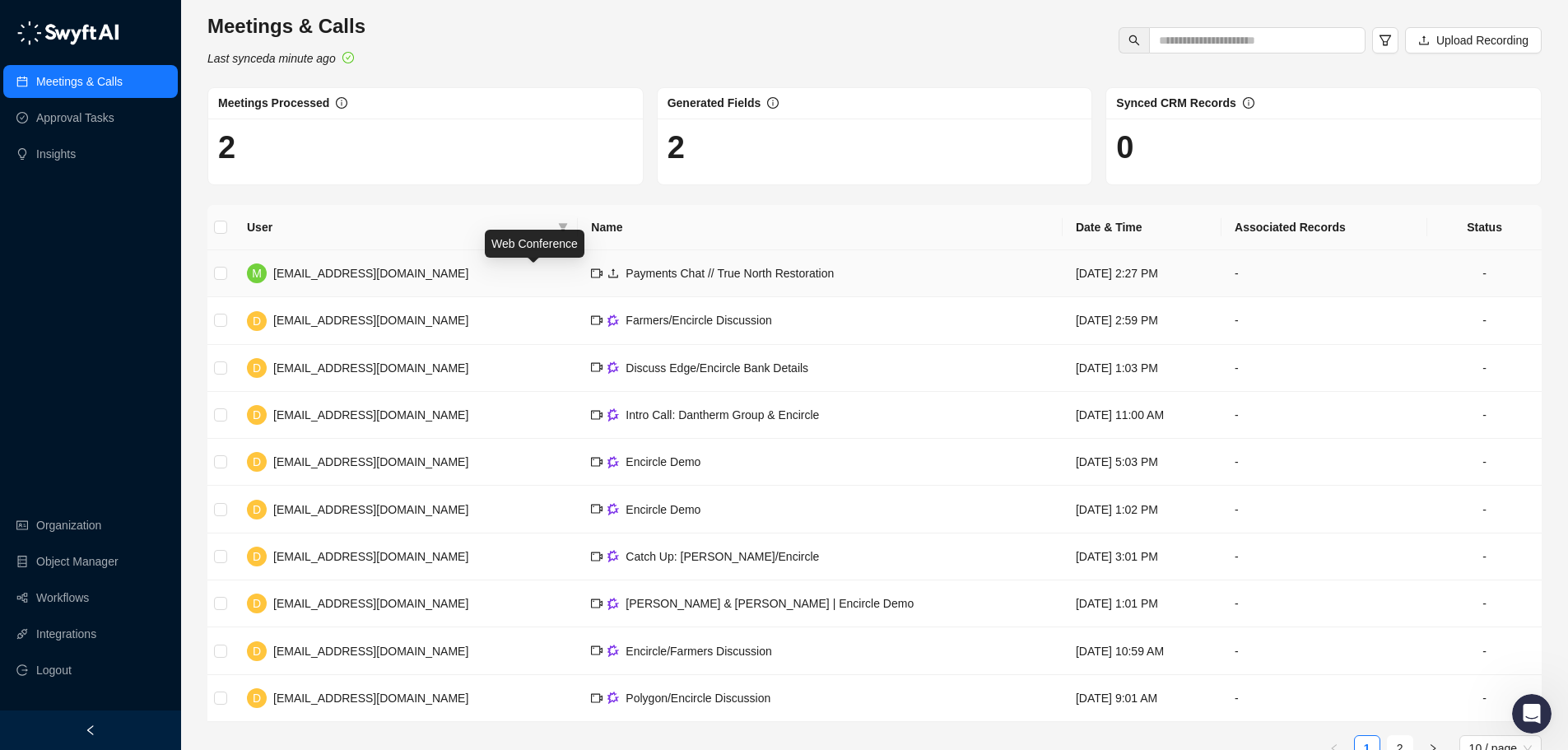
click at [591, 277] on icon "video-camera" at bounding box center [597, 272] width 12 height 9
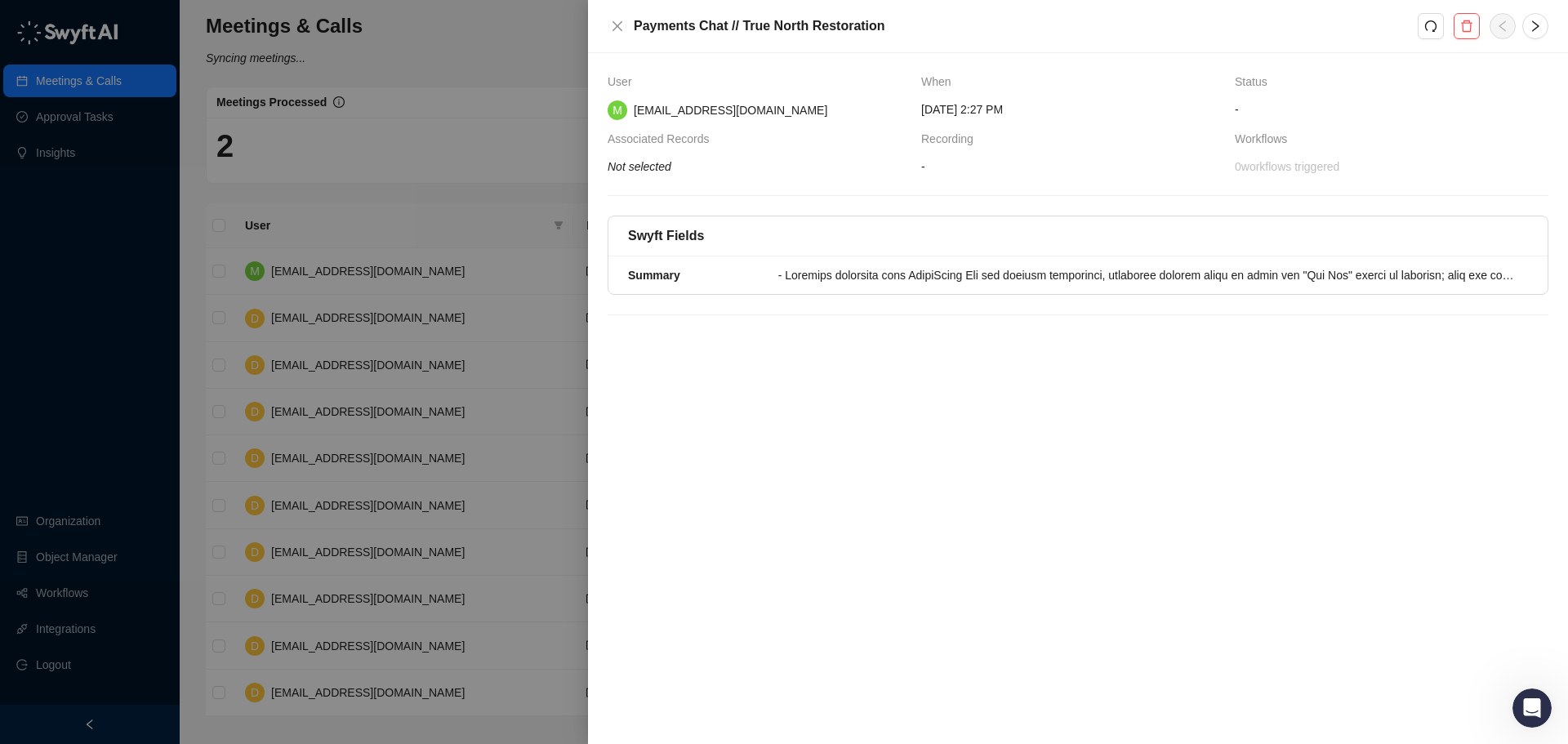
click at [507, 88] on div at bounding box center [784, 372] width 1568 height 744
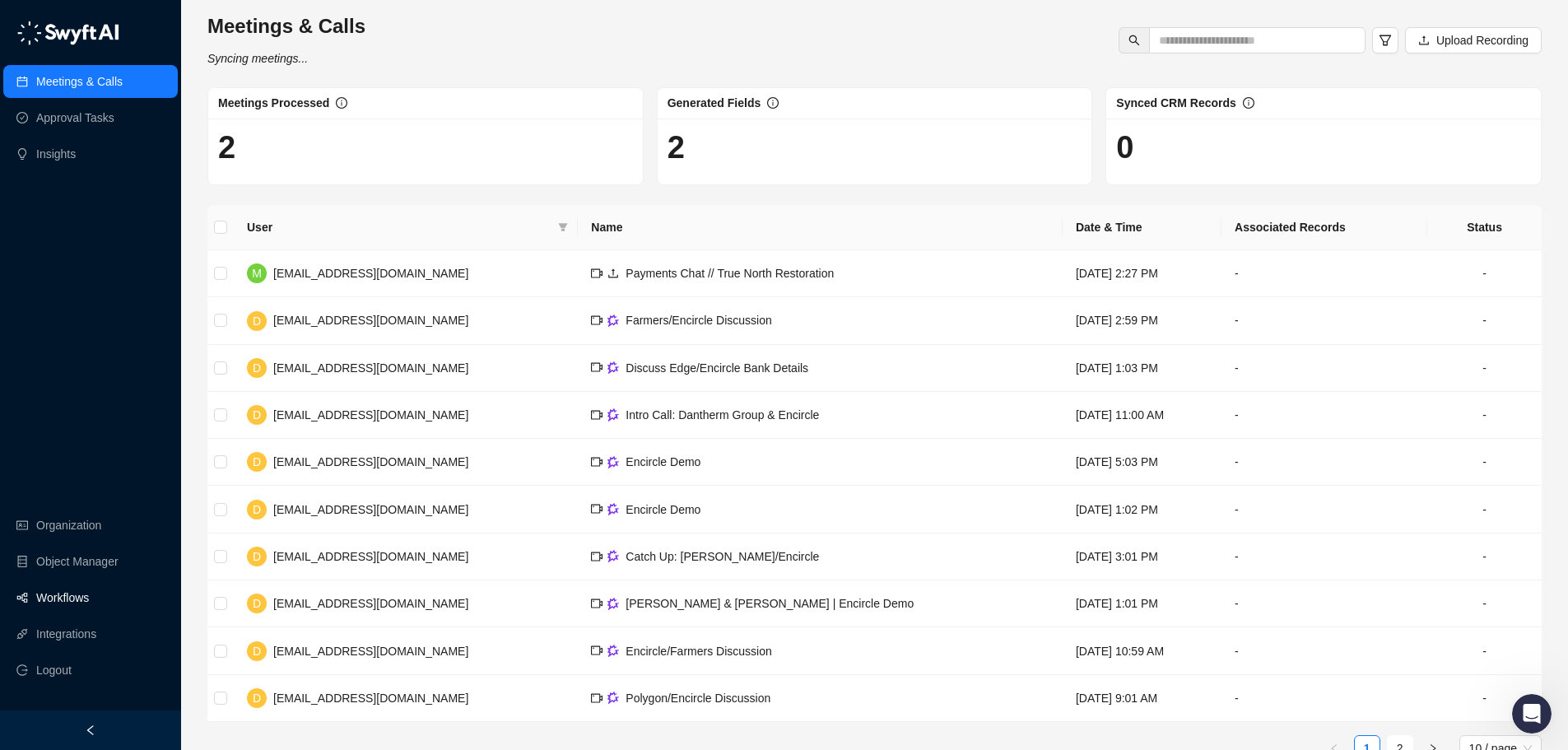
click at [89, 595] on link "Workflows" at bounding box center [62, 598] width 52 height 33
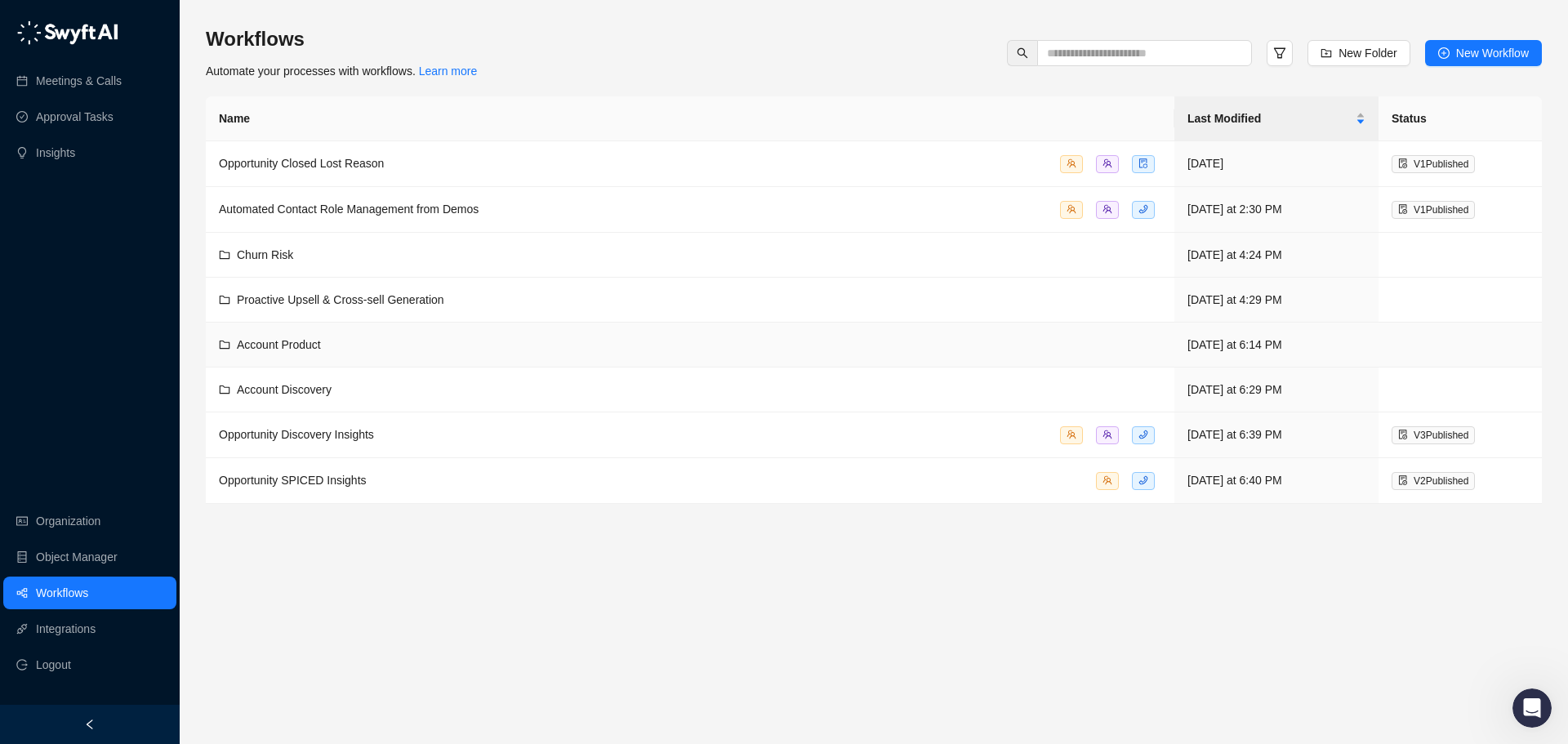
click at [408, 350] on div "Account Product" at bounding box center [690, 344] width 942 height 18
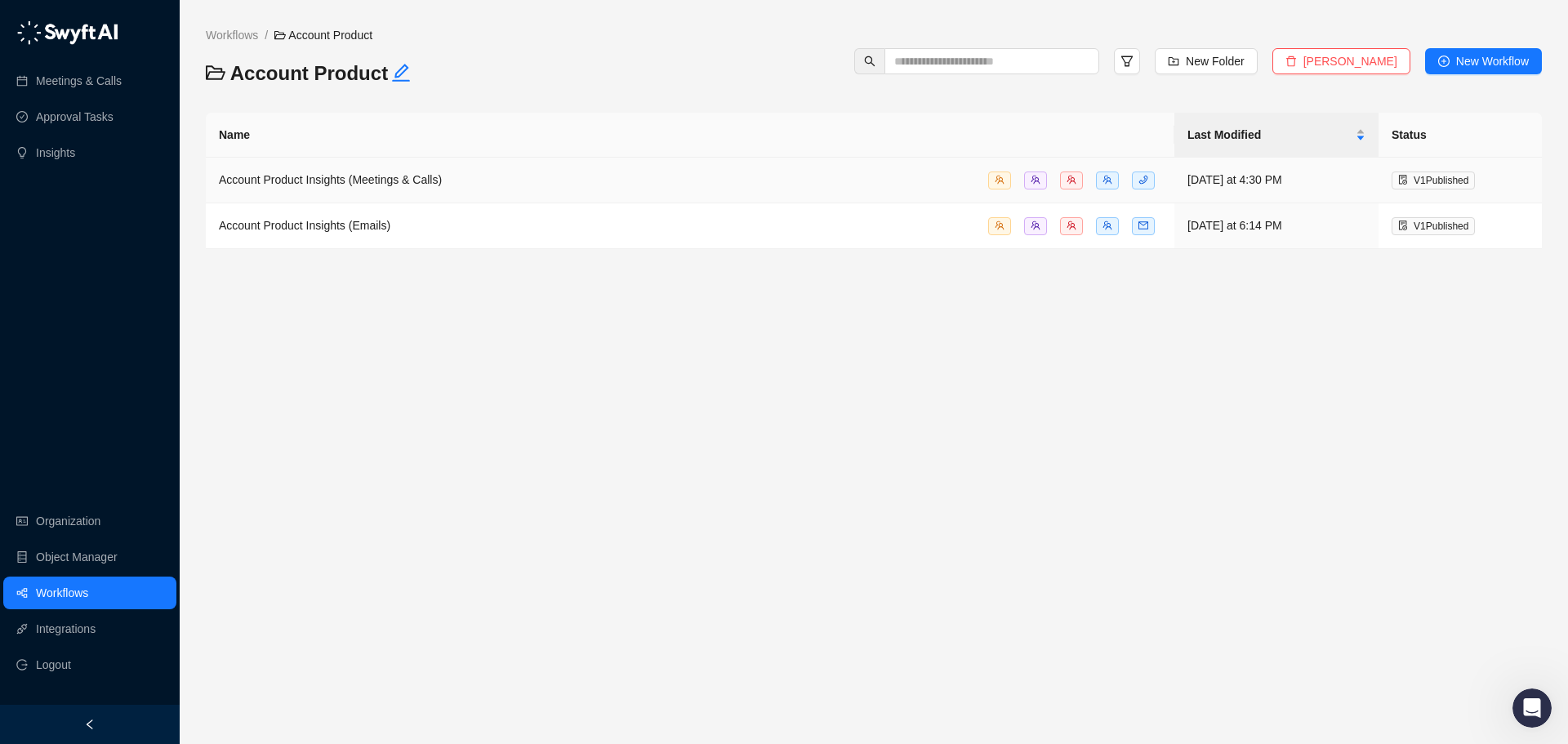
click at [777, 173] on div "Account Product Insights (Meetings & Calls)" at bounding box center [690, 181] width 942 height 19
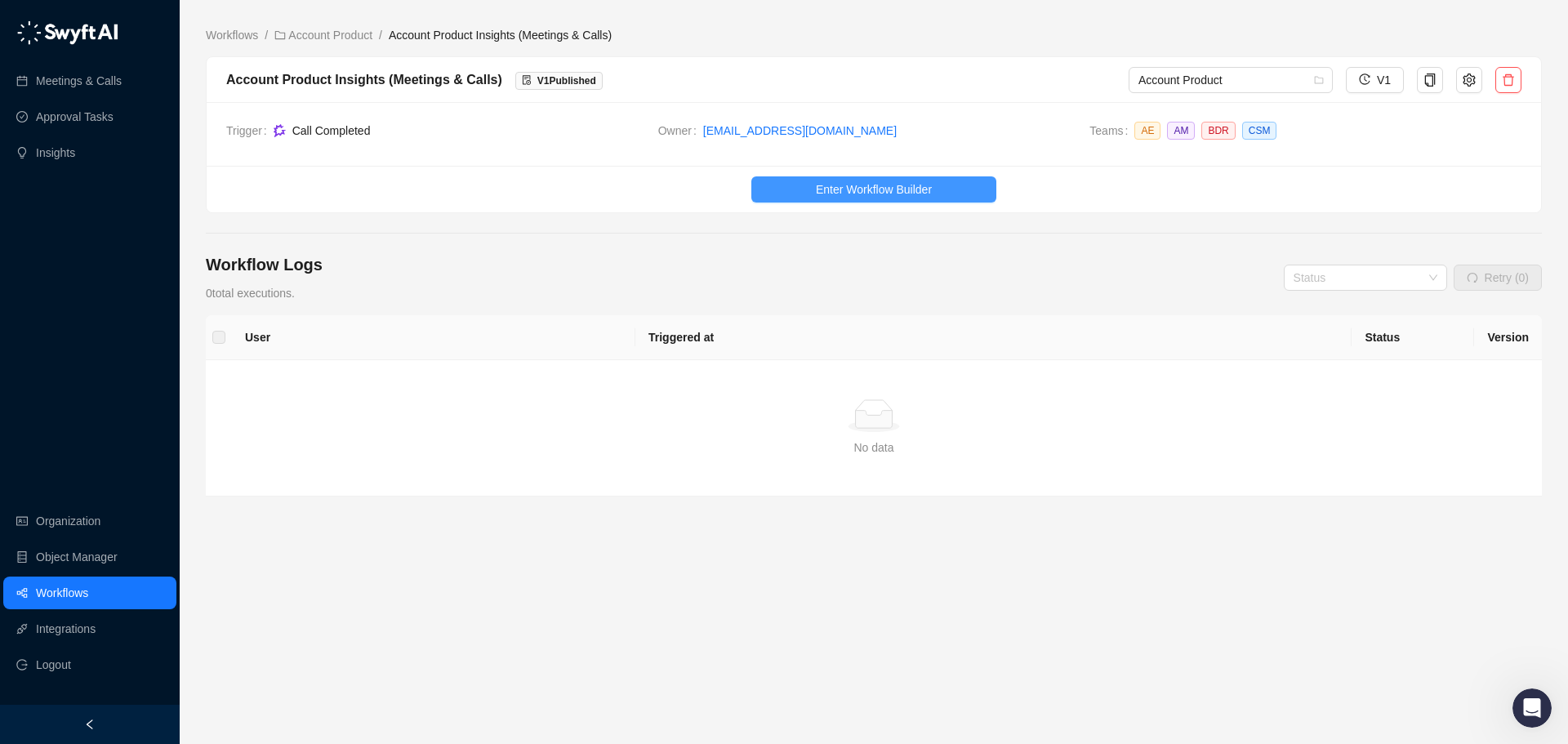
click at [906, 184] on span "Enter Workflow Builder" at bounding box center [874, 189] width 116 height 18
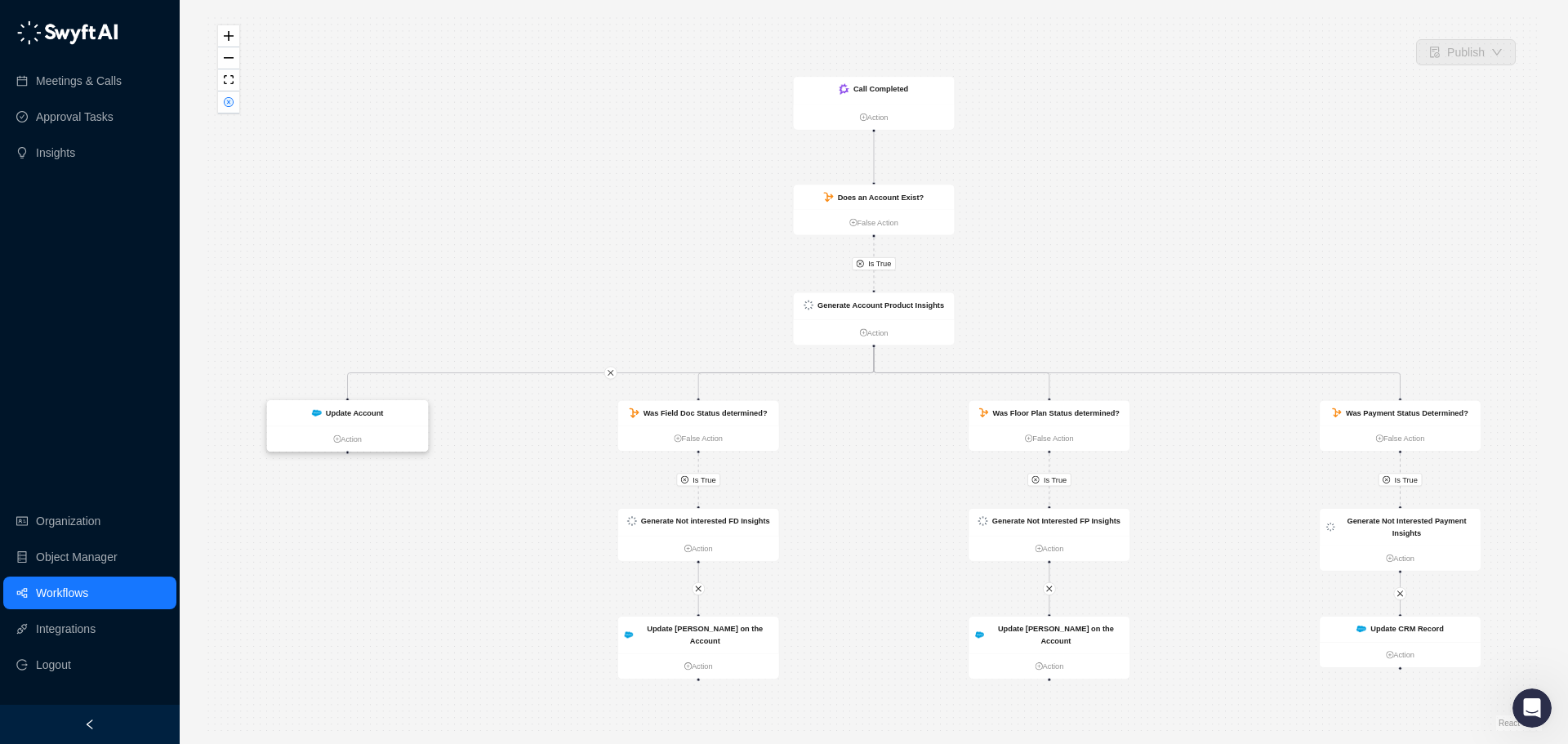
click at [372, 409] on strong "Update Account" at bounding box center [355, 412] width 58 height 9
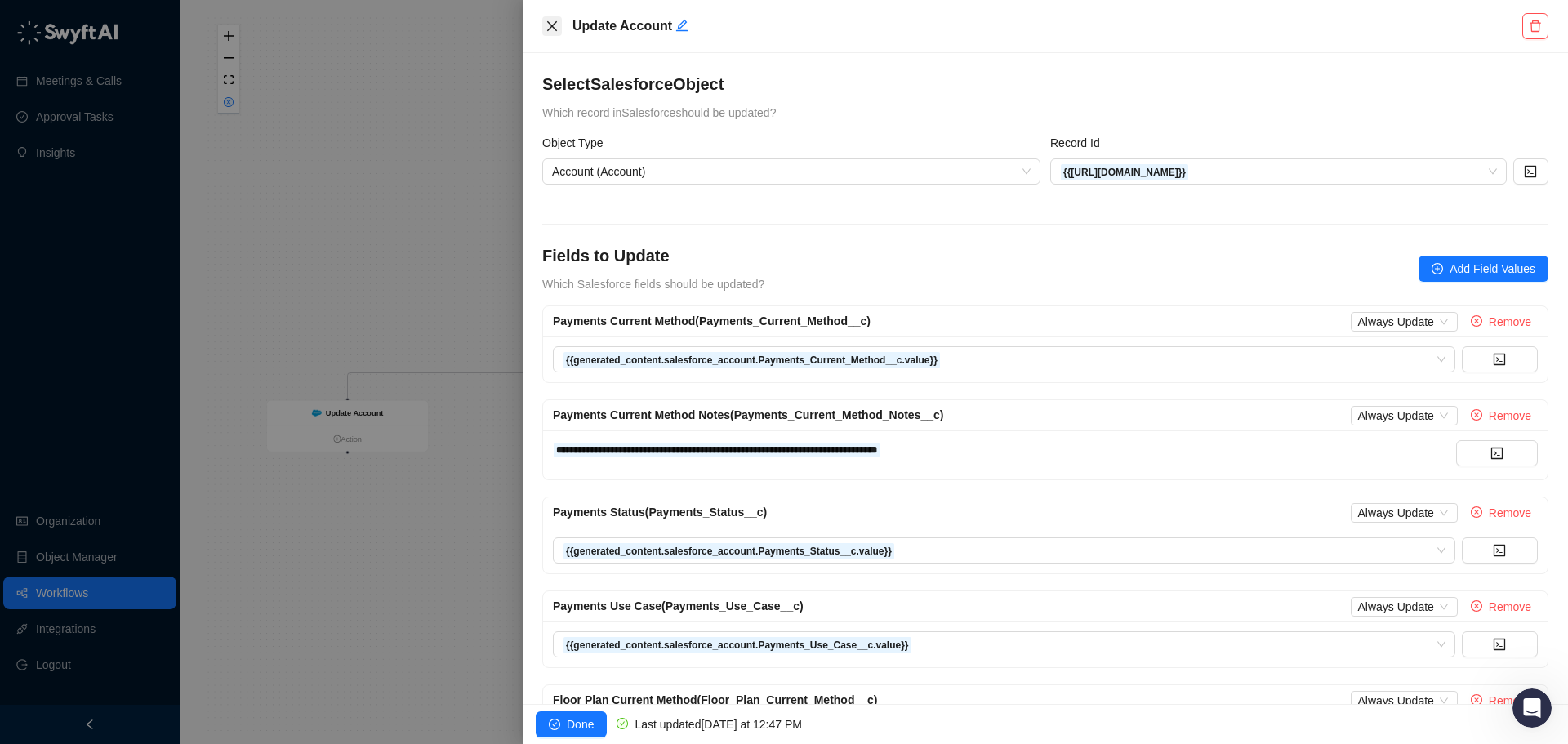
click at [555, 18] on button "Close" at bounding box center [552, 26] width 19 height 19
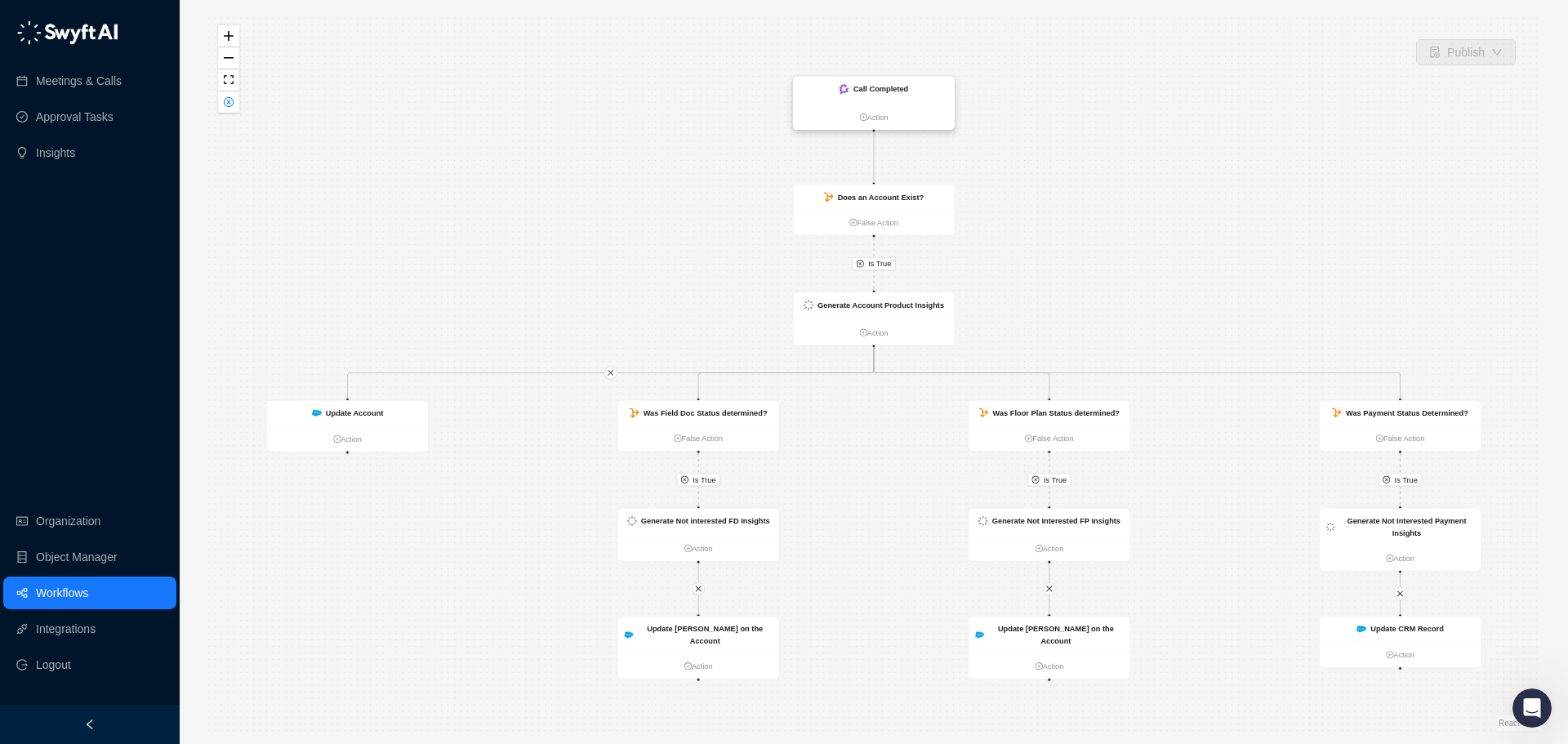
click at [921, 93] on div "Call Completed" at bounding box center [874, 90] width 161 height 28
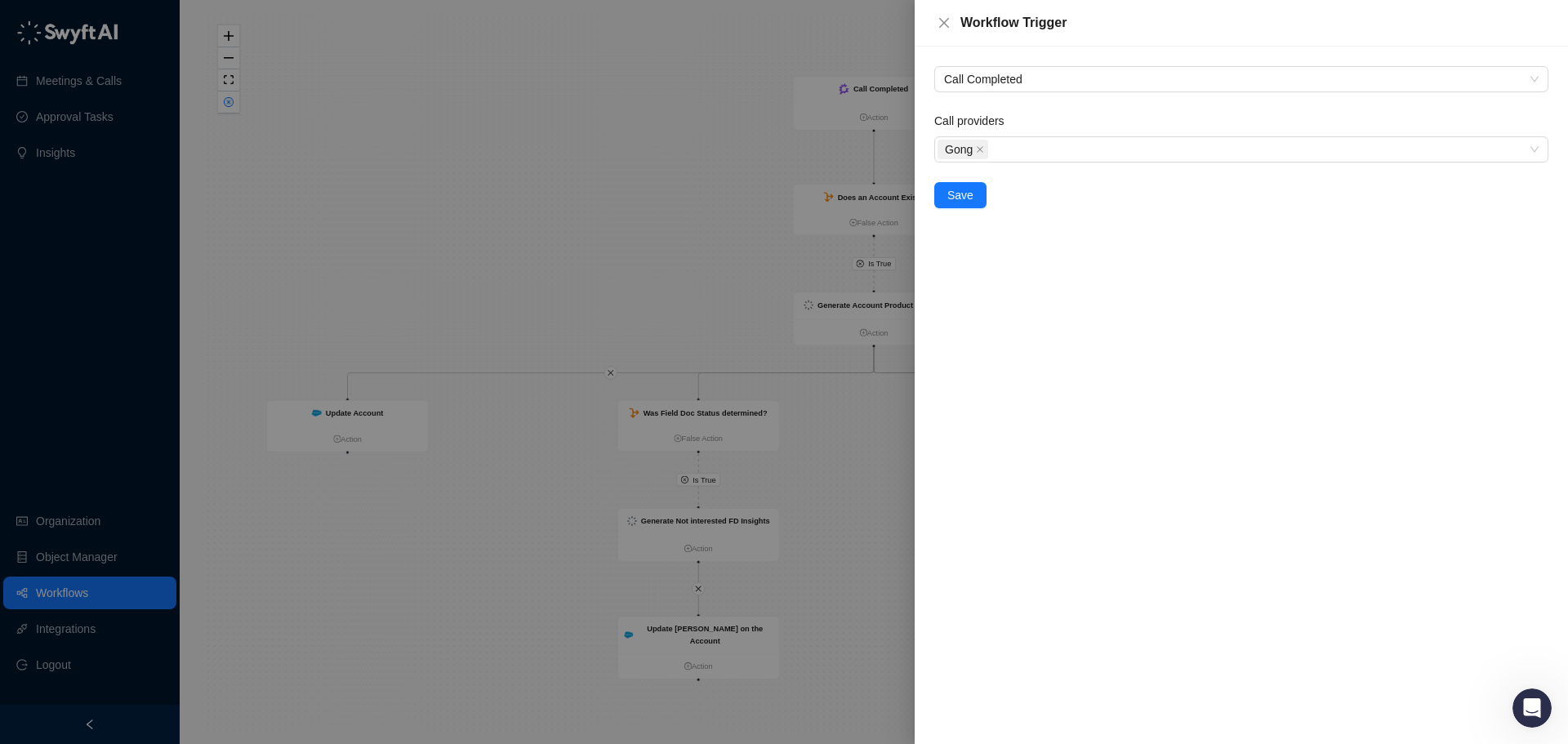
click at [723, 167] on div at bounding box center [784, 372] width 1568 height 744
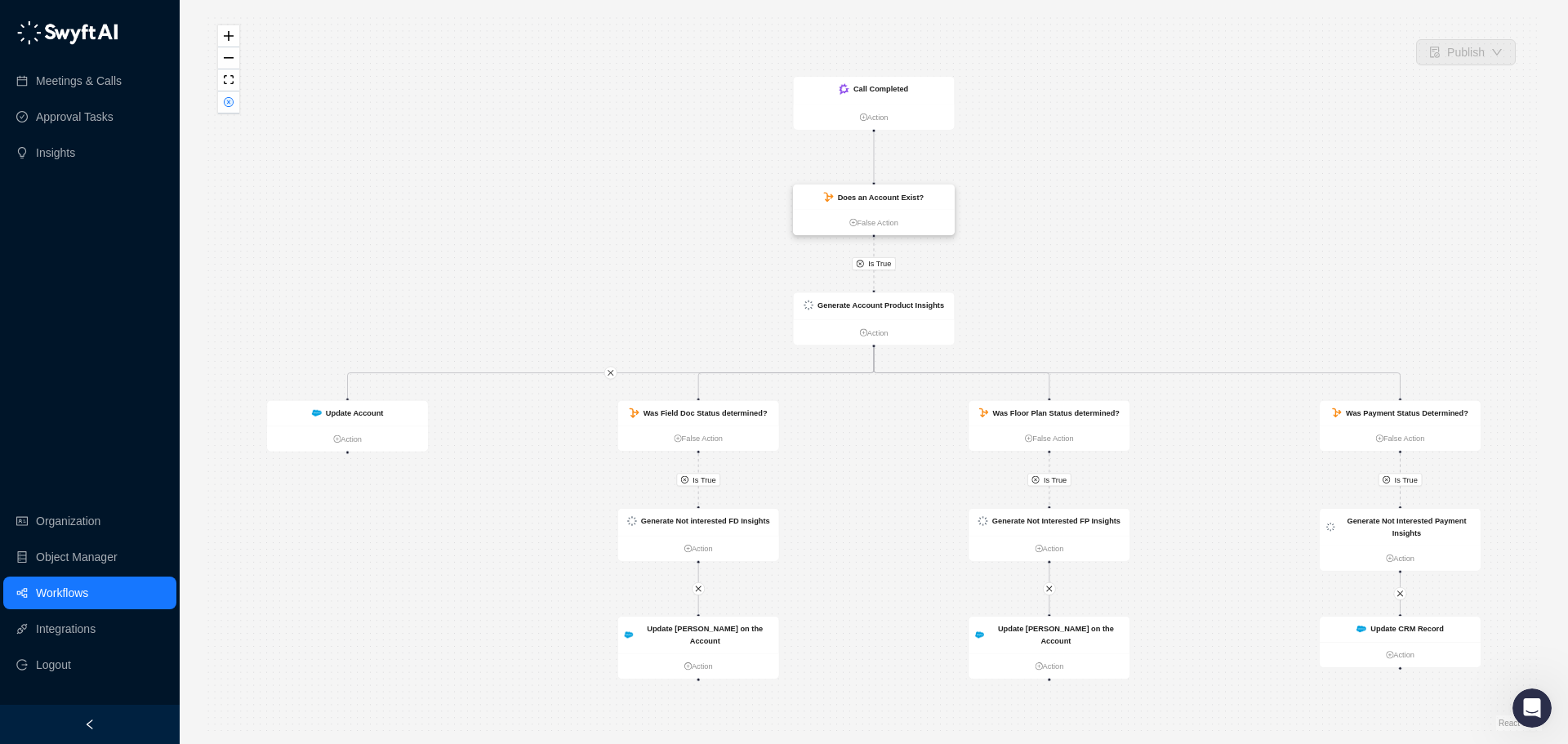
click at [877, 194] on strong "Does an Account Exist?" at bounding box center [882, 196] width 87 height 9
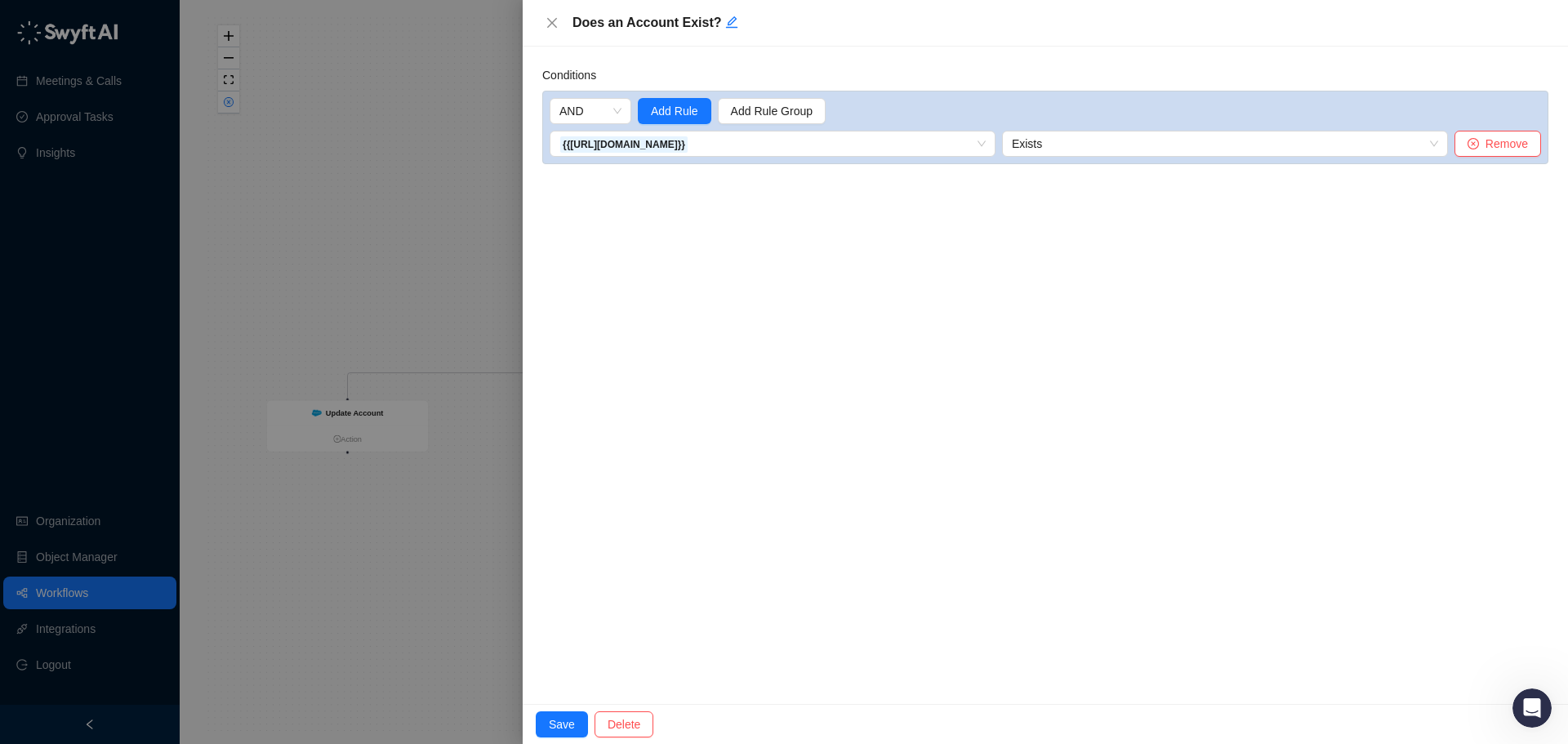
click at [468, 246] on div at bounding box center [784, 372] width 1568 height 744
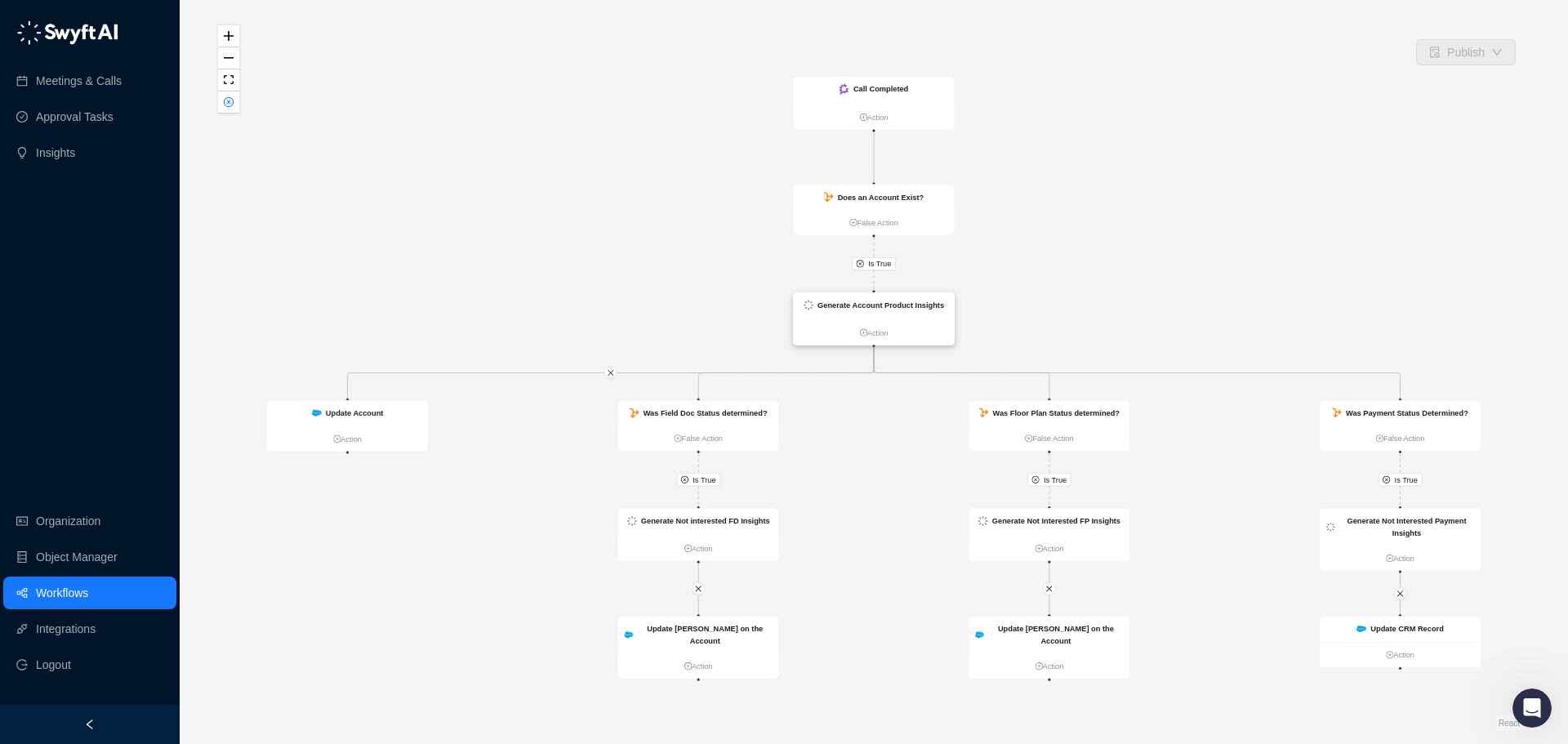
click at [837, 303] on strong "Generate Account Product Insights" at bounding box center [881, 305] width 127 height 9
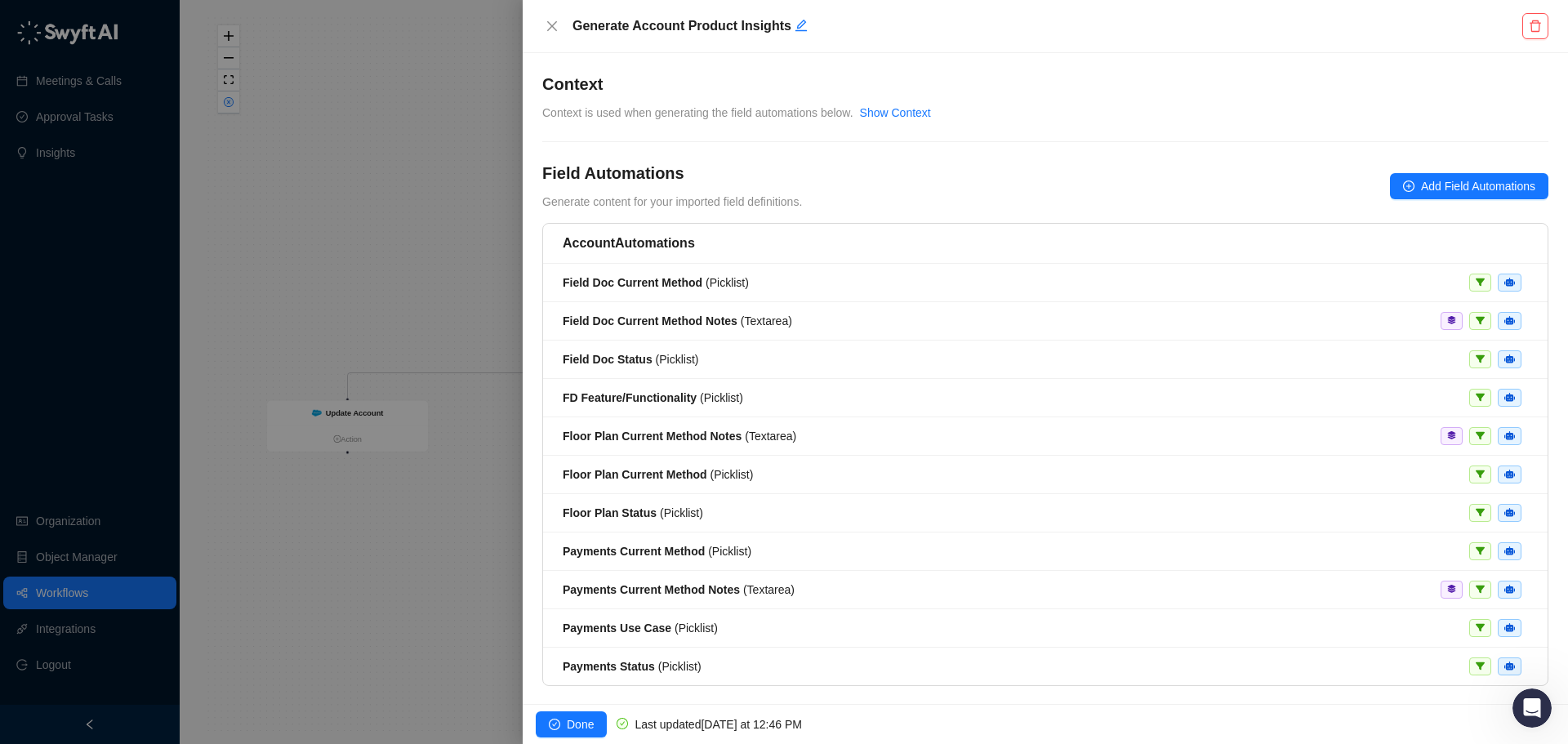
click at [379, 258] on div at bounding box center [784, 372] width 1568 height 744
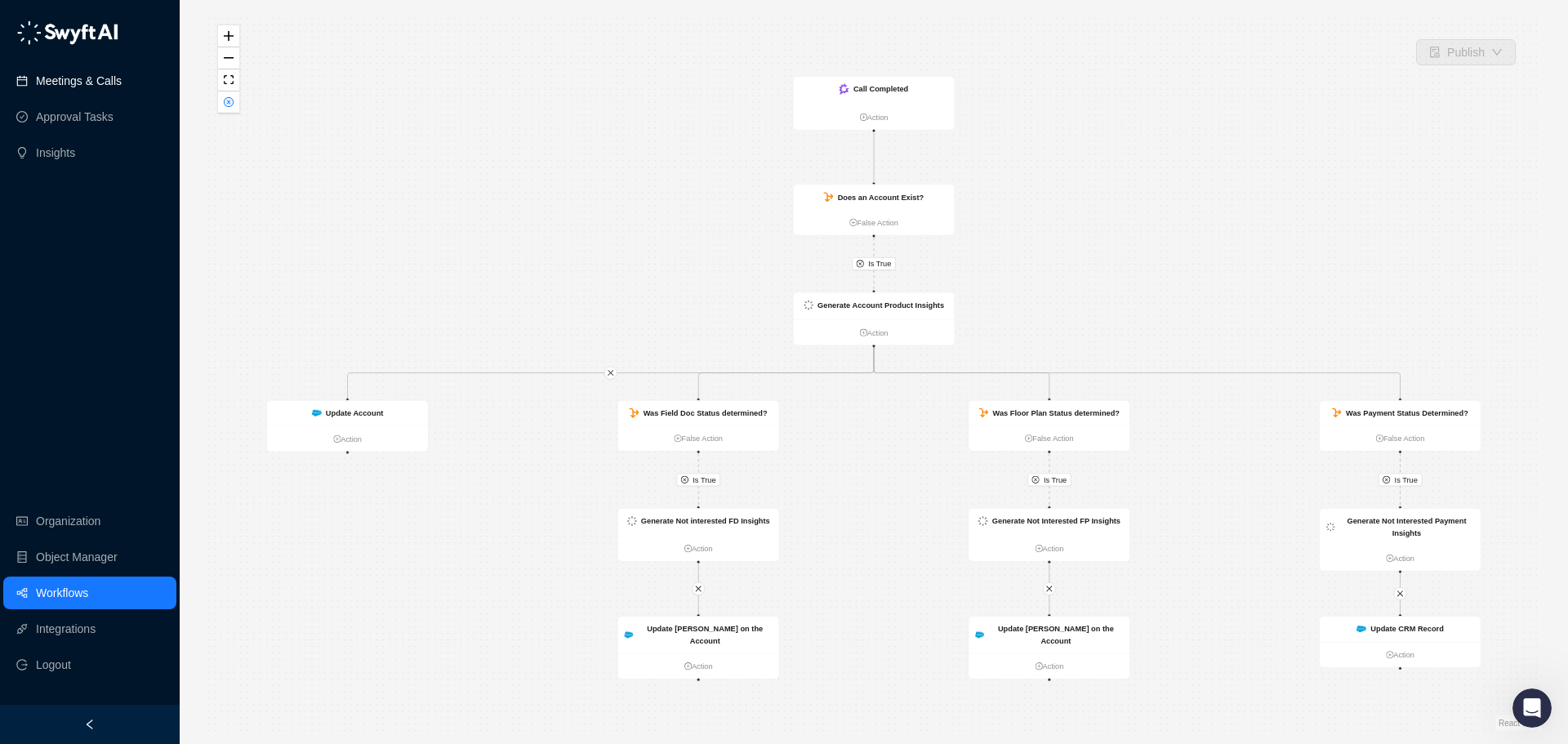
click at [69, 79] on link "Meetings & Calls" at bounding box center [78, 81] width 86 height 33
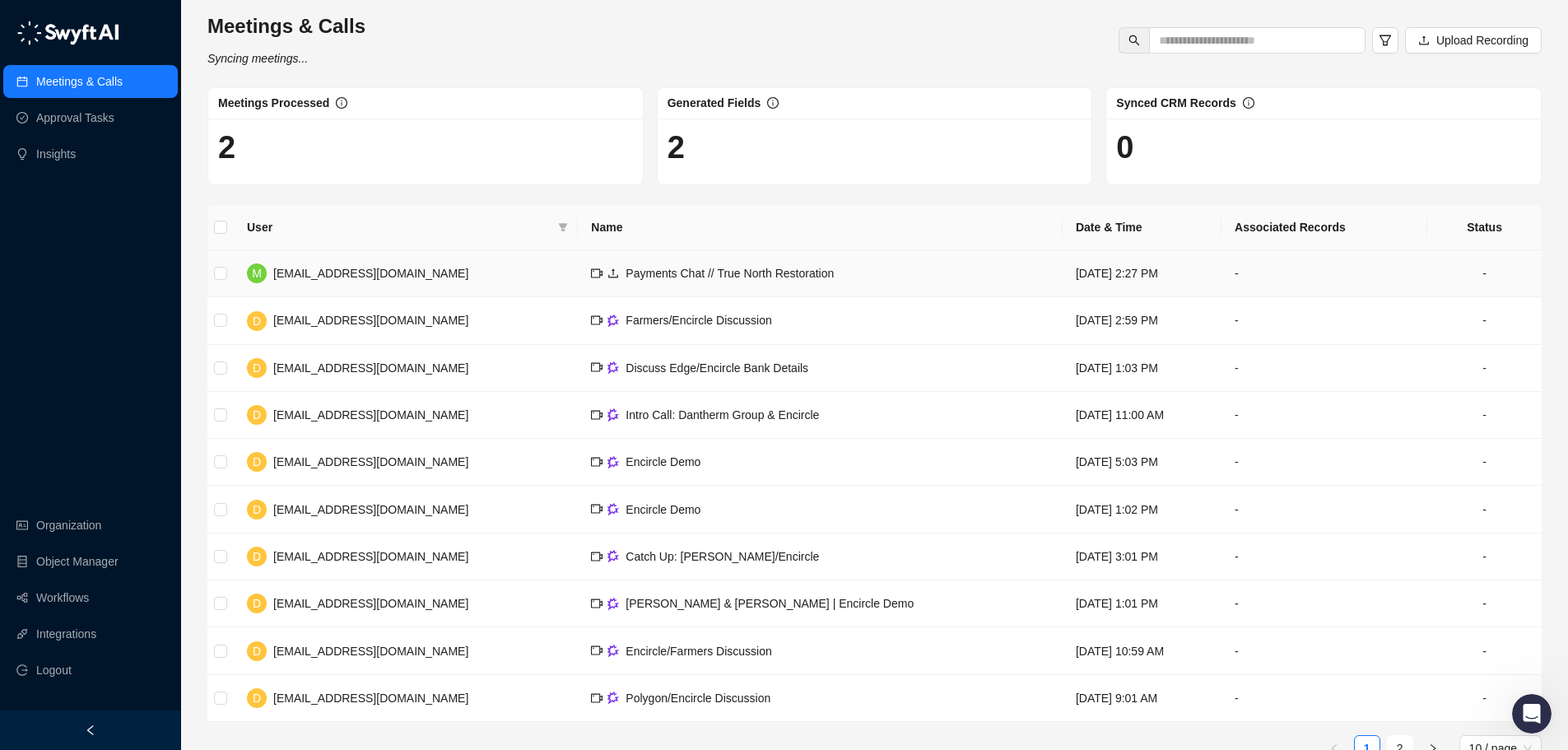
click at [627, 276] on span "Payments Chat // True North Restoration" at bounding box center [730, 273] width 208 height 14
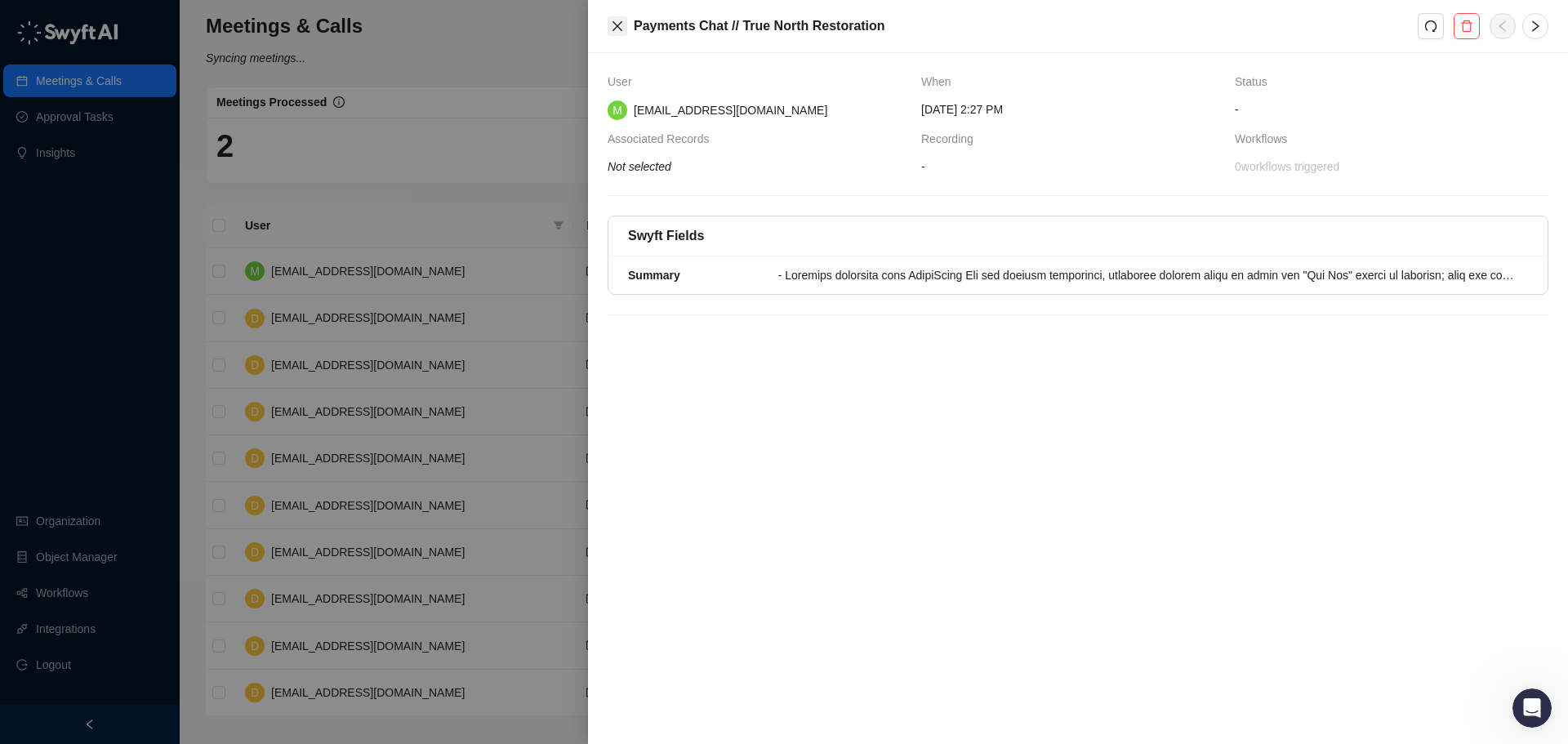
click at [623, 27] on icon "close" at bounding box center [617, 26] width 13 height 13
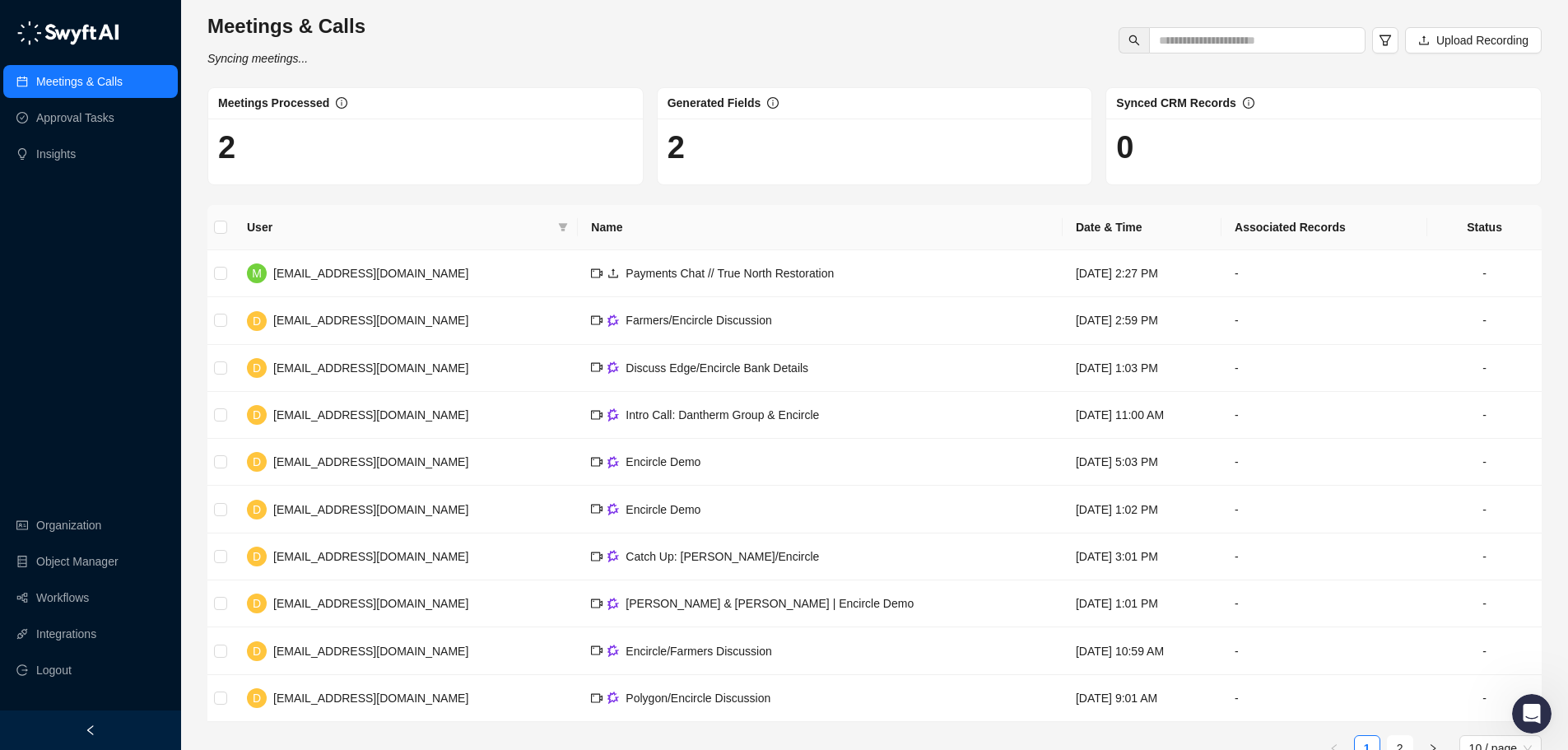
click at [260, 56] on icon "Syncing meetings..." at bounding box center [258, 59] width 101 height 14
click at [817, 262] on td "Payments Chat // True North Restoration" at bounding box center [820, 273] width 485 height 47
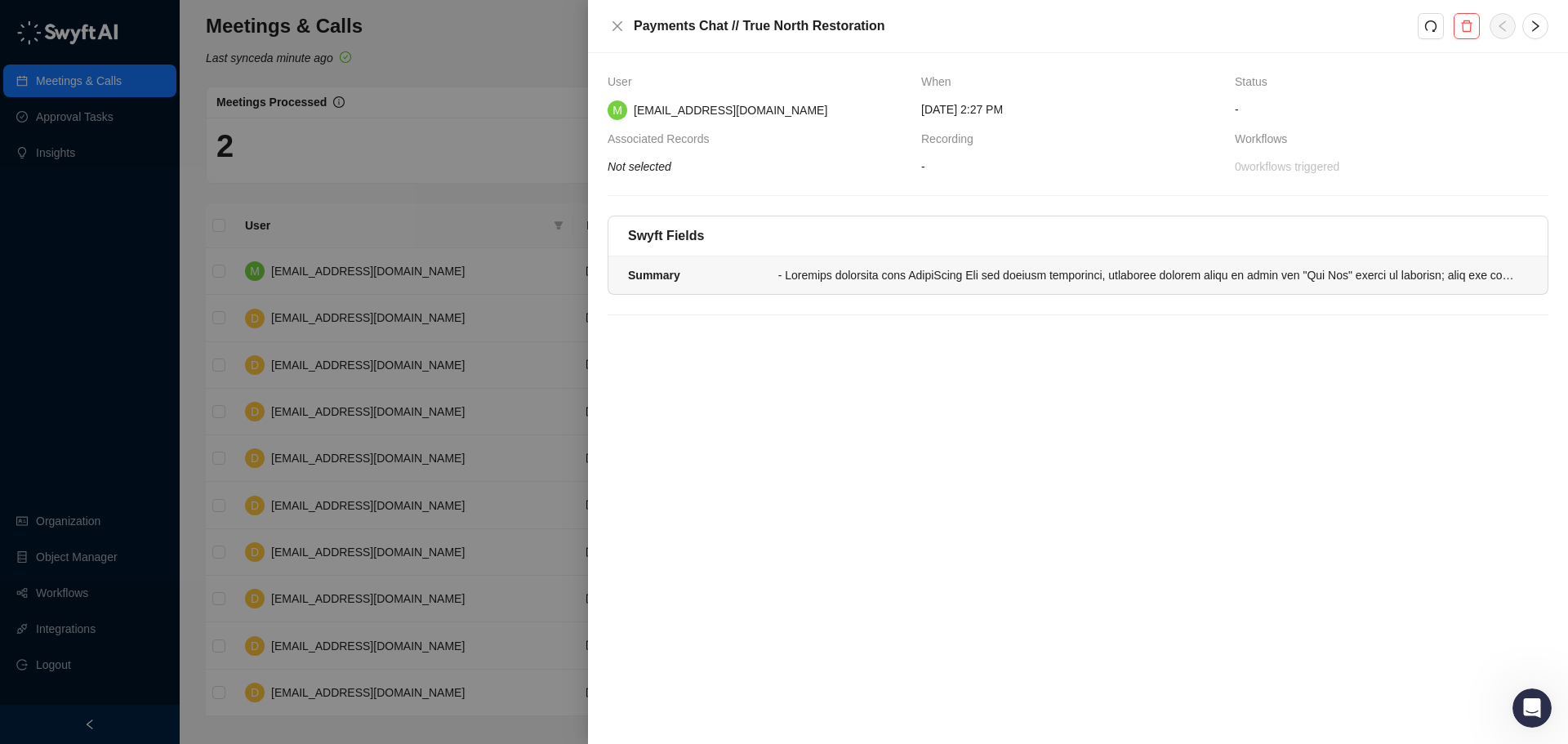
click at [773, 284] on div at bounding box center [1148, 275] width 750 height 18
